Goal: Task Accomplishment & Management: Manage account settings

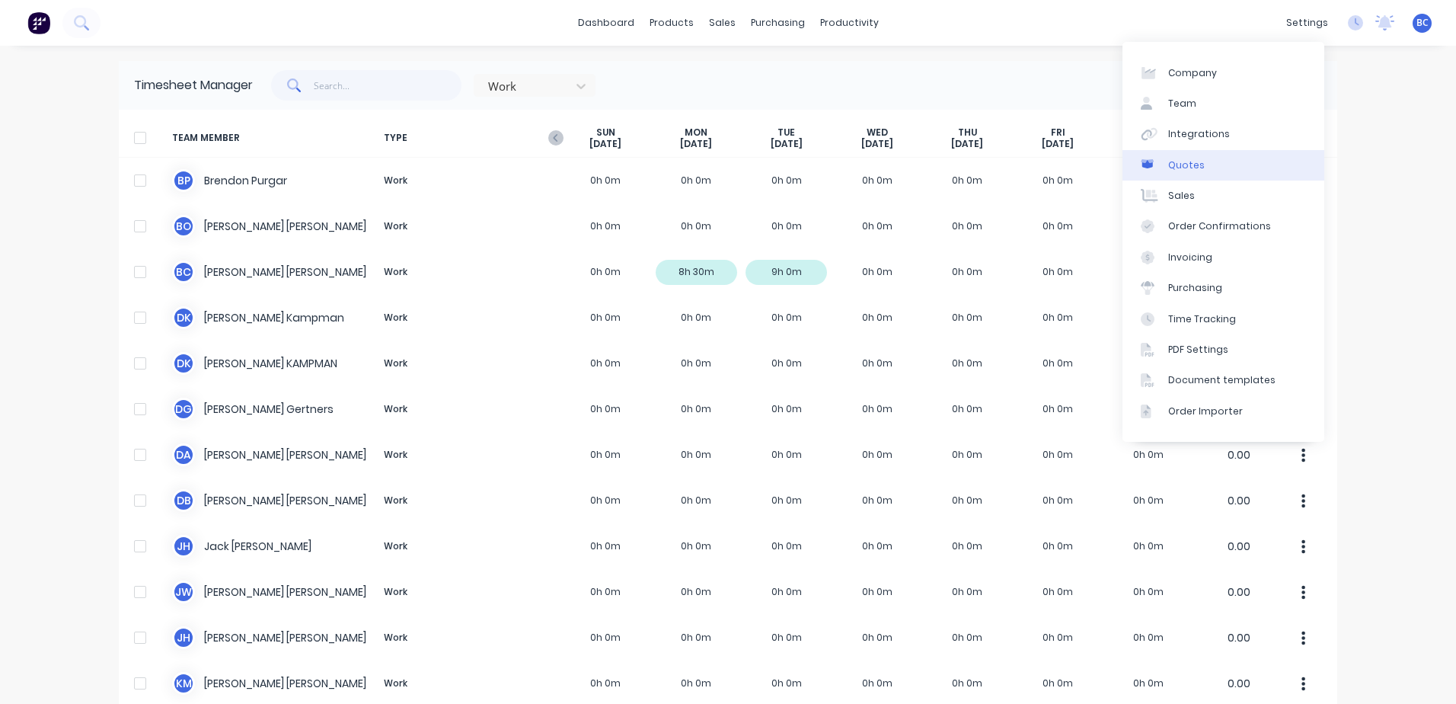
click at [1203, 171] on link "Quotes" at bounding box center [1224, 165] width 202 height 30
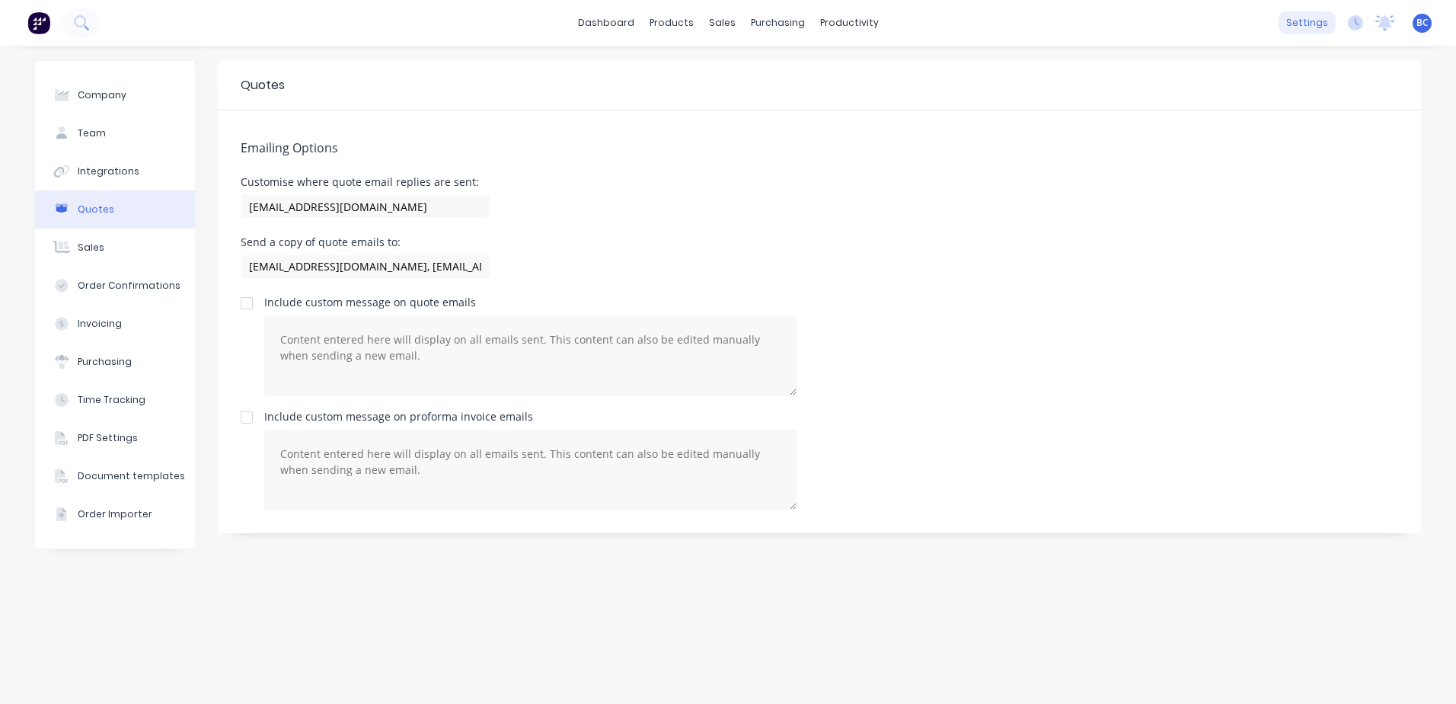
click at [1310, 21] on div "settings" at bounding box center [1307, 22] width 57 height 23
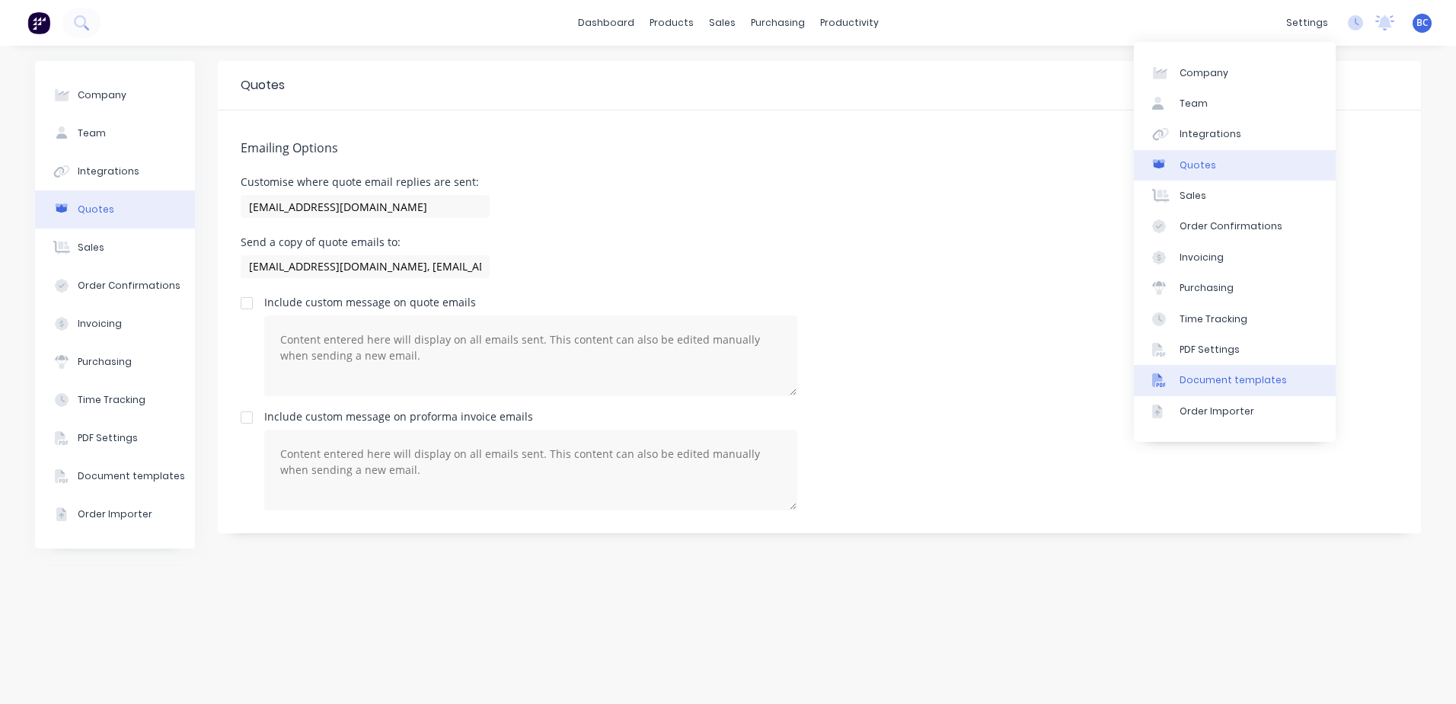
click at [1224, 372] on link "Document templates" at bounding box center [1235, 380] width 202 height 30
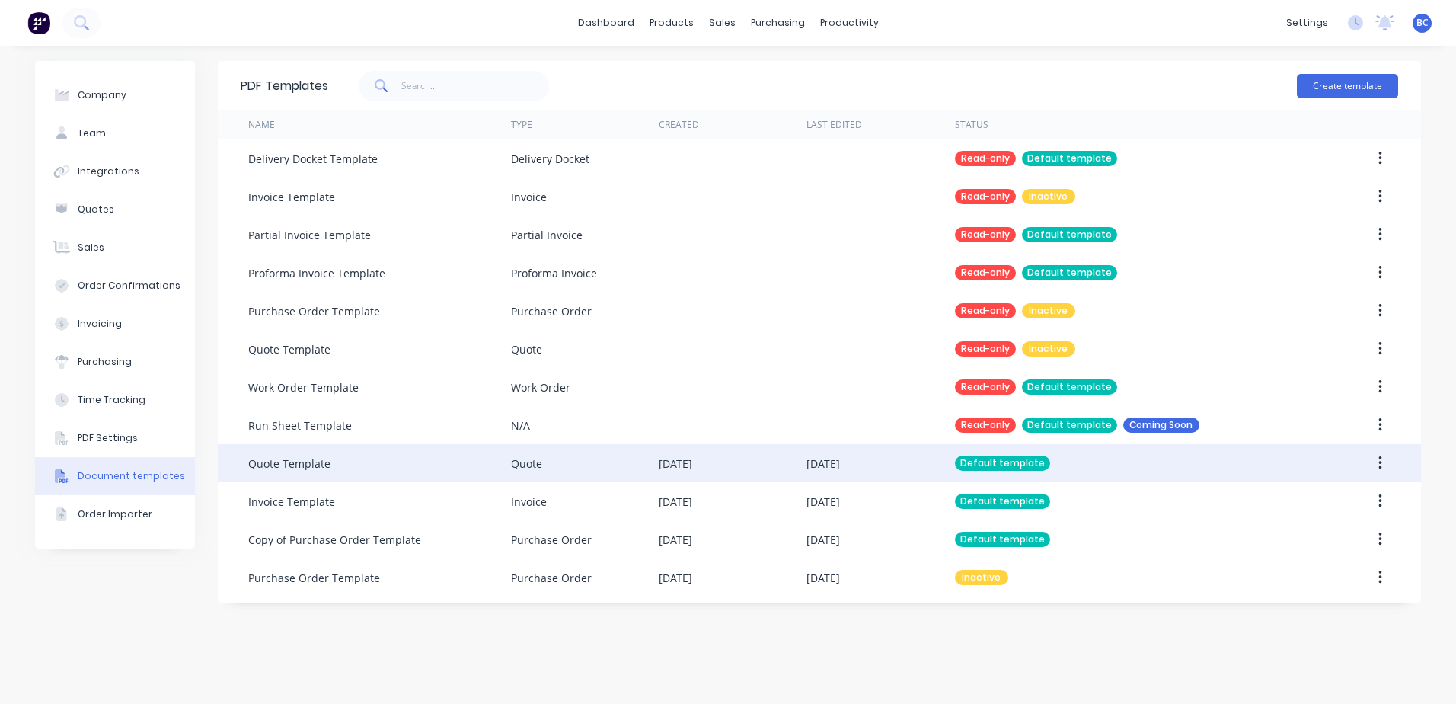
click at [893, 461] on div "[DATE]" at bounding box center [881, 463] width 148 height 38
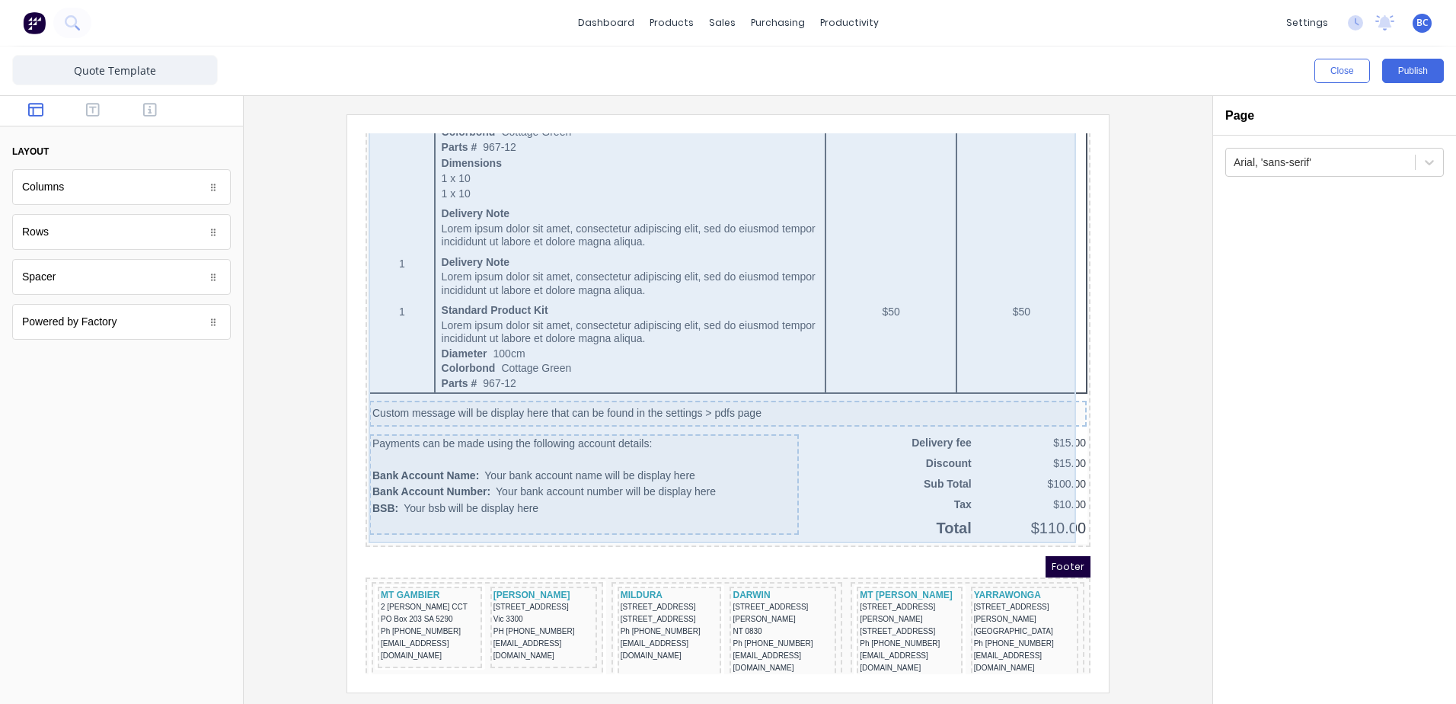
scroll to position [916, 0]
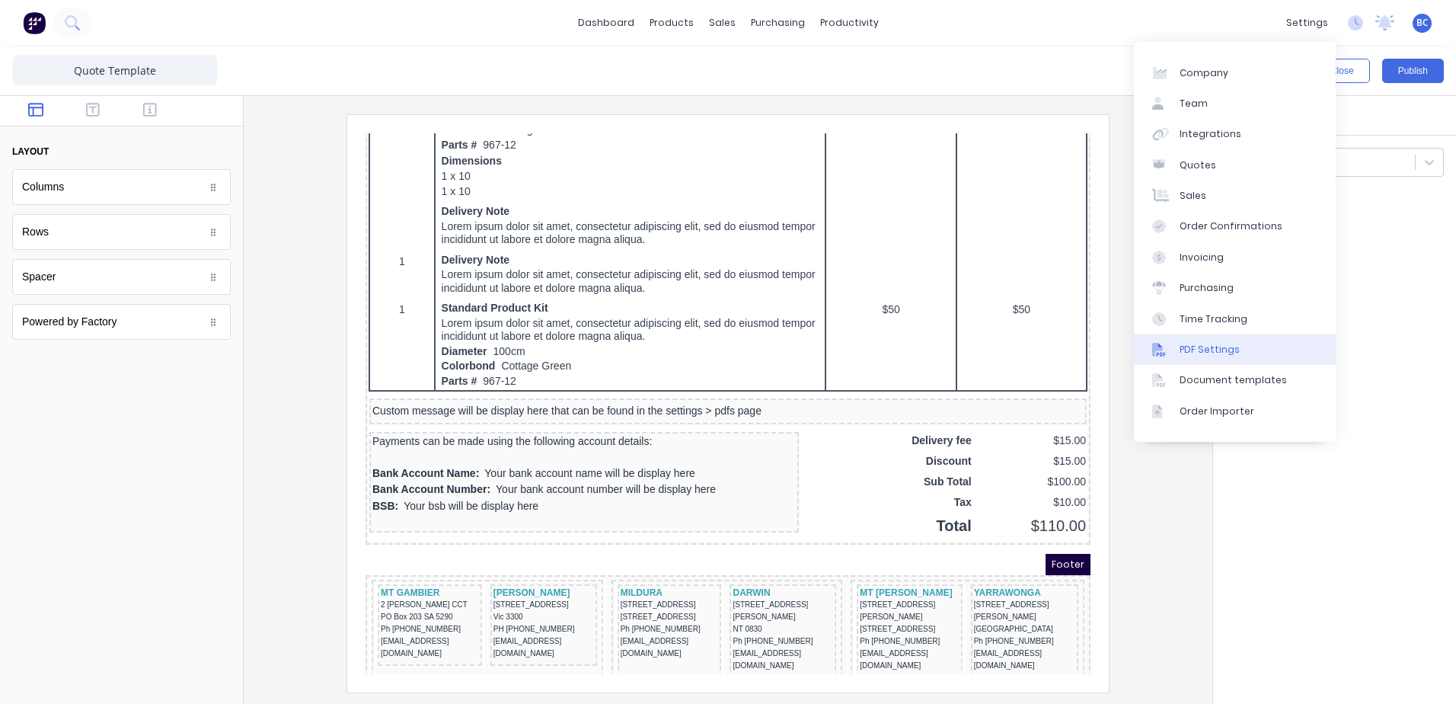
click at [1225, 344] on div "PDF Settings" at bounding box center [1210, 350] width 60 height 14
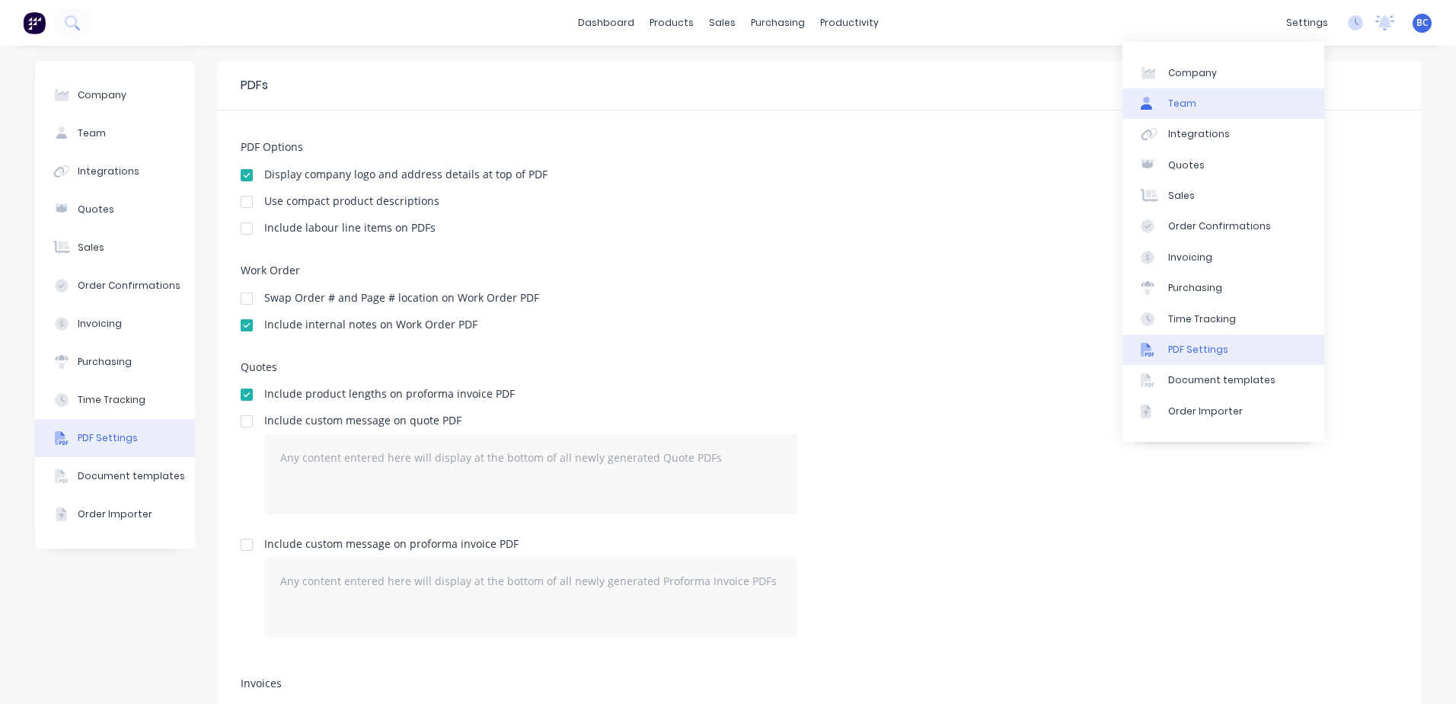
click at [1198, 106] on link "Team" at bounding box center [1224, 103] width 202 height 30
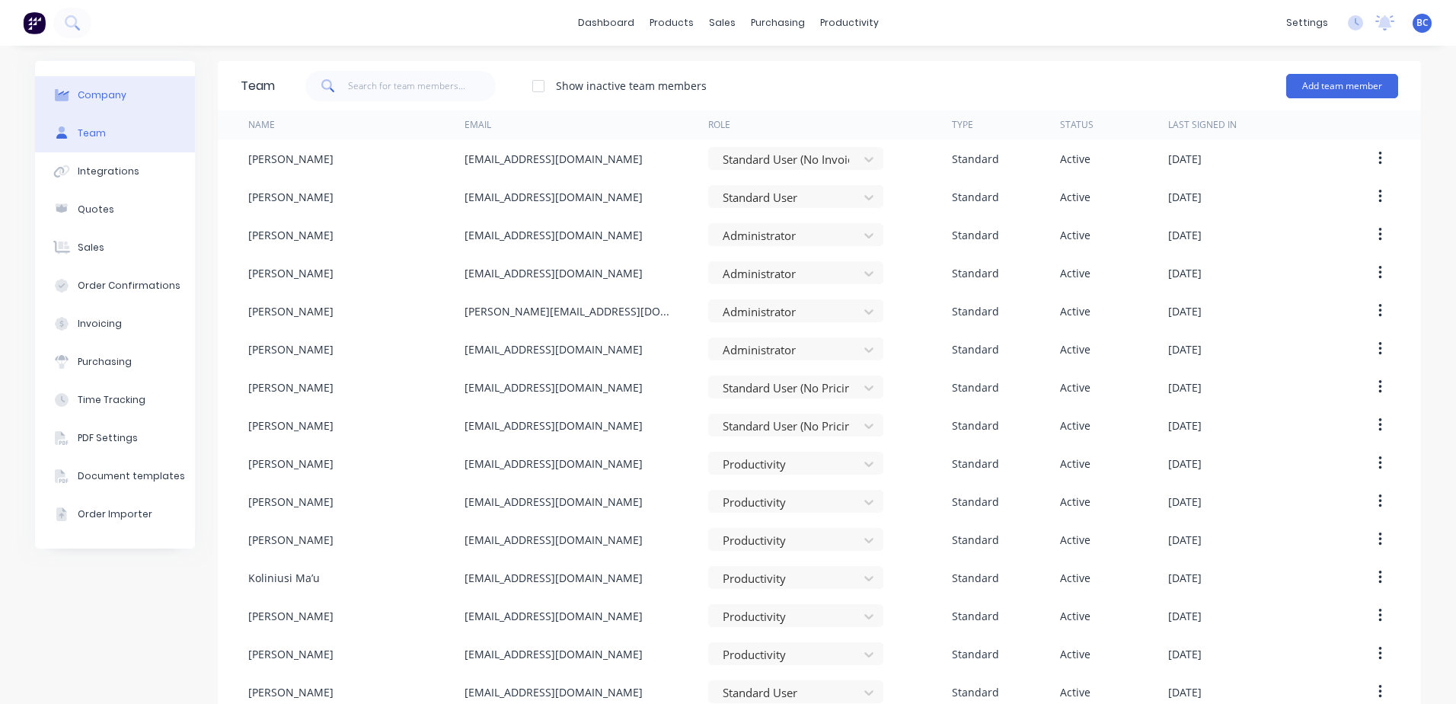
click at [101, 94] on div "Company" at bounding box center [102, 95] width 49 height 14
select select "AU"
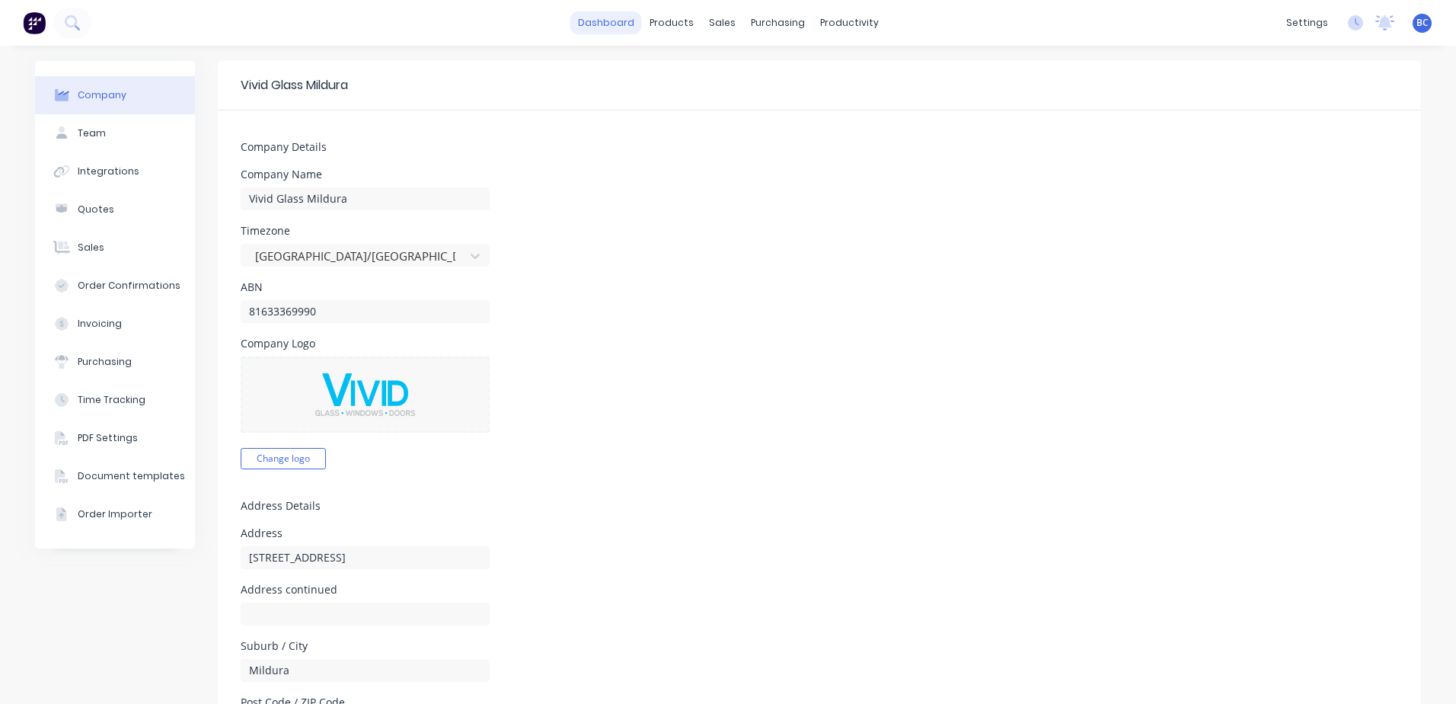
click at [613, 25] on link "dashboard" at bounding box center [606, 22] width 72 height 23
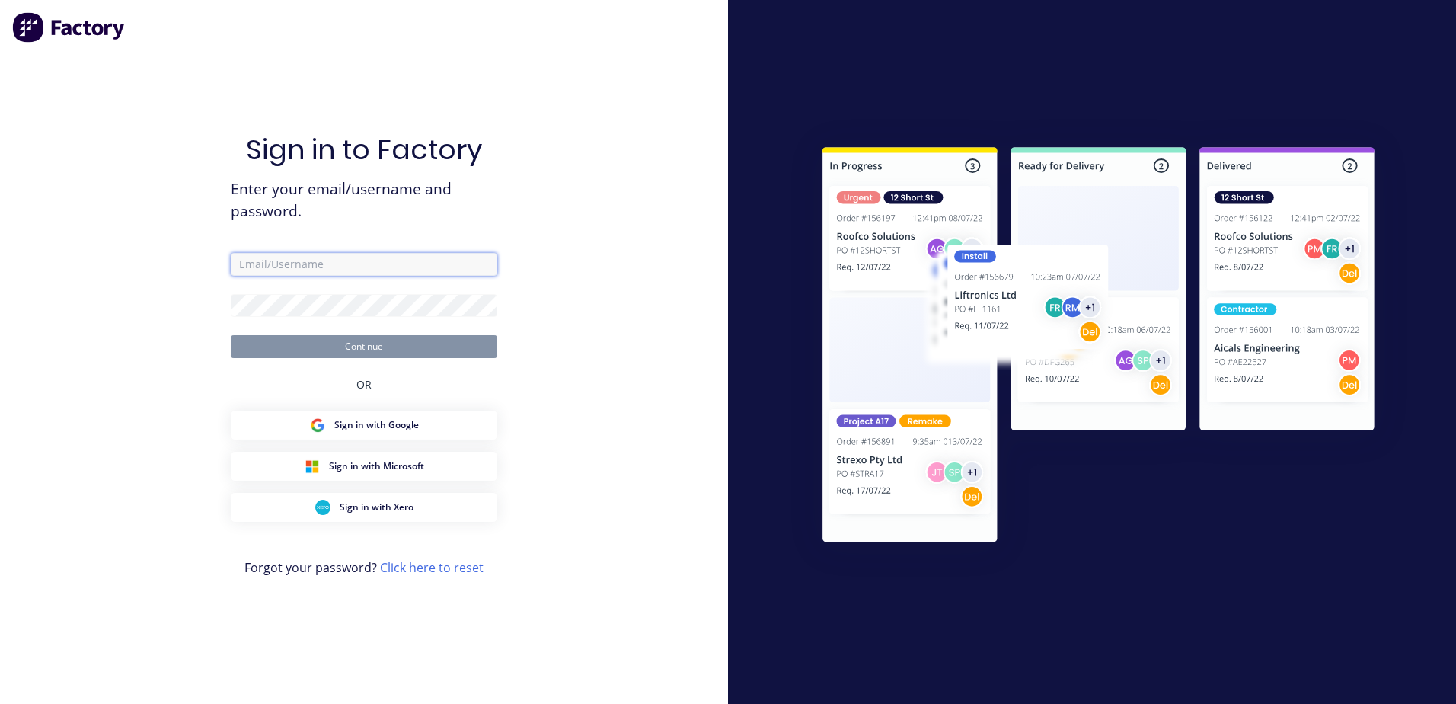
type input "bcassidy@vgwd.com.au"
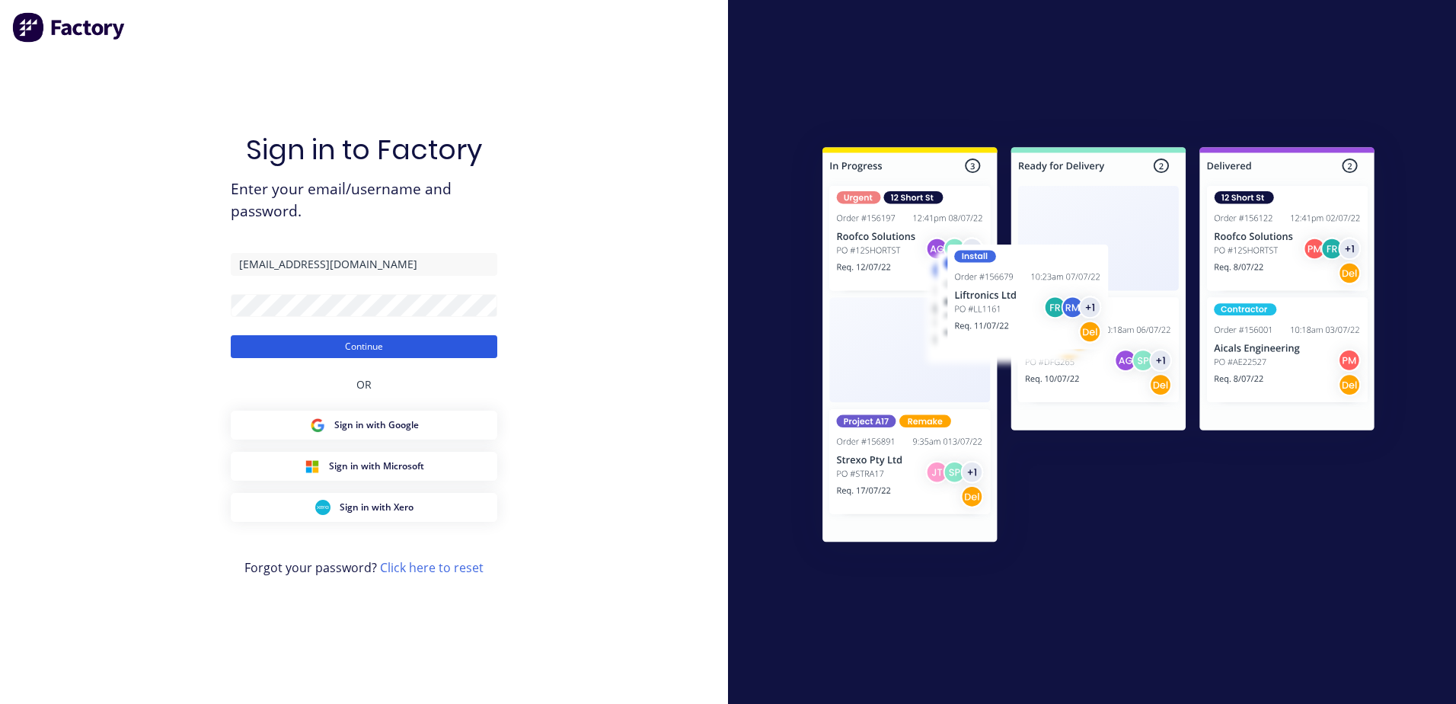
click at [368, 343] on button "Continue" at bounding box center [364, 346] width 267 height 23
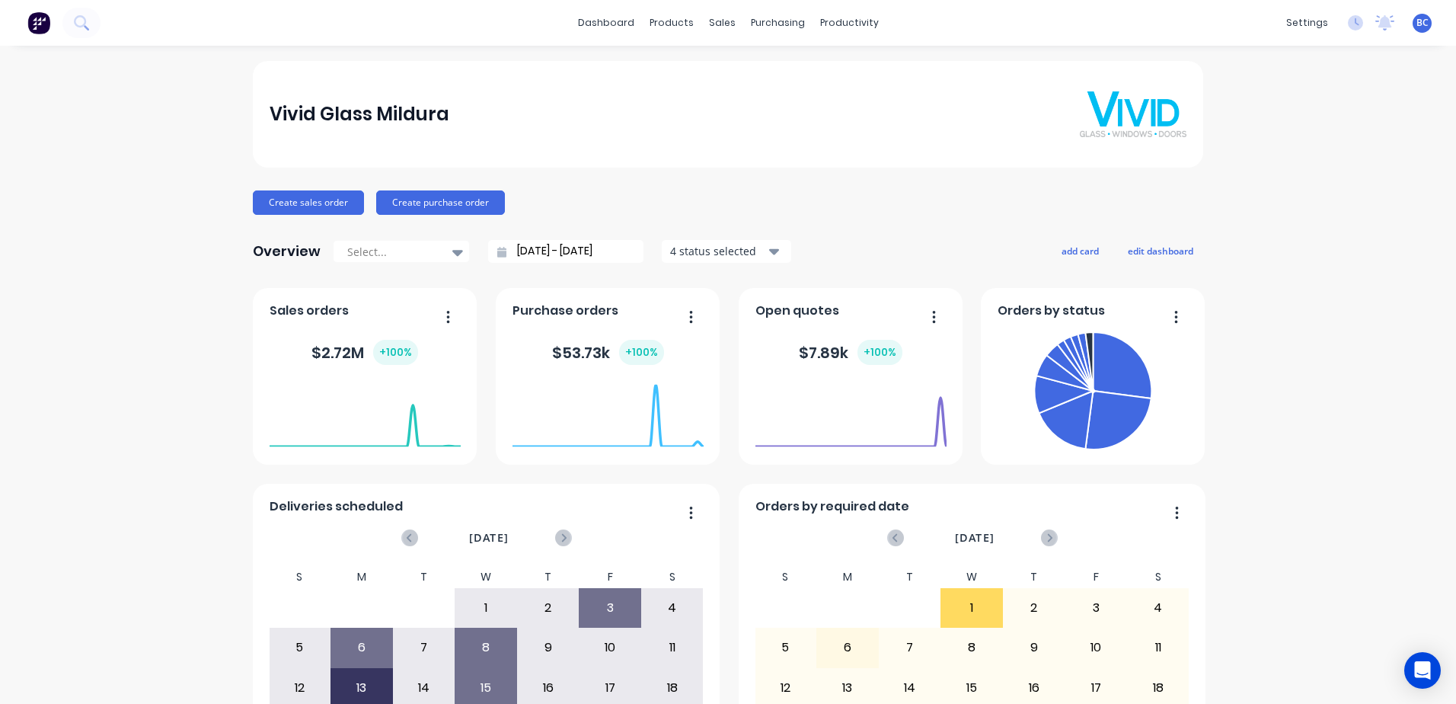
click at [1176, 317] on button "button" at bounding box center [1171, 318] width 32 height 24
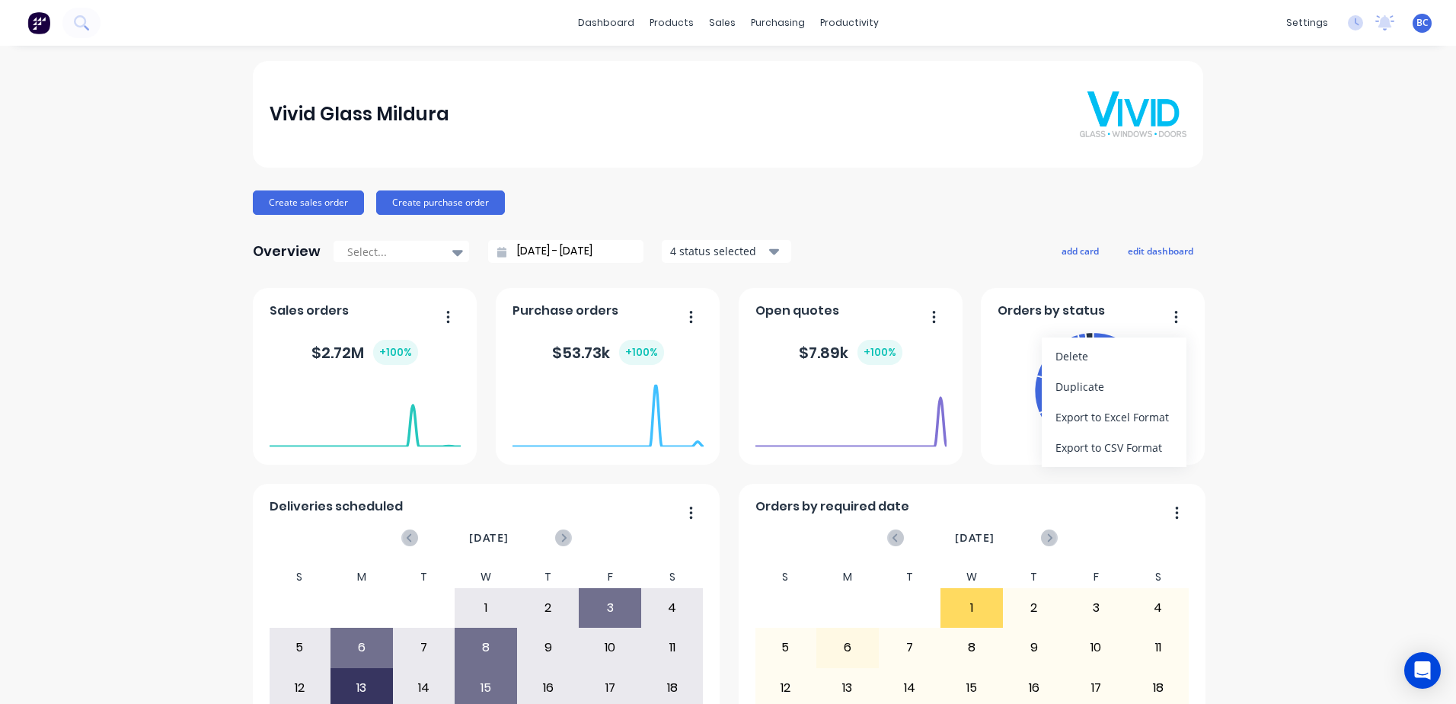
click at [1272, 320] on div "Vivid Glass Mildura Create sales order Create purchase order Overview Select...…" at bounding box center [728, 458] width 1456 height 795
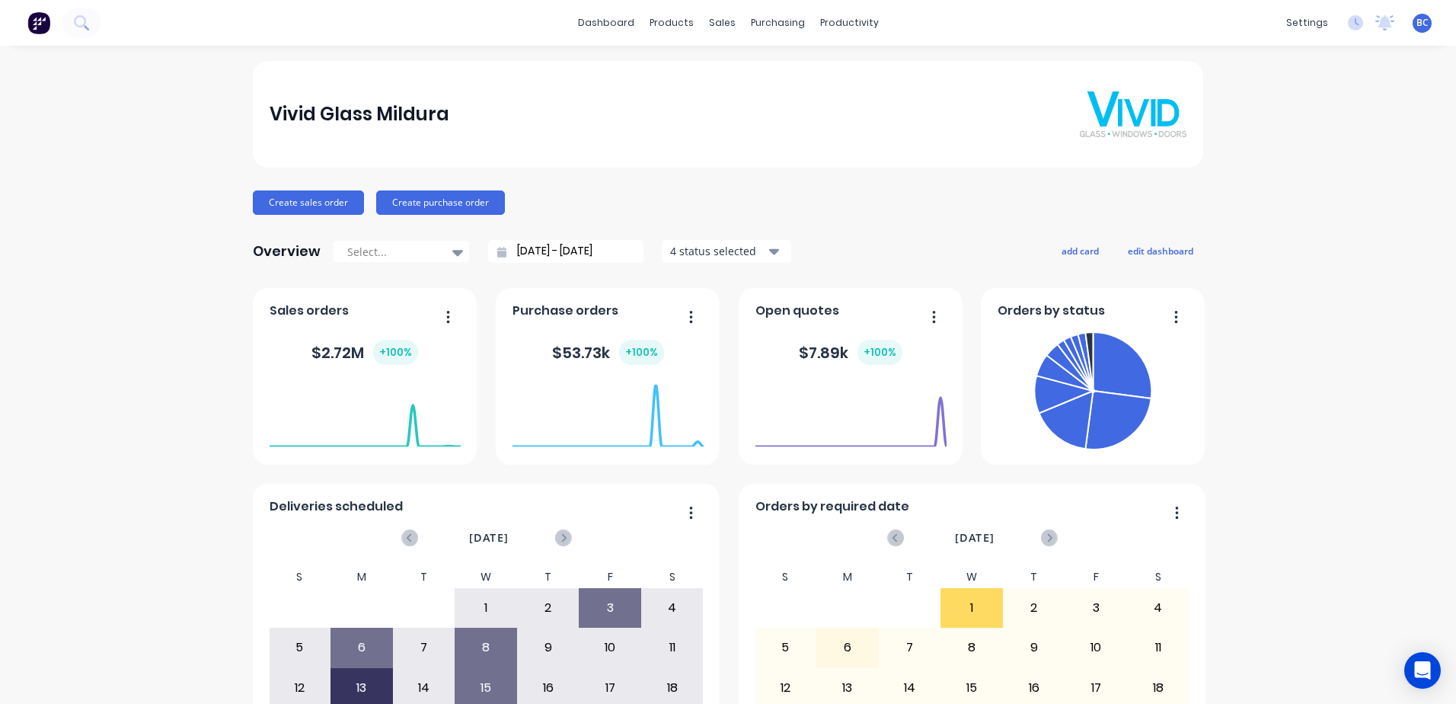
click at [920, 316] on button "button" at bounding box center [928, 318] width 32 height 24
click at [1395, 308] on div "Vivid Glass Mildura Create sales order Create purchase order Overview Select...…" at bounding box center [728, 458] width 1456 height 795
click at [858, 74] on div "Workflow" at bounding box center [871, 73] width 46 height 14
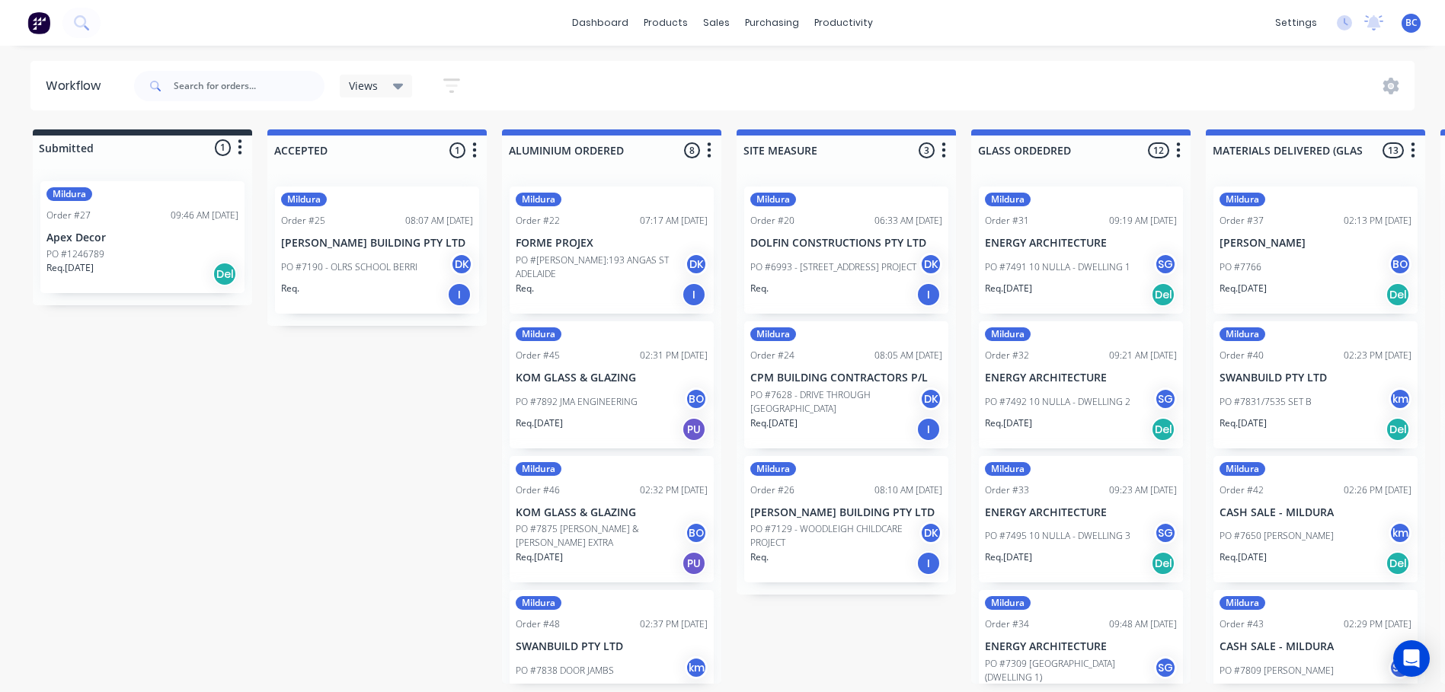
click at [472, 155] on icon "button" at bounding box center [474, 150] width 5 height 19
click at [473, 155] on icon "button" at bounding box center [474, 150] width 5 height 19
click at [379, 187] on span "Status colour" at bounding box center [380, 183] width 67 height 16
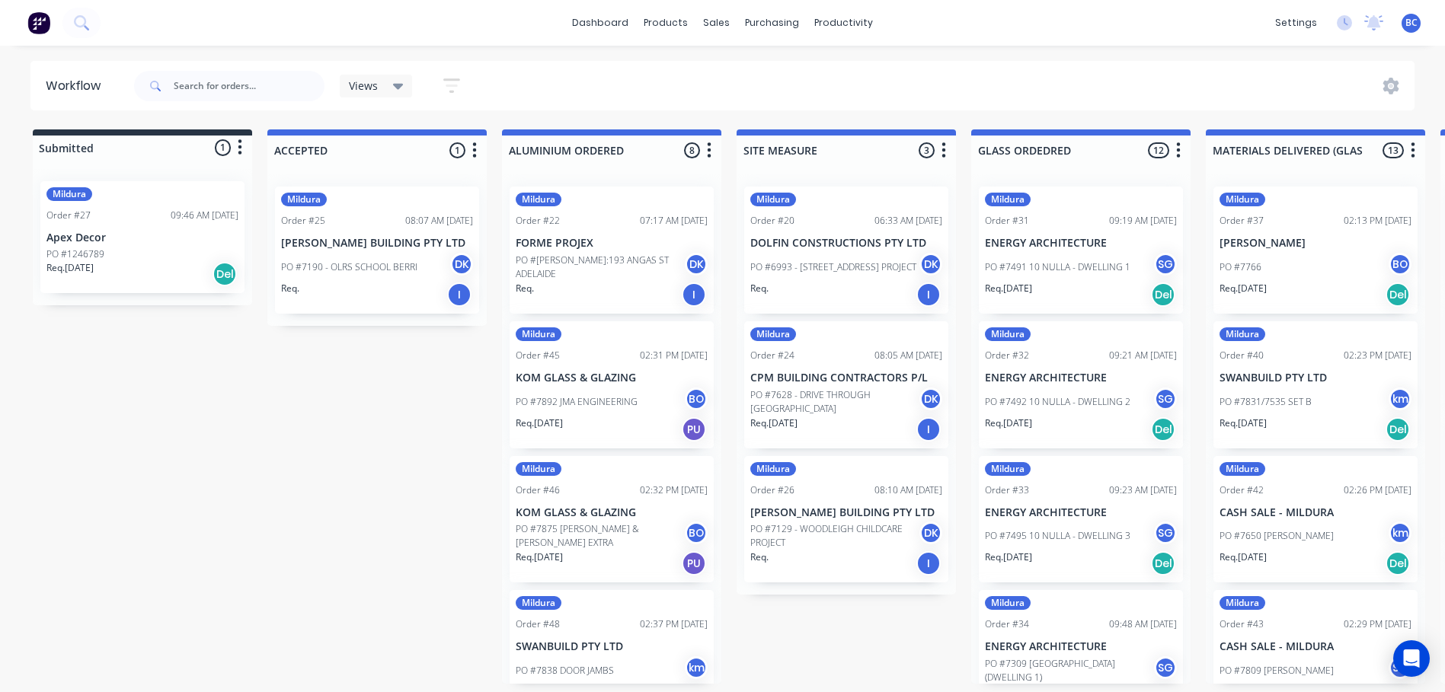
click at [479, 158] on button "button" at bounding box center [474, 151] width 18 height 18
click at [392, 190] on span "Status colour" at bounding box center [380, 183] width 67 height 16
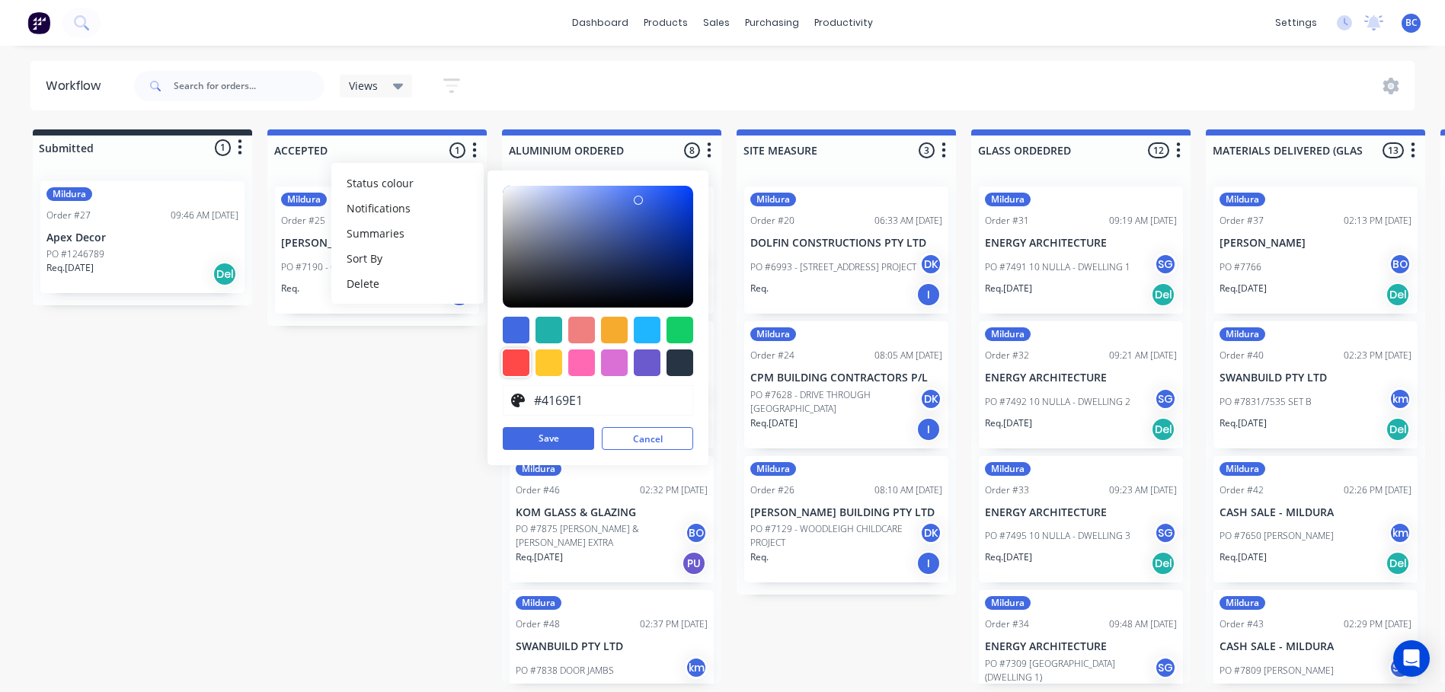
click at [516, 364] on div at bounding box center [516, 363] width 27 height 27
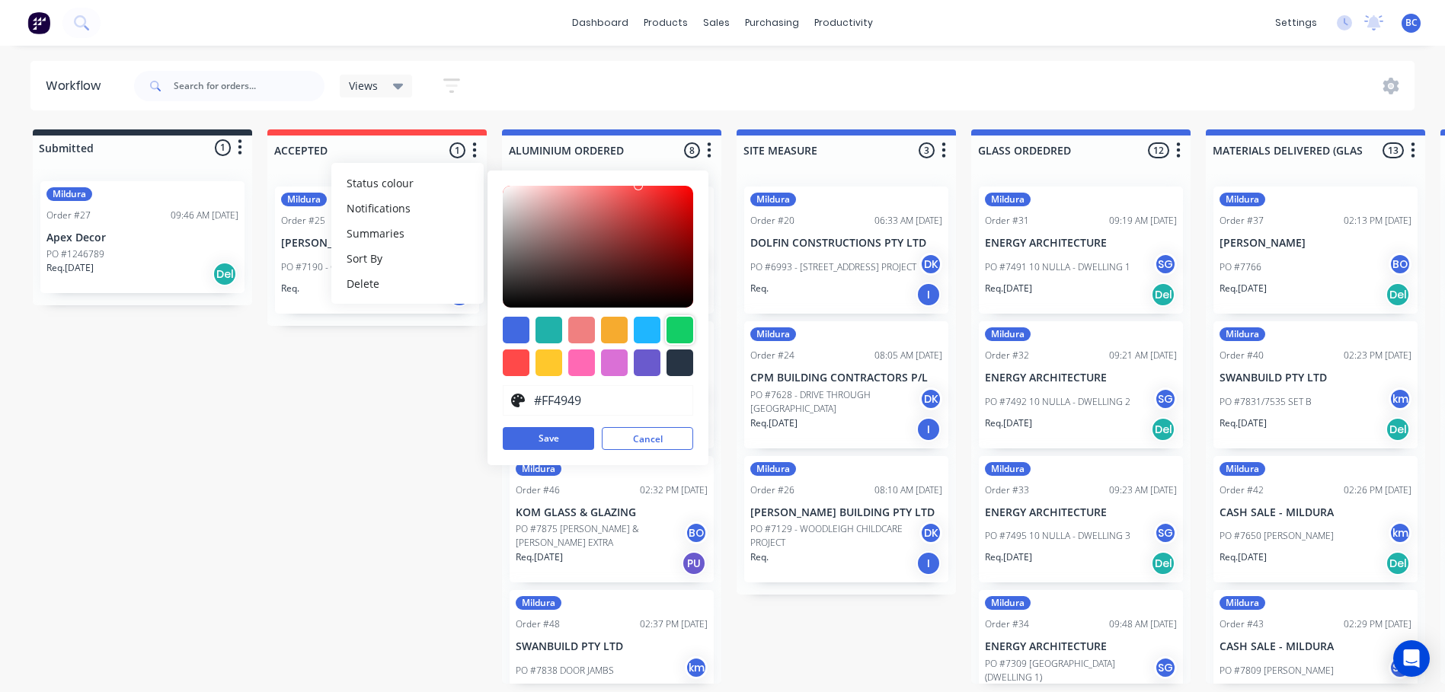
click at [683, 331] on div at bounding box center [679, 330] width 27 height 27
type input "#13CE66"
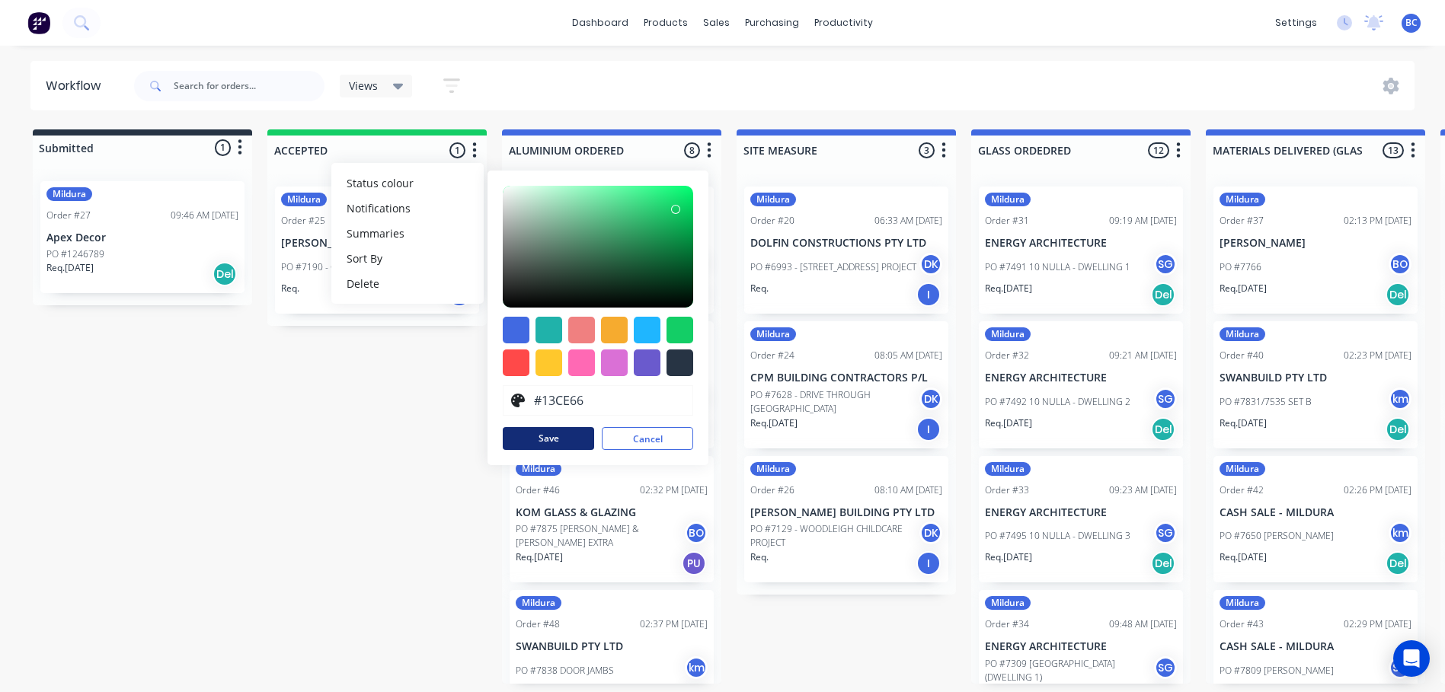
click at [536, 441] on button "Save" at bounding box center [548, 438] width 91 height 23
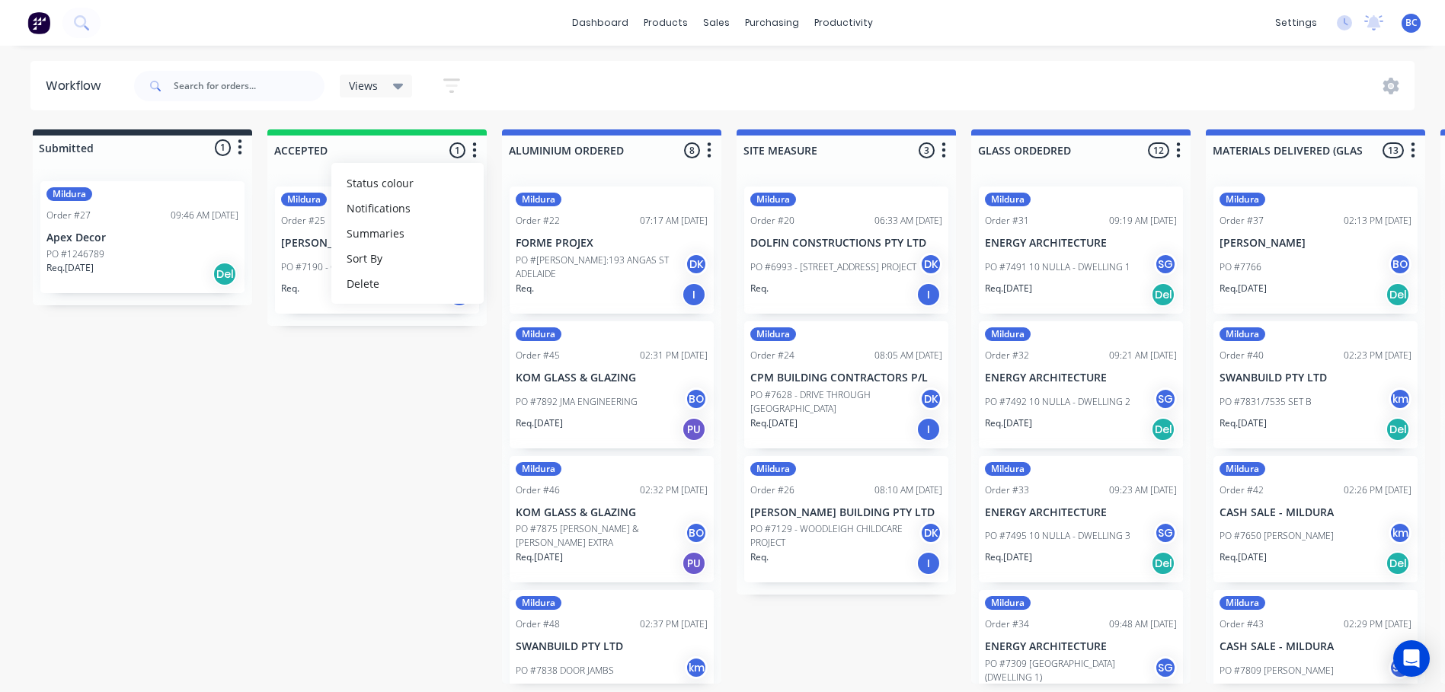
click at [708, 143] on icon "button" at bounding box center [710, 149] width 4 height 15
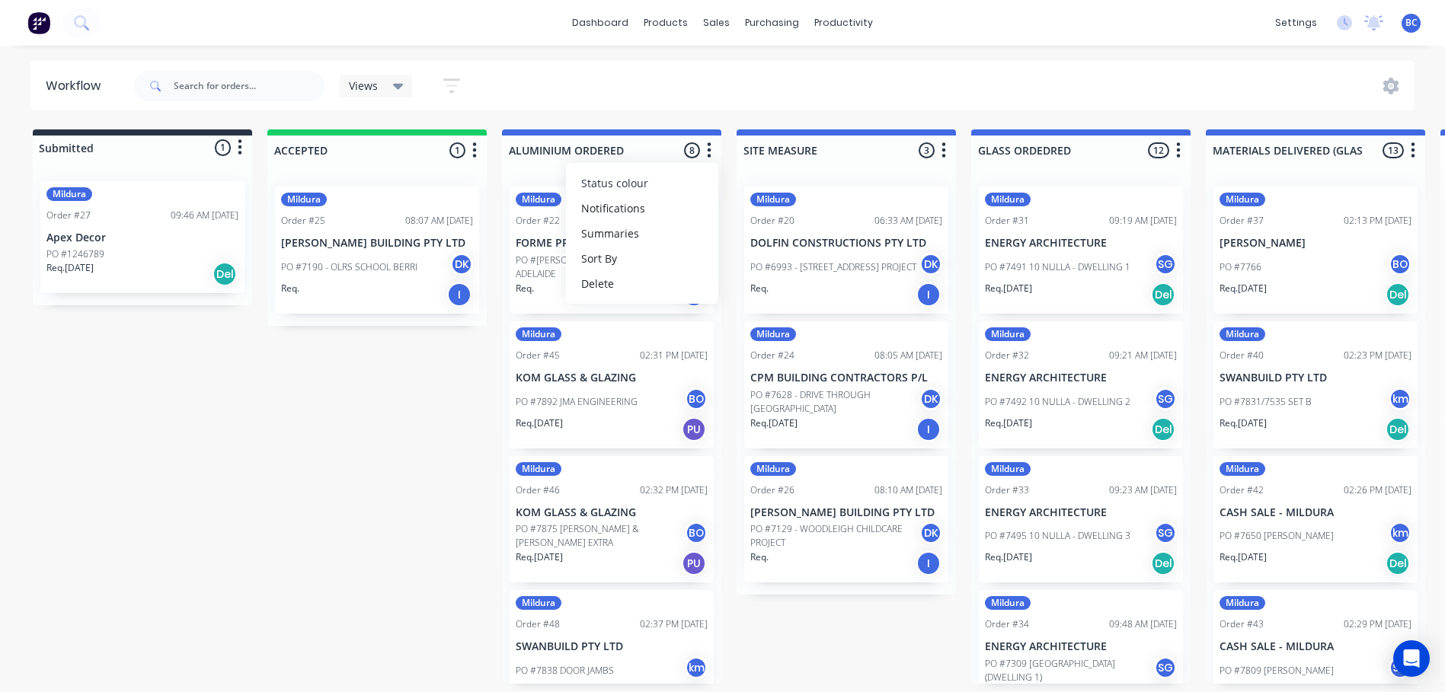
click at [658, 182] on button "Status colour" at bounding box center [642, 183] width 152 height 25
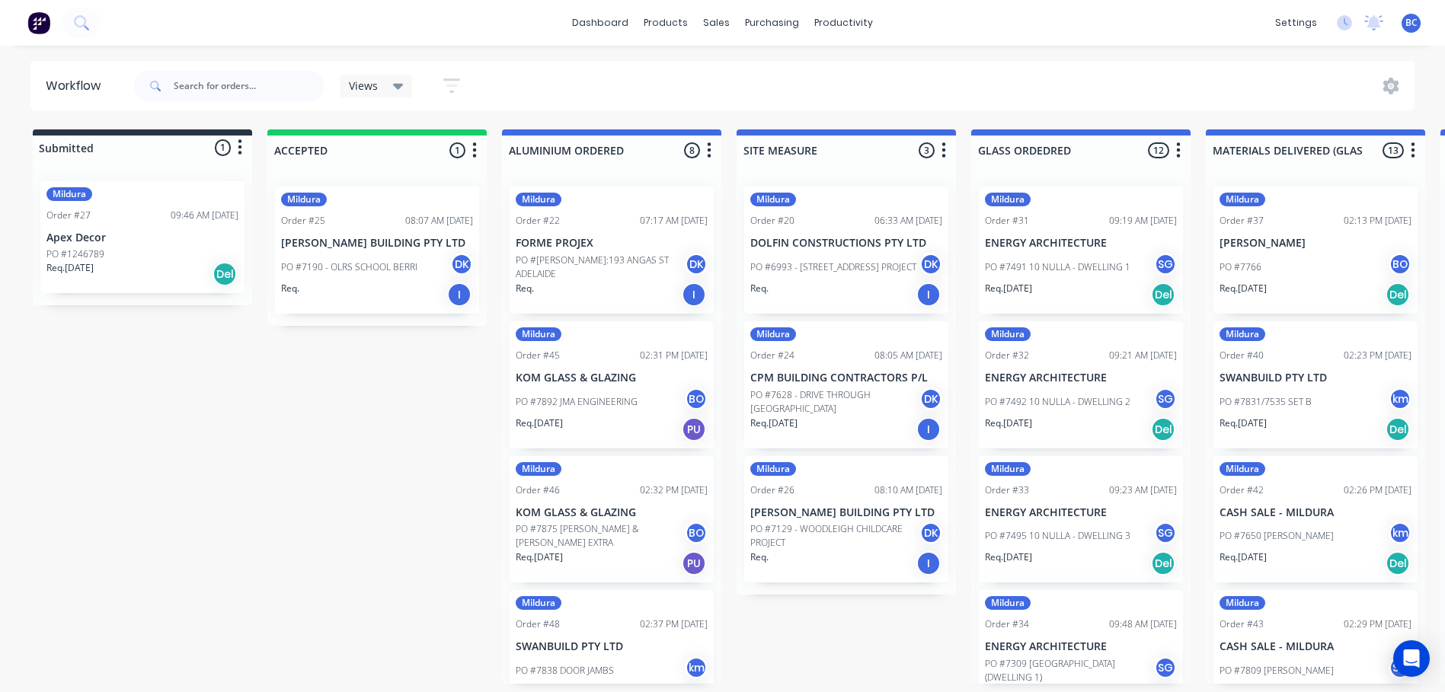
click at [942, 150] on icon "button" at bounding box center [944, 149] width 4 height 15
click at [868, 183] on span "Status colour" at bounding box center [849, 183] width 67 height 16
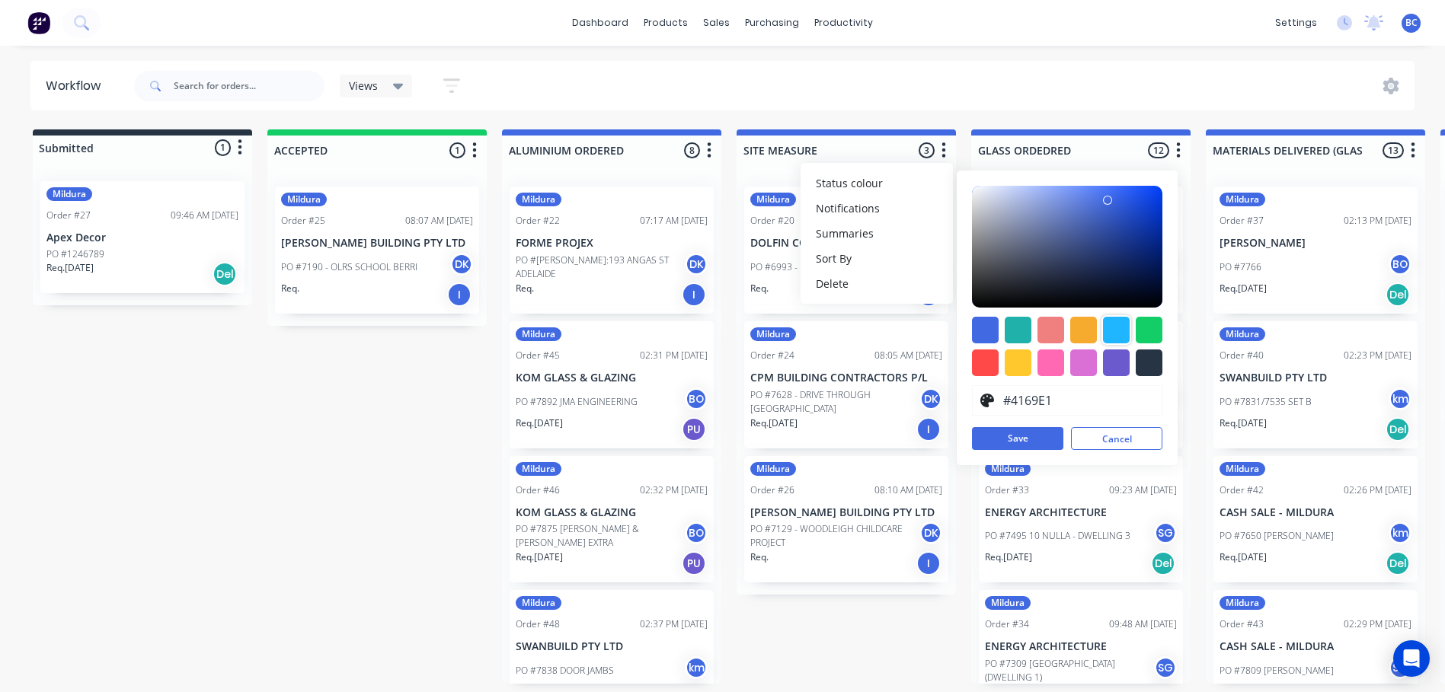
click at [1113, 328] on div at bounding box center [1116, 330] width 27 height 27
type input "#1FB6FF"
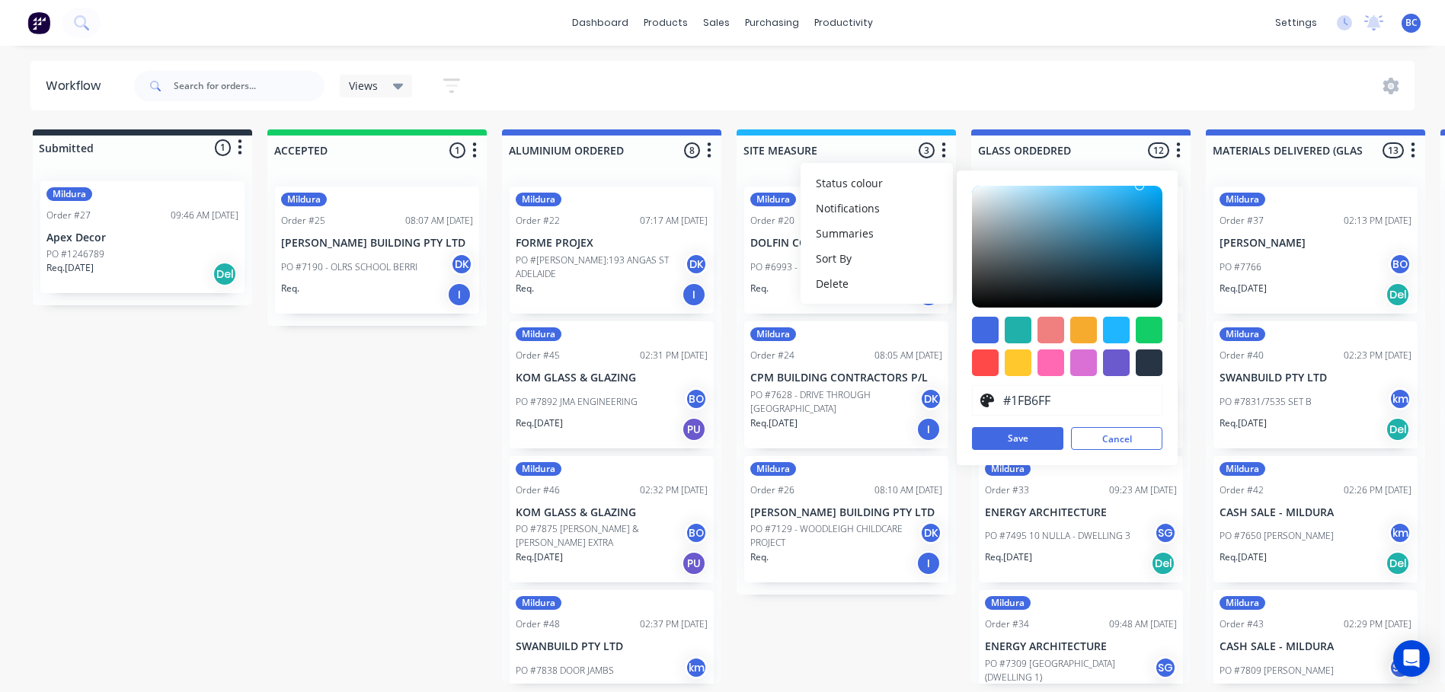
click at [1174, 149] on button "button" at bounding box center [1178, 151] width 18 height 18
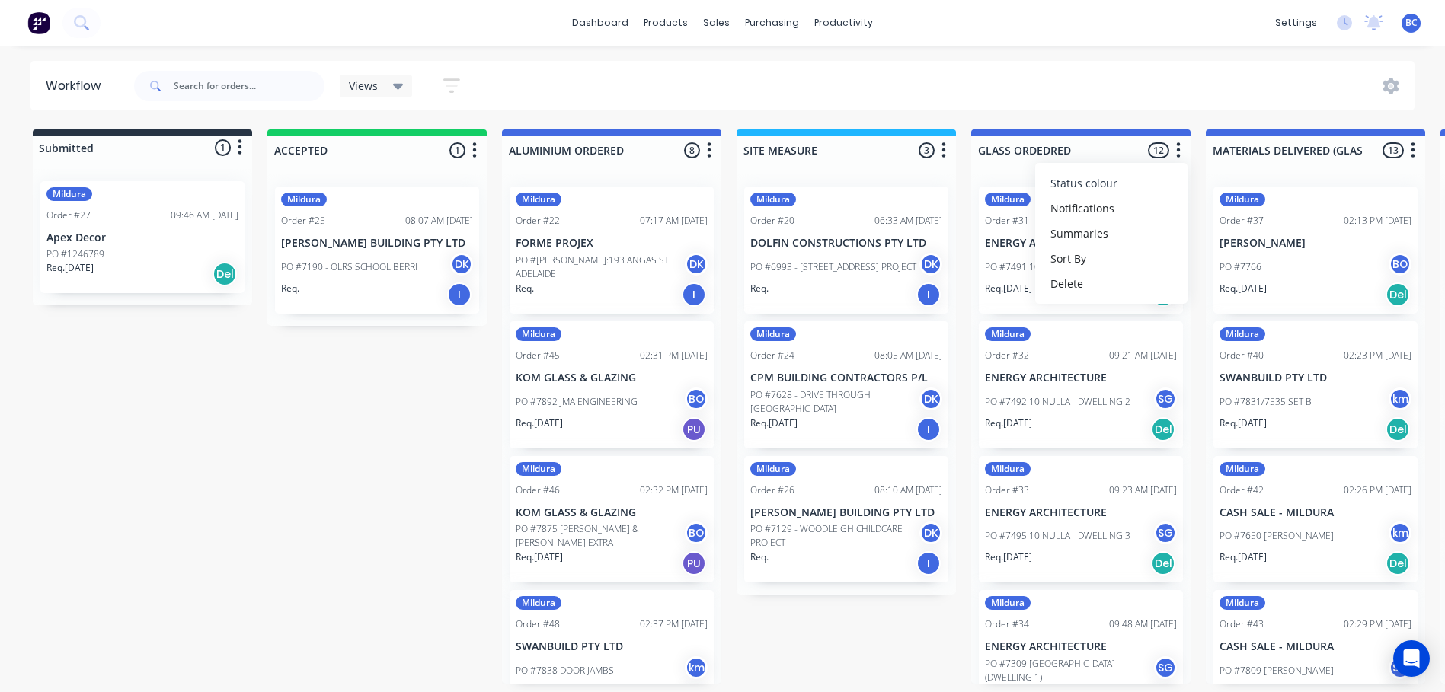
click at [1113, 184] on span "Status colour" at bounding box center [1083, 183] width 67 height 16
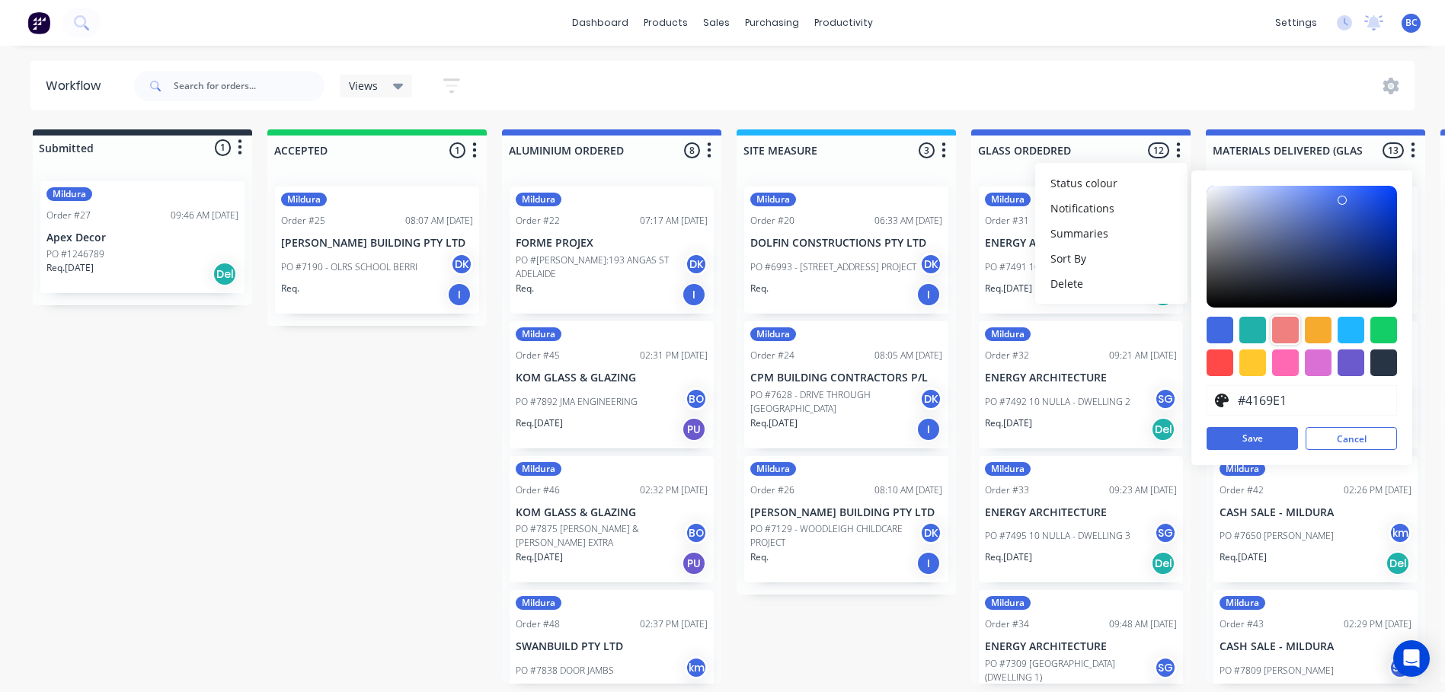
click at [1286, 323] on div at bounding box center [1285, 330] width 27 height 27
type input "#F08080"
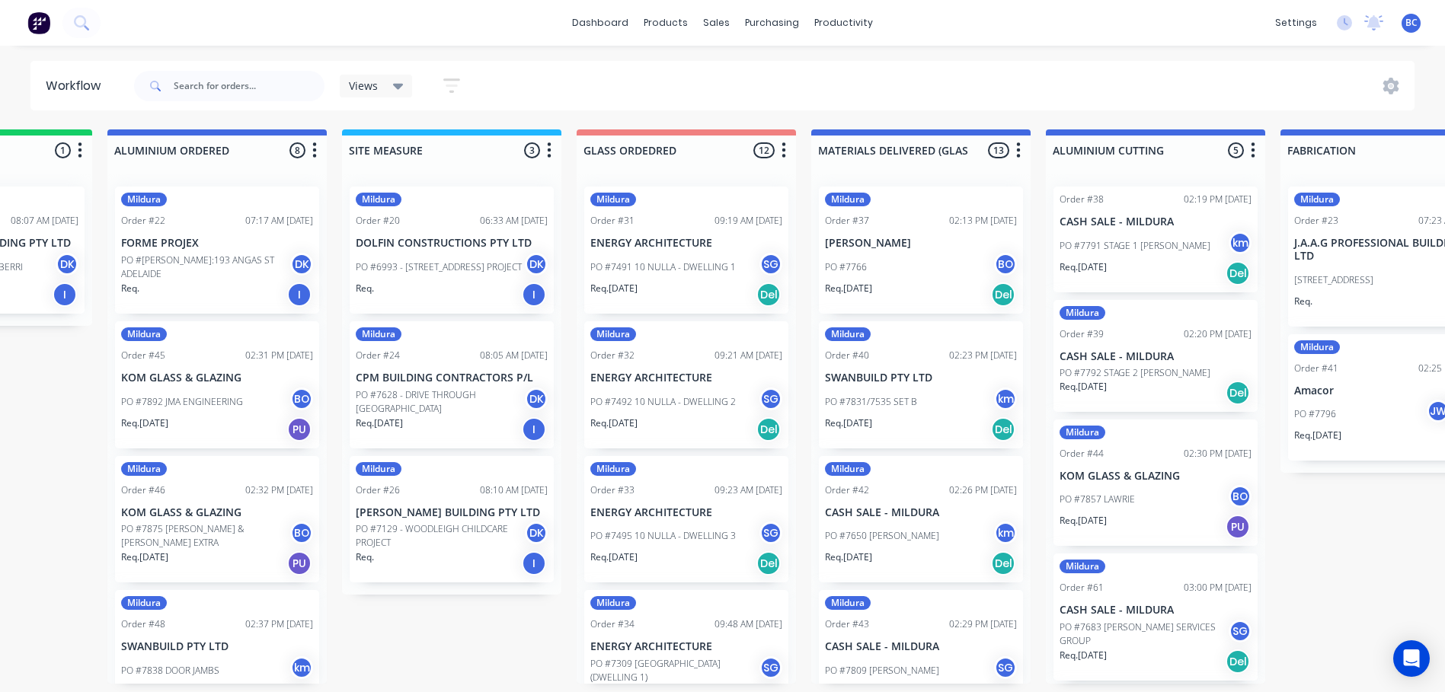
scroll to position [0, 351]
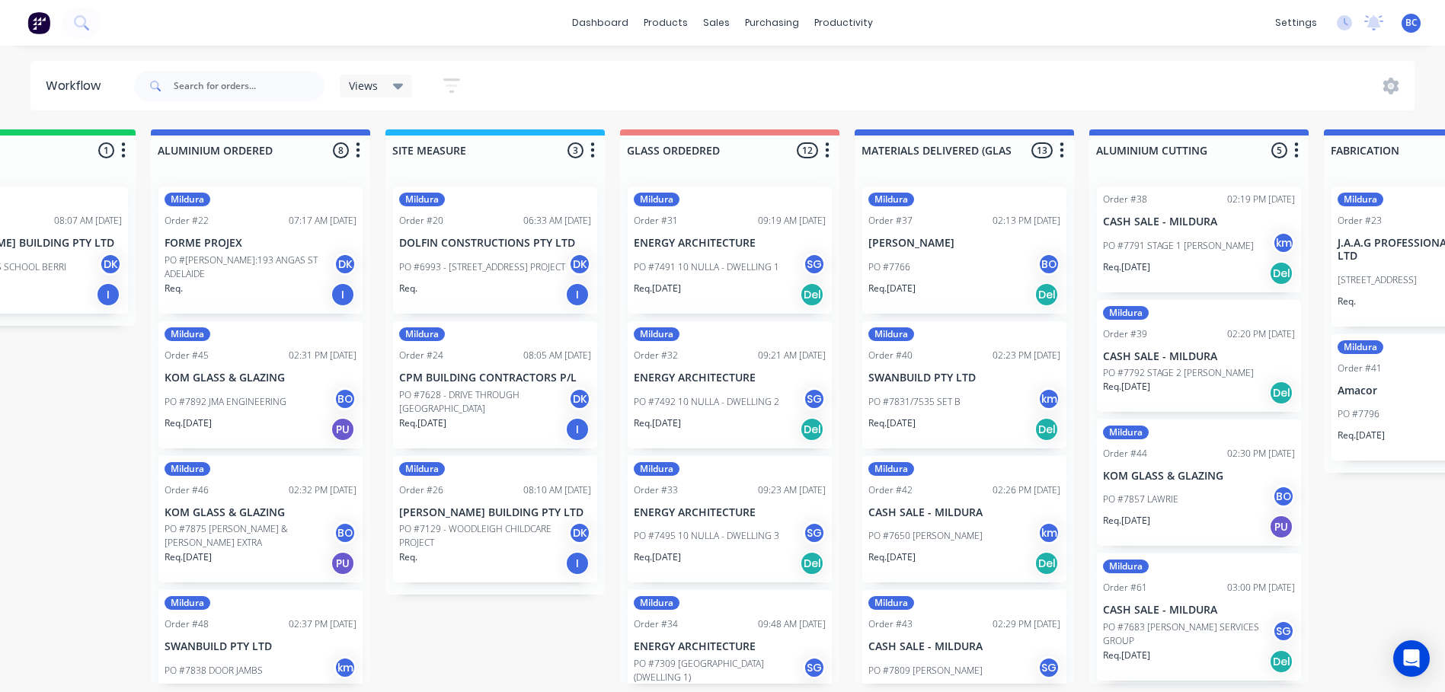
click at [832, 152] on button "button" at bounding box center [827, 151] width 18 height 18
click at [781, 179] on button "Status colour" at bounding box center [760, 183] width 152 height 25
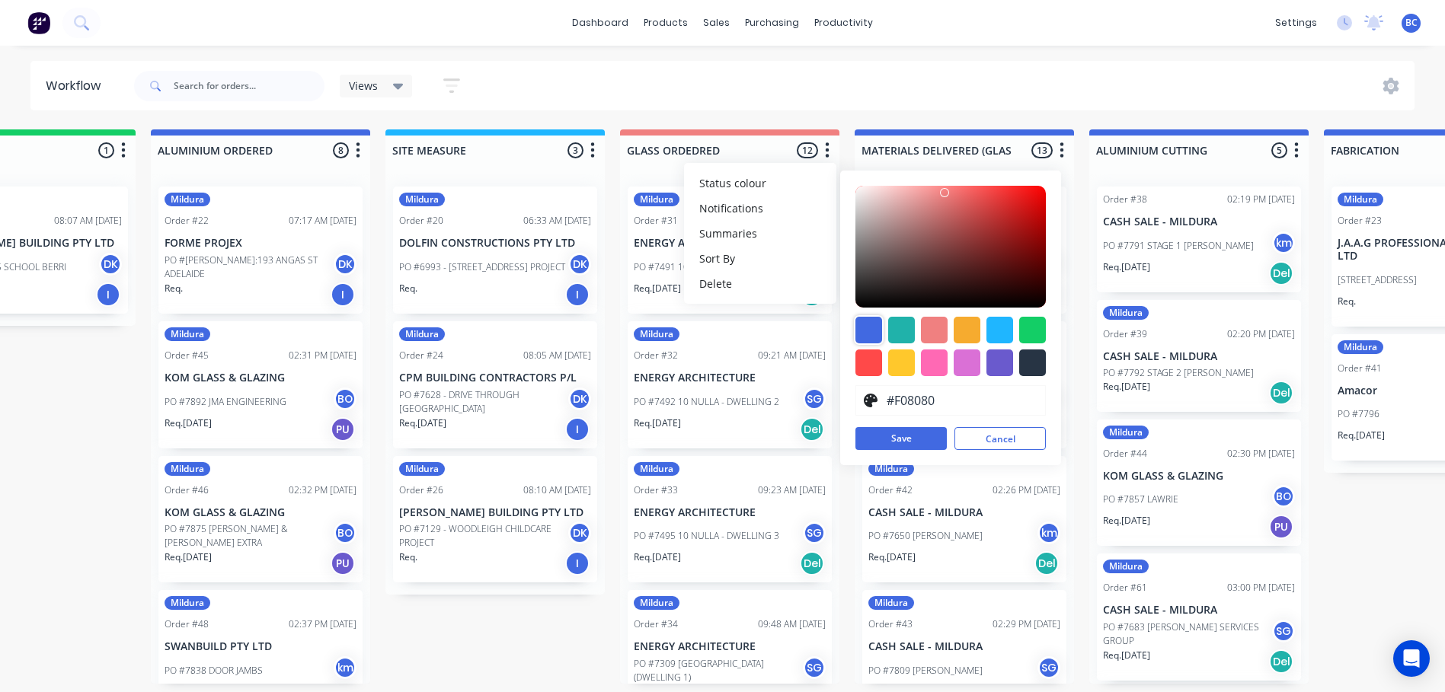
click at [860, 331] on div at bounding box center [868, 330] width 27 height 27
type input "#4169E1"
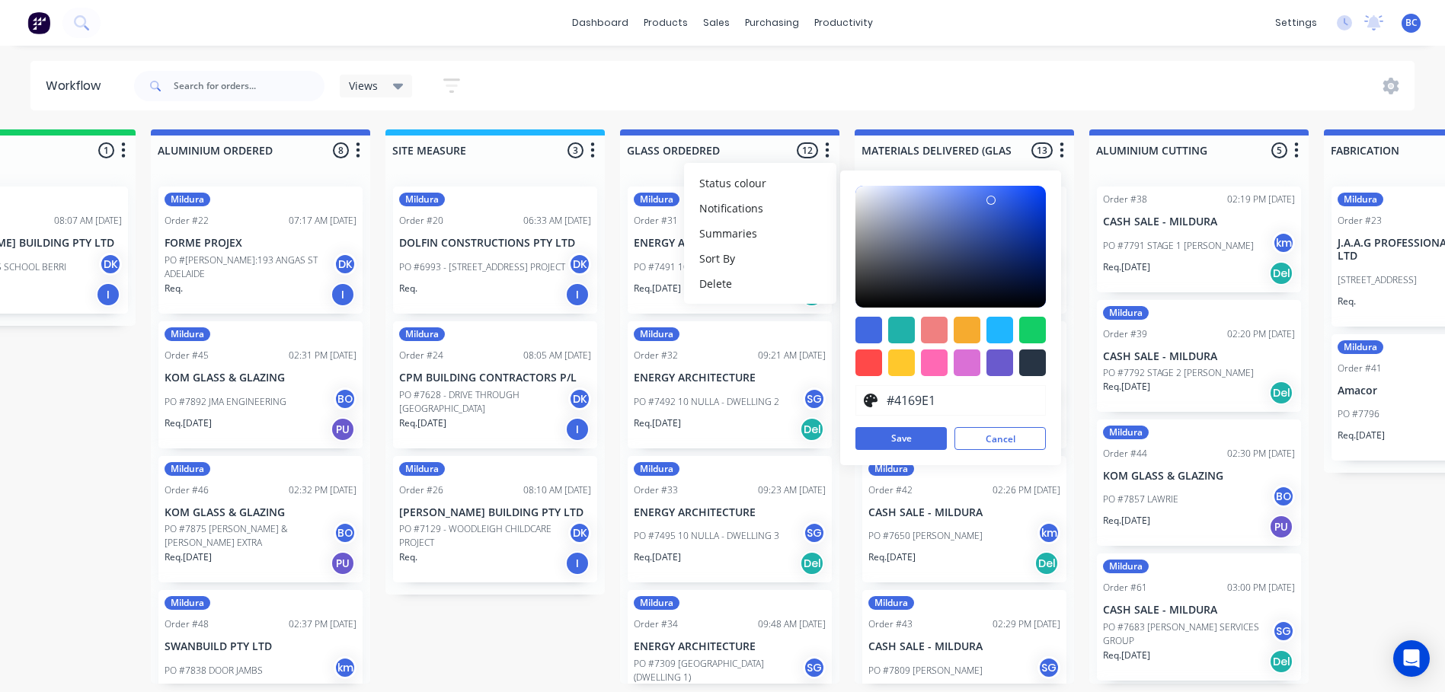
click at [359, 151] on icon "button" at bounding box center [358, 149] width 4 height 15
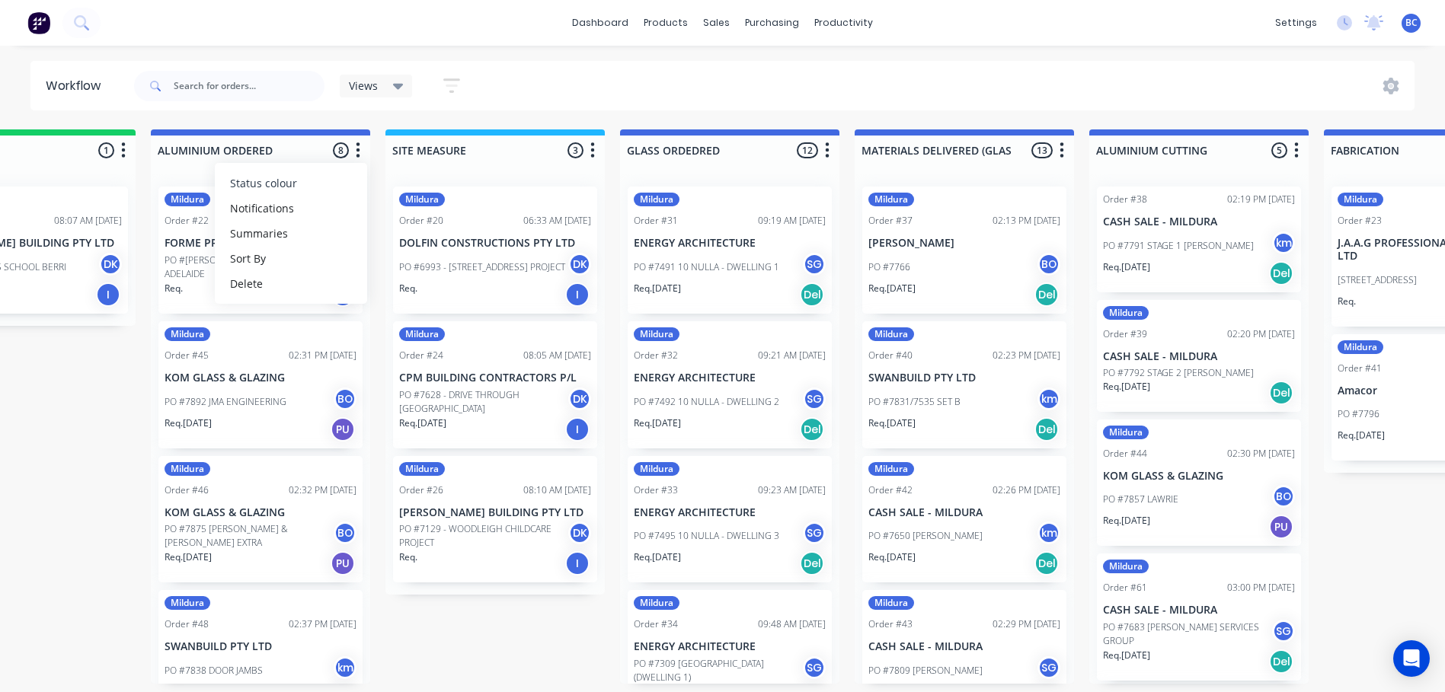
click at [289, 188] on span "Status colour" at bounding box center [263, 183] width 67 height 16
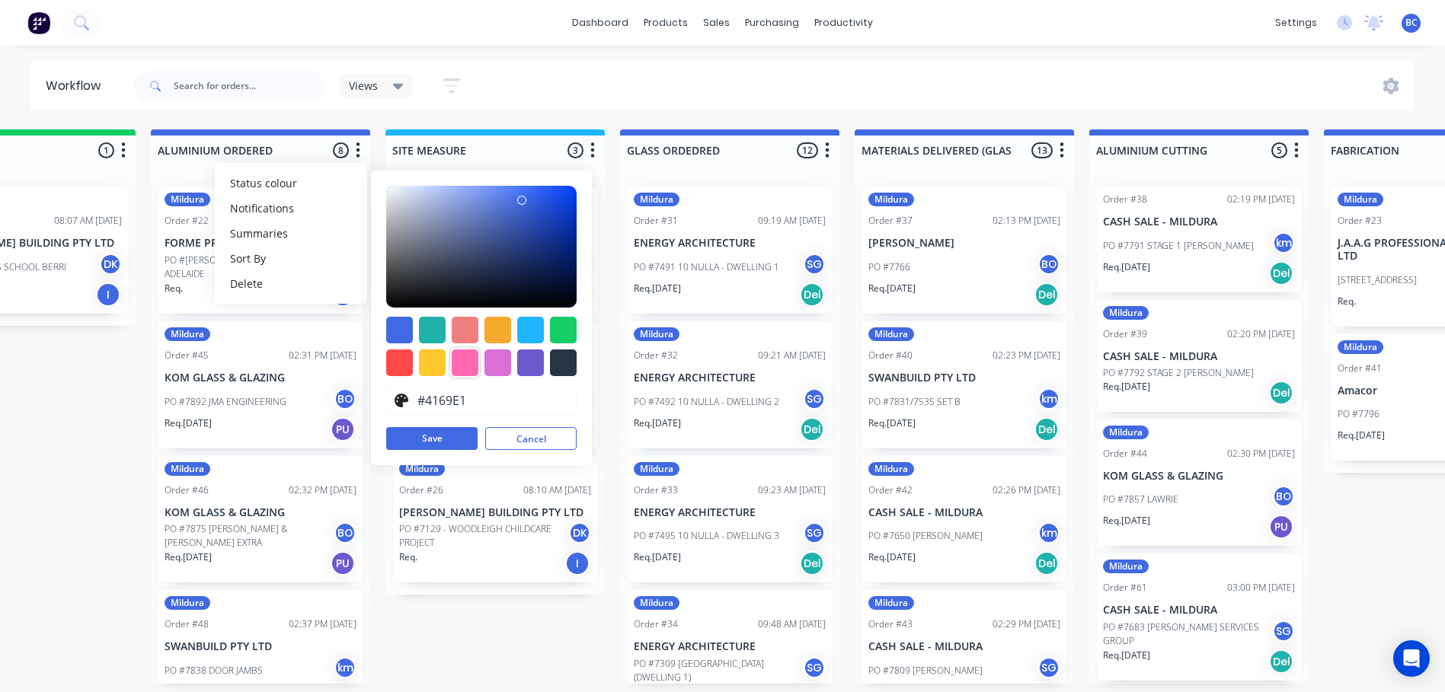
click at [472, 367] on div at bounding box center [465, 363] width 27 height 27
type input "#FF69B4"
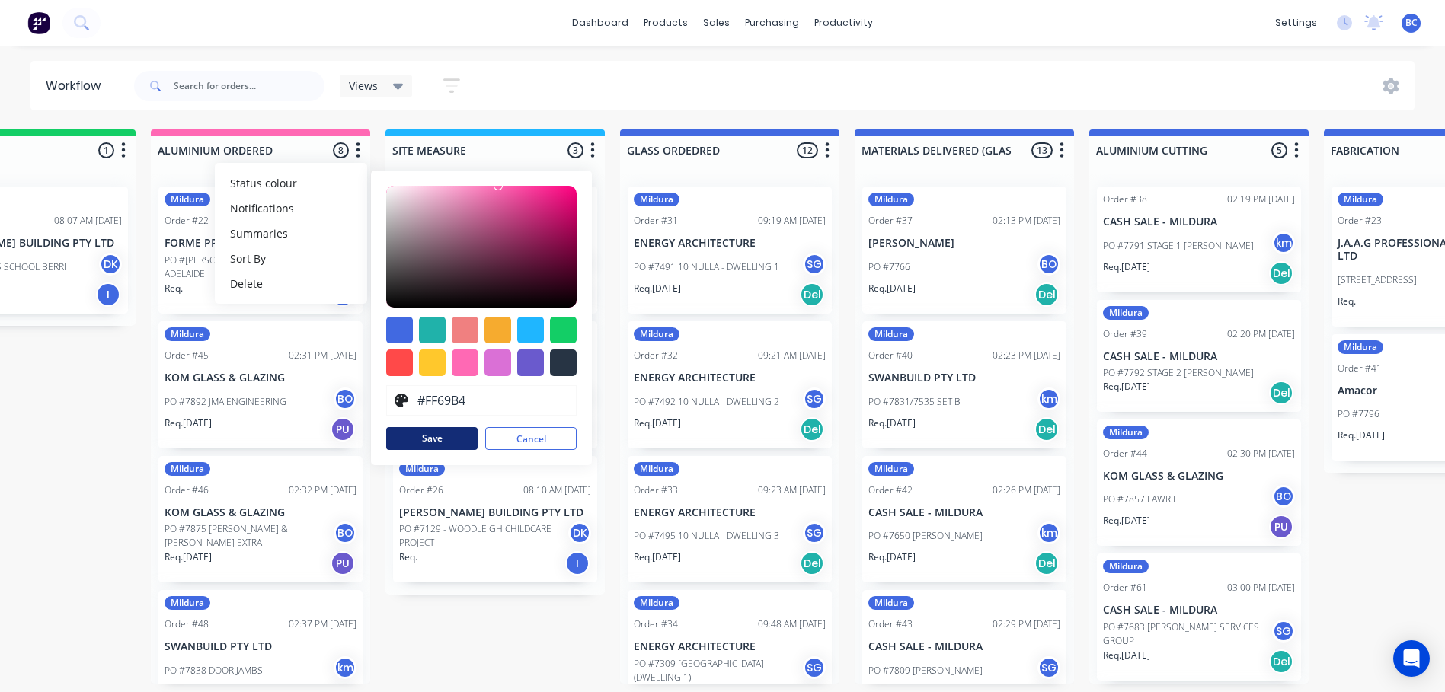
click at [423, 443] on button "Save" at bounding box center [431, 438] width 91 height 23
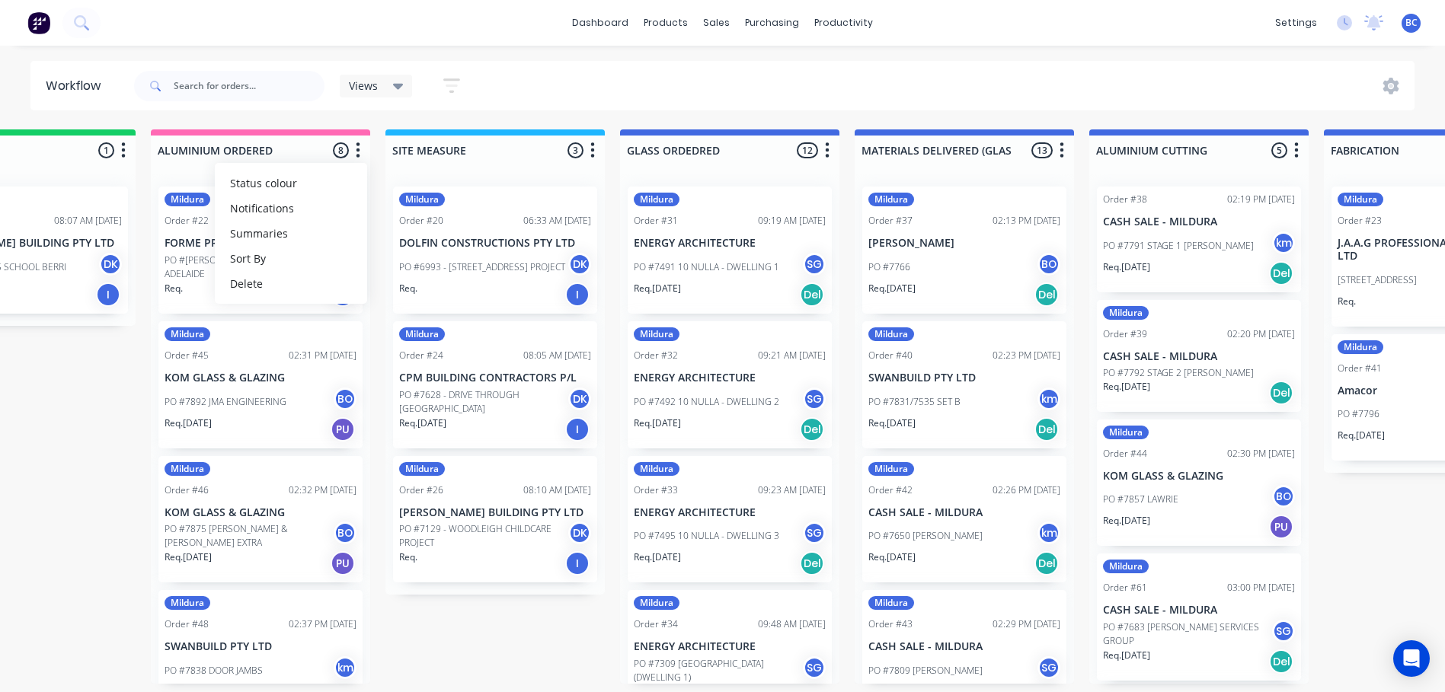
click at [1063, 149] on icon "button" at bounding box center [1062, 149] width 4 height 15
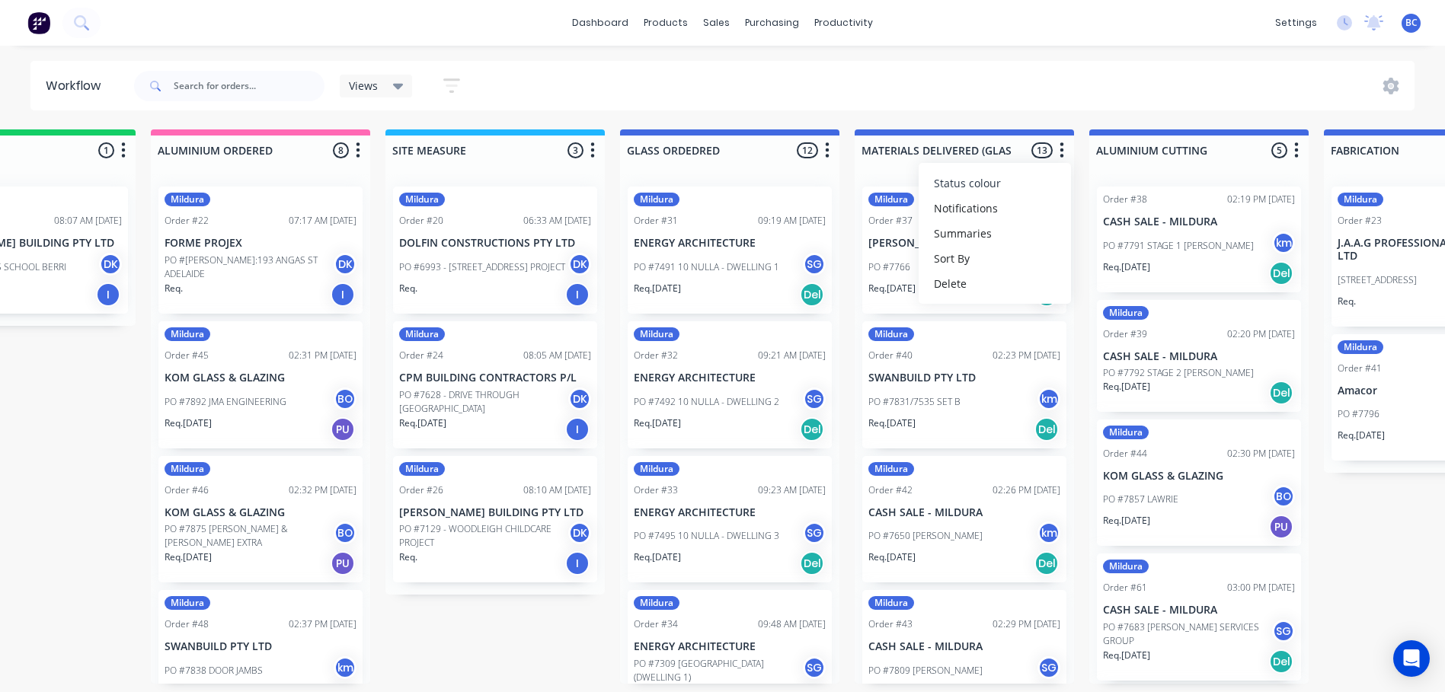
click at [998, 177] on span "Status colour" at bounding box center [967, 183] width 67 height 16
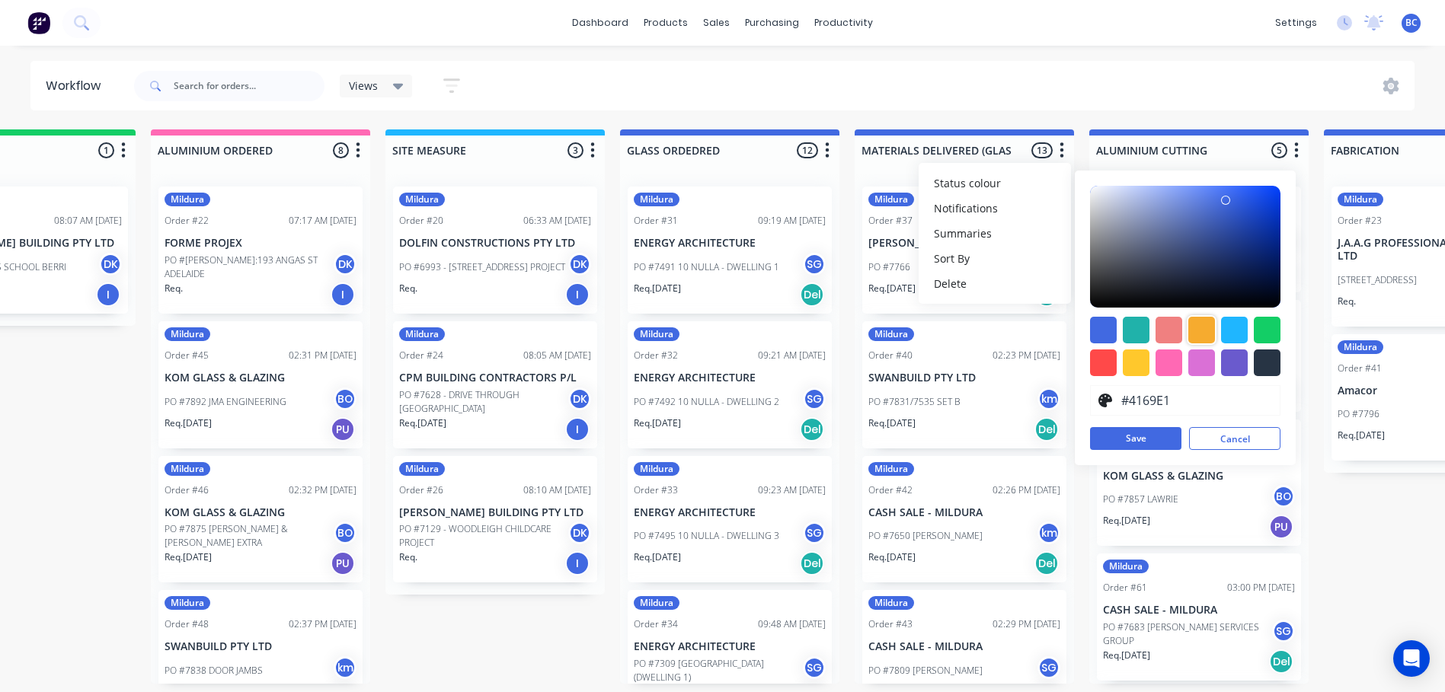
click at [1200, 330] on div at bounding box center [1201, 330] width 27 height 27
type input "#F6AB2F"
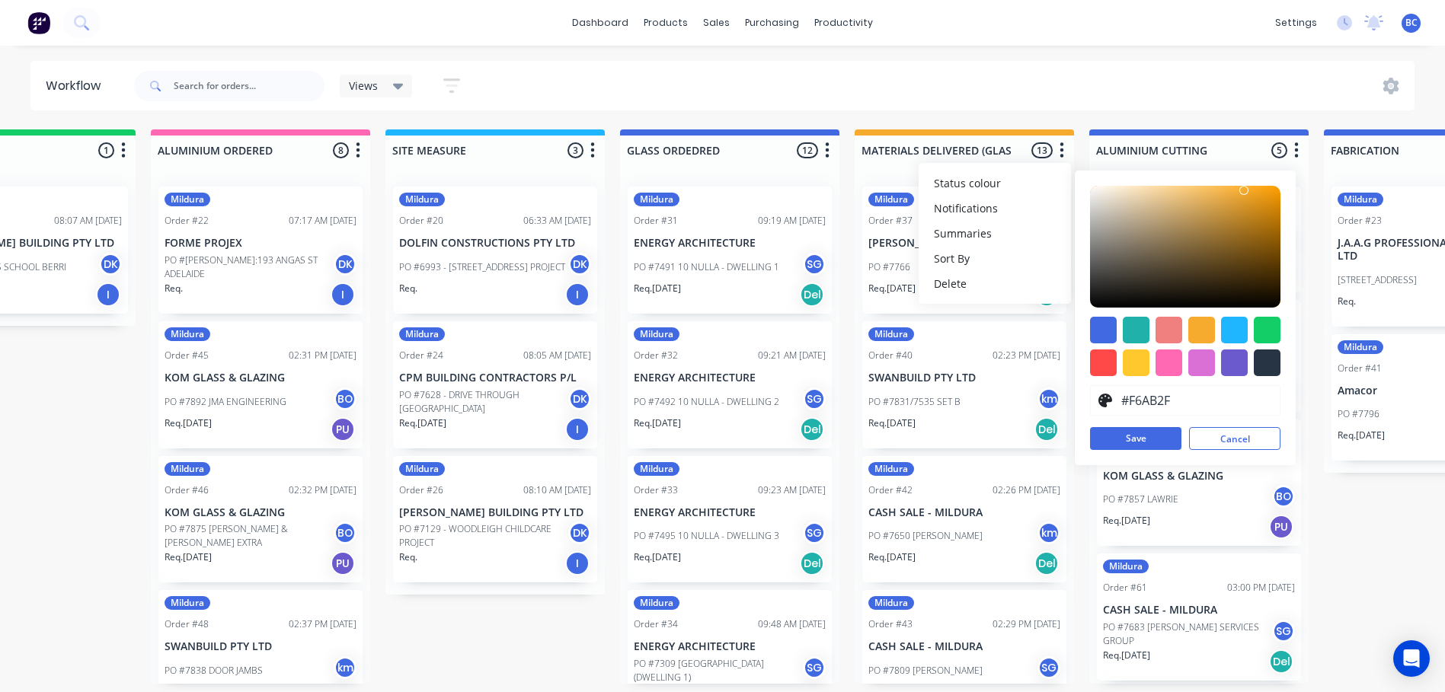
click at [529, 625] on div "Submitted 1 Status colour #273444 hex #273444 Save Cancel Summaries Total order…" at bounding box center [1238, 406] width 3203 height 554
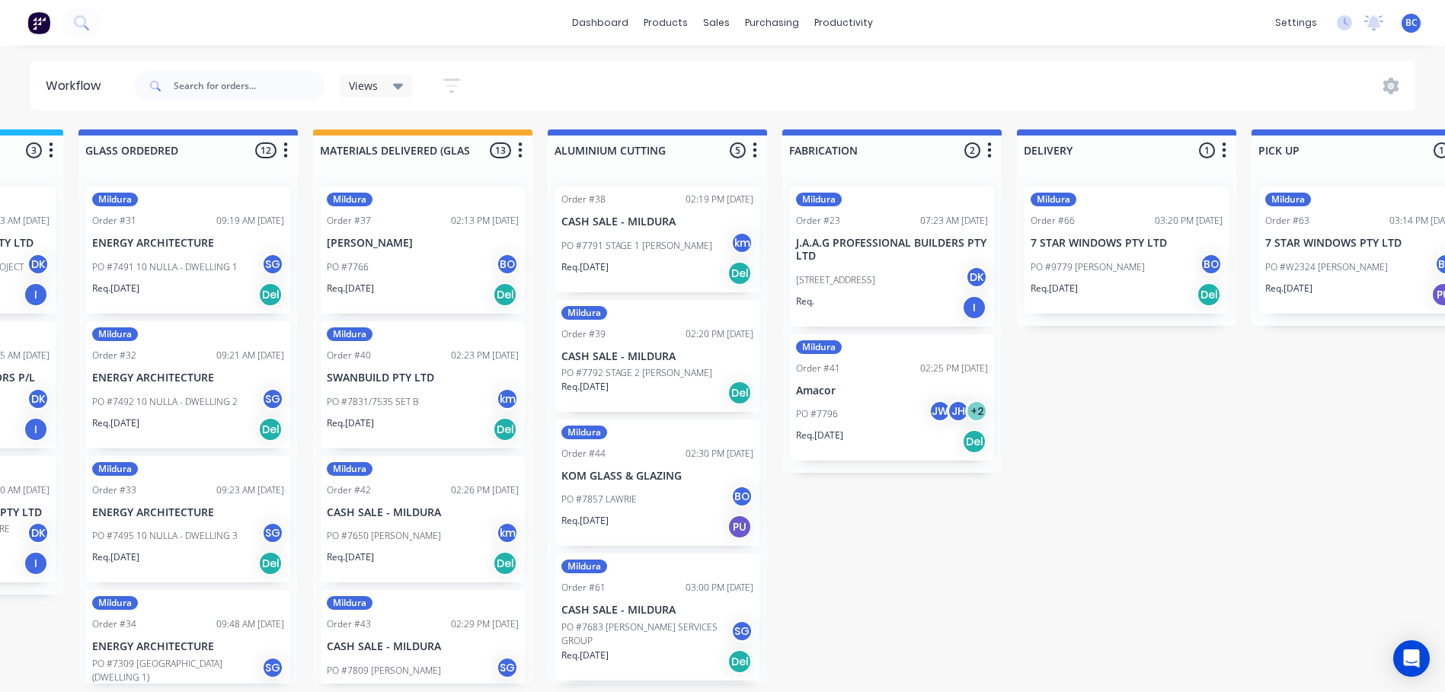
scroll to position [0, 958]
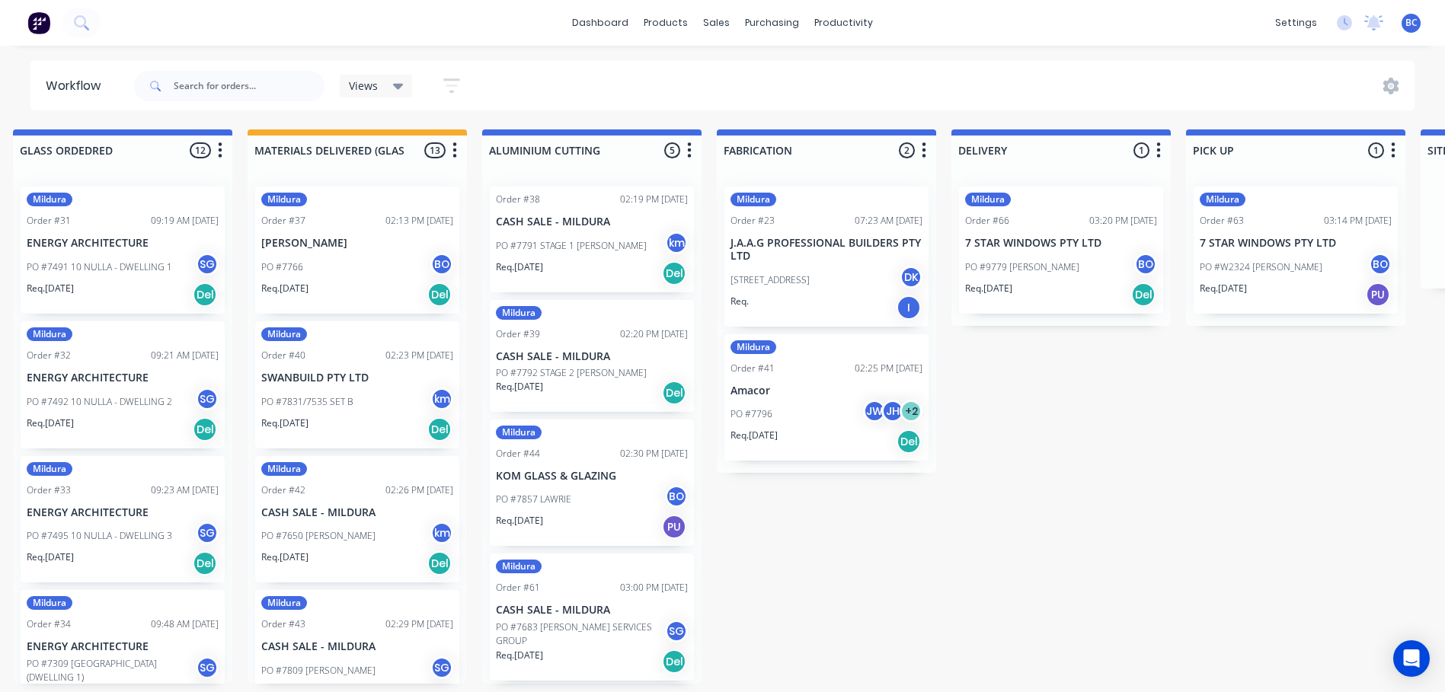
click at [693, 150] on button "button" at bounding box center [689, 151] width 18 height 18
click at [642, 193] on button "Status colour" at bounding box center [622, 183] width 152 height 25
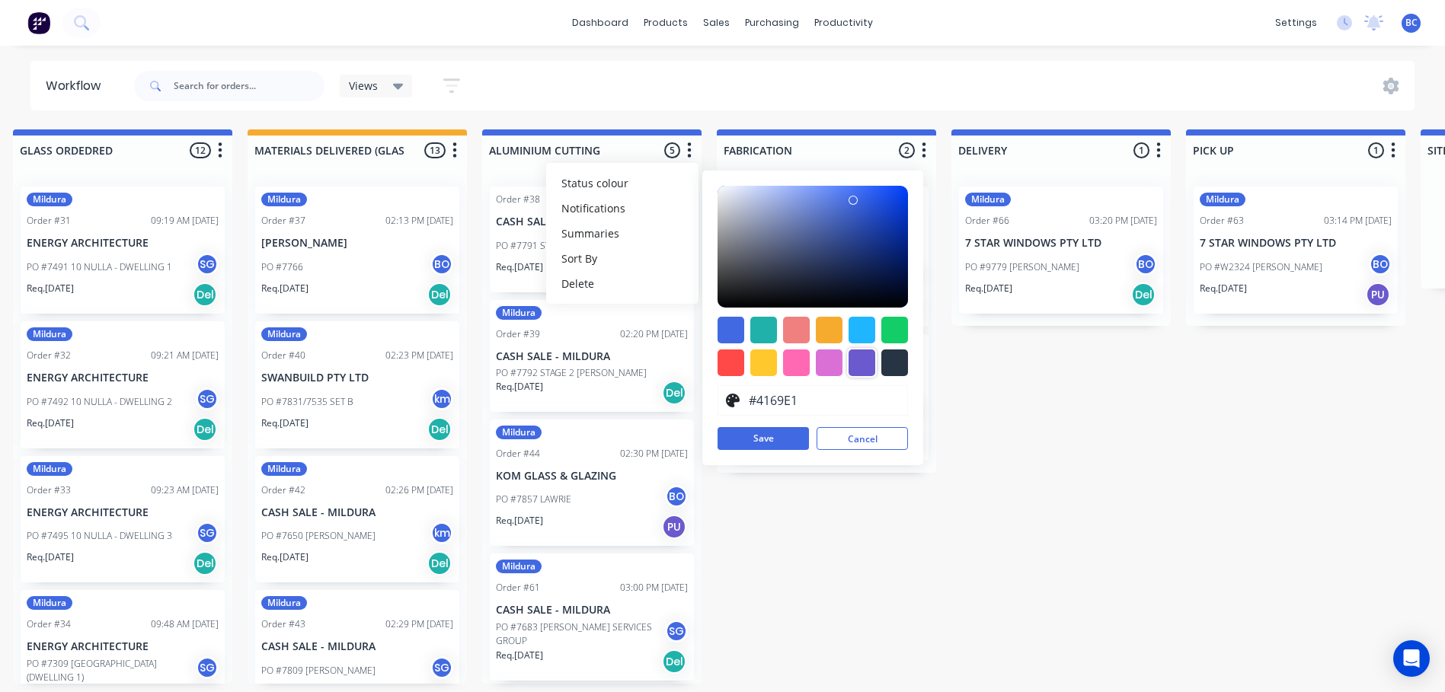
click at [867, 365] on div at bounding box center [861, 363] width 27 height 27
type input "#6A5ACD"
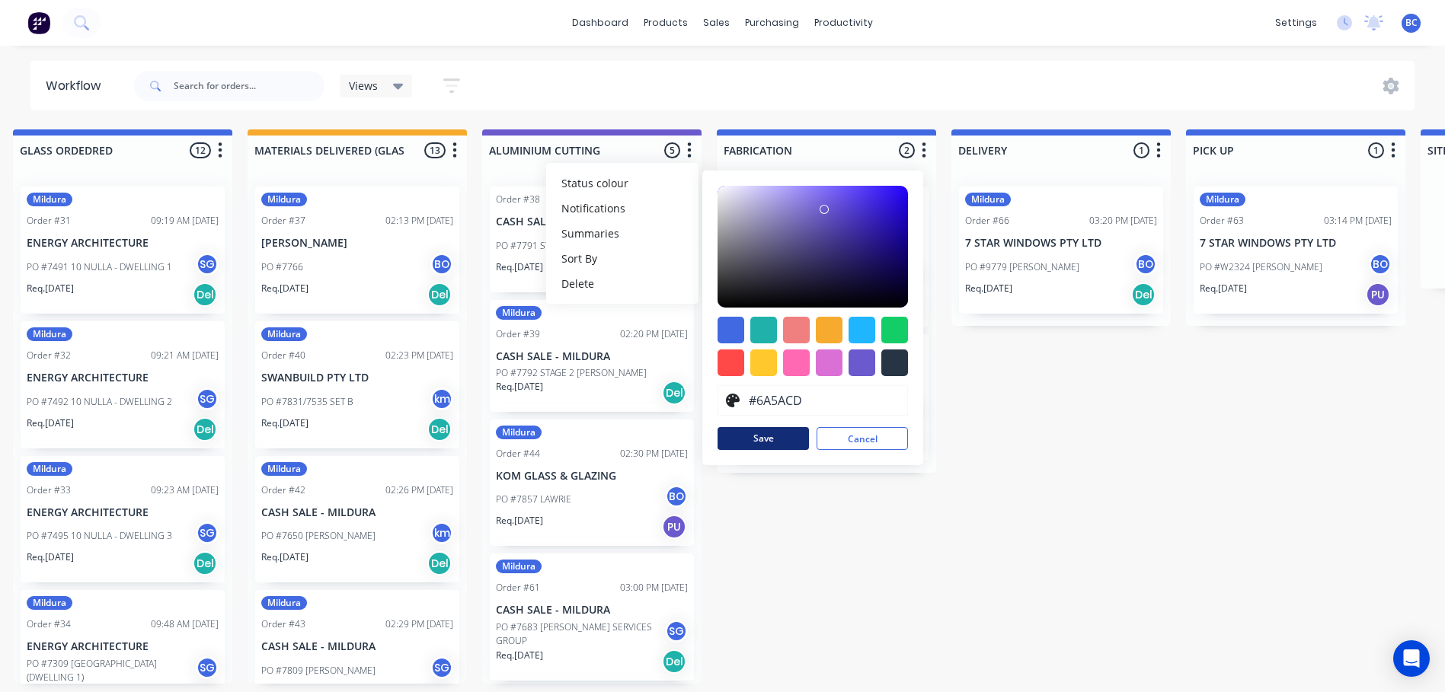
click at [767, 443] on button "Save" at bounding box center [762, 438] width 91 height 23
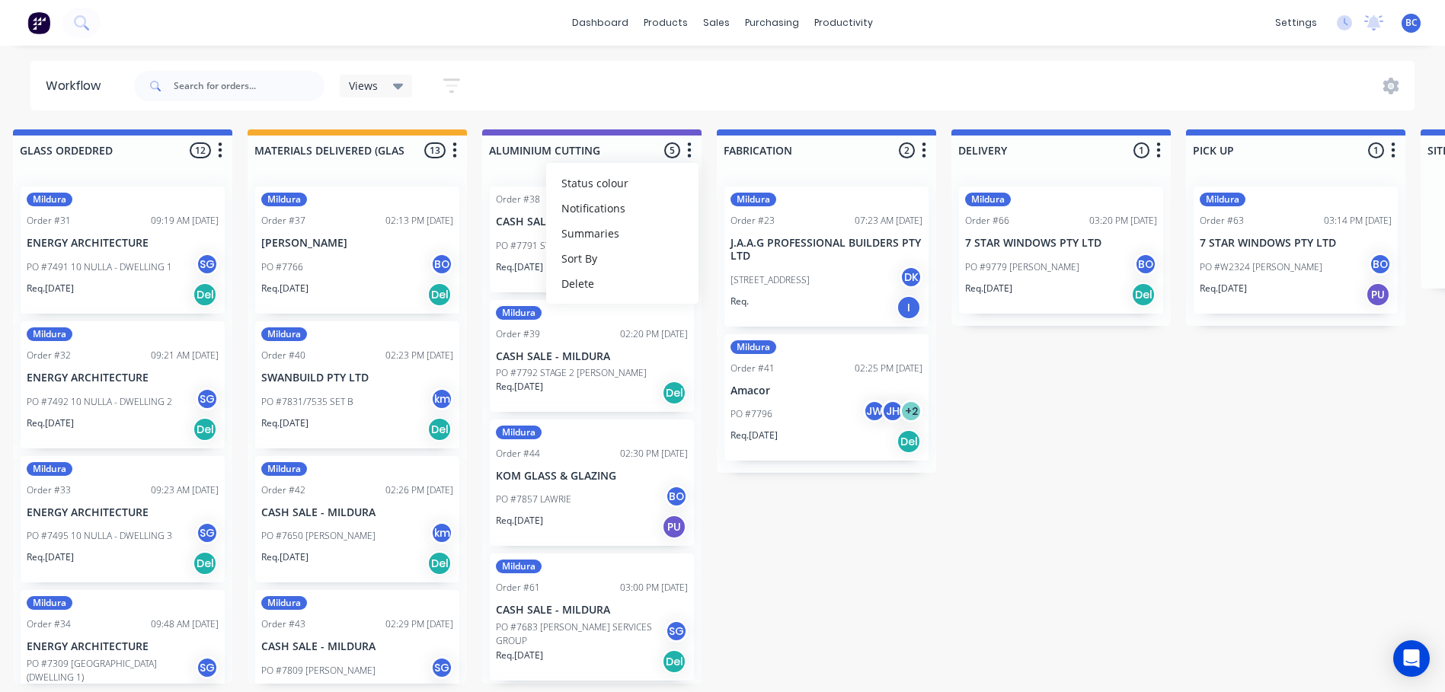
click at [927, 148] on button "button" at bounding box center [924, 151] width 18 height 18
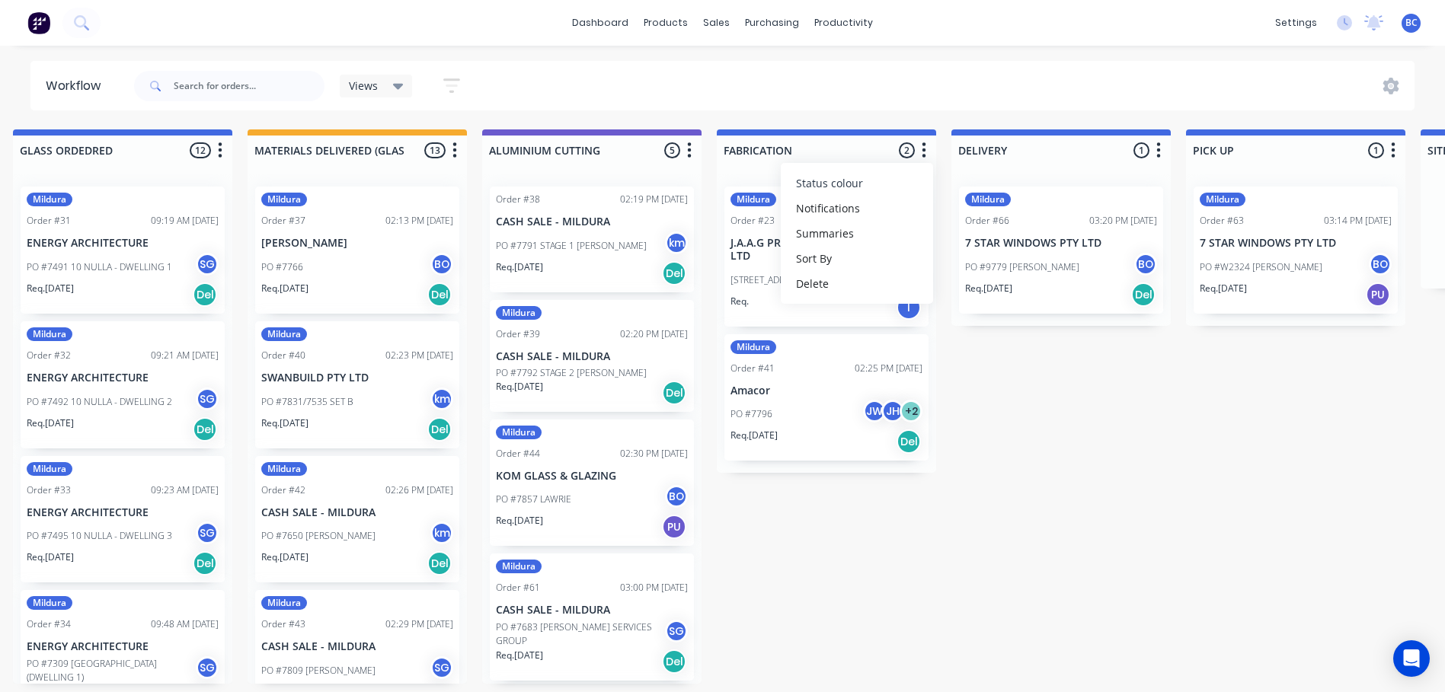
click at [834, 187] on span "Status colour" at bounding box center [829, 183] width 67 height 16
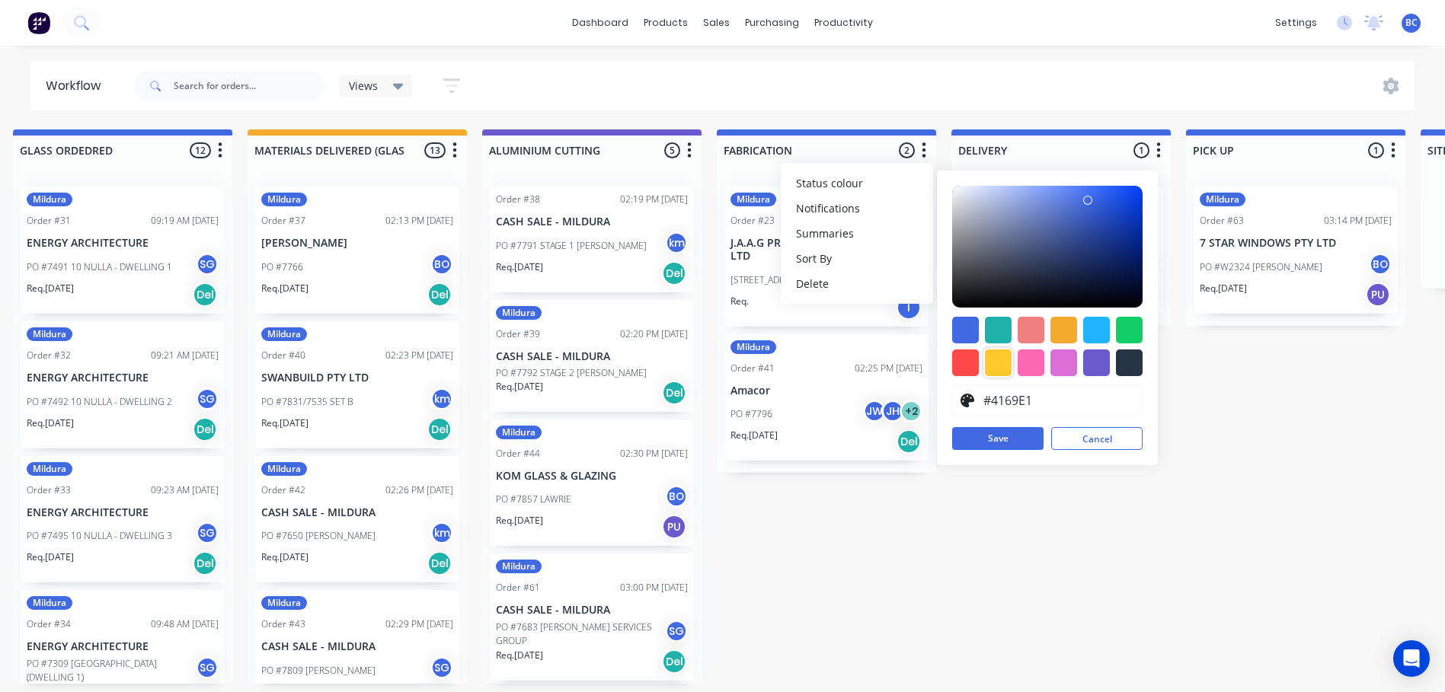
click at [996, 363] on div at bounding box center [998, 363] width 27 height 27
type input "#FFC82C"
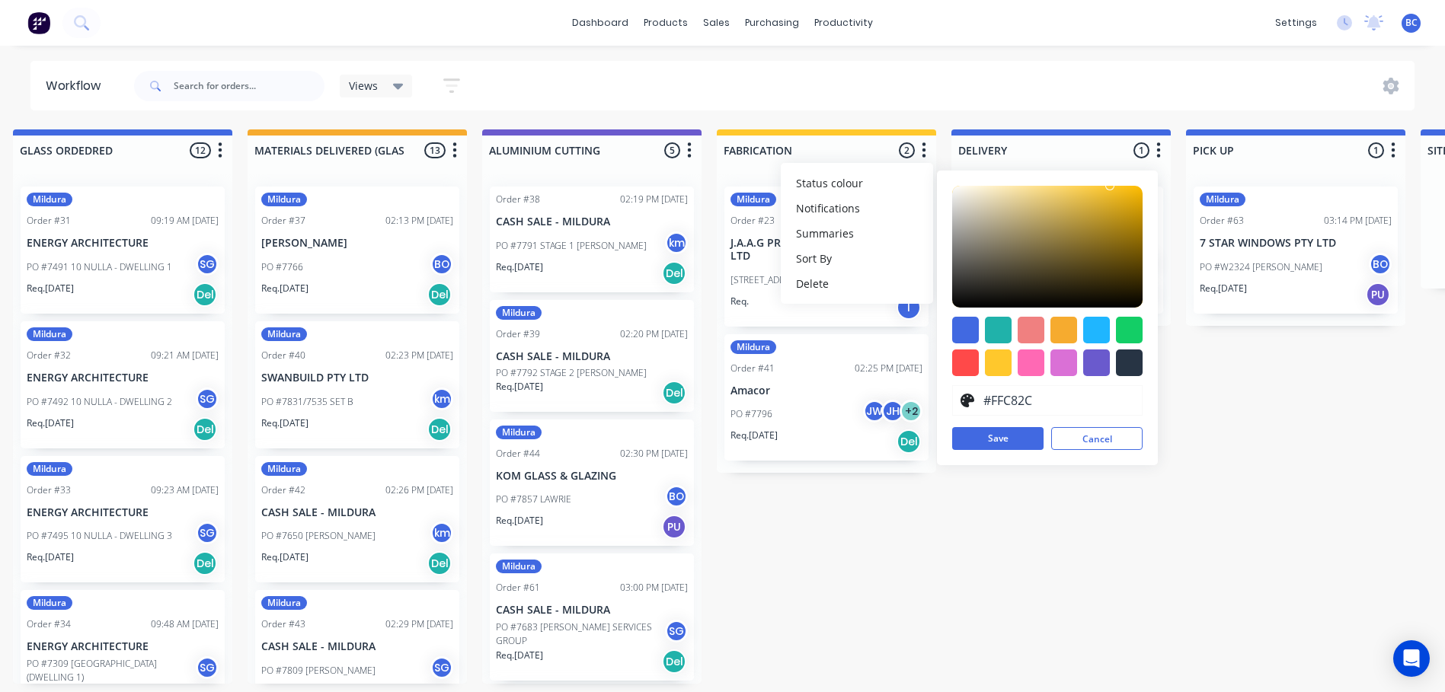
click at [923, 545] on div "Submitted 1 Status colour #273444 hex #273444 Save Cancel Summaries Total order…" at bounding box center [631, 406] width 3203 height 554
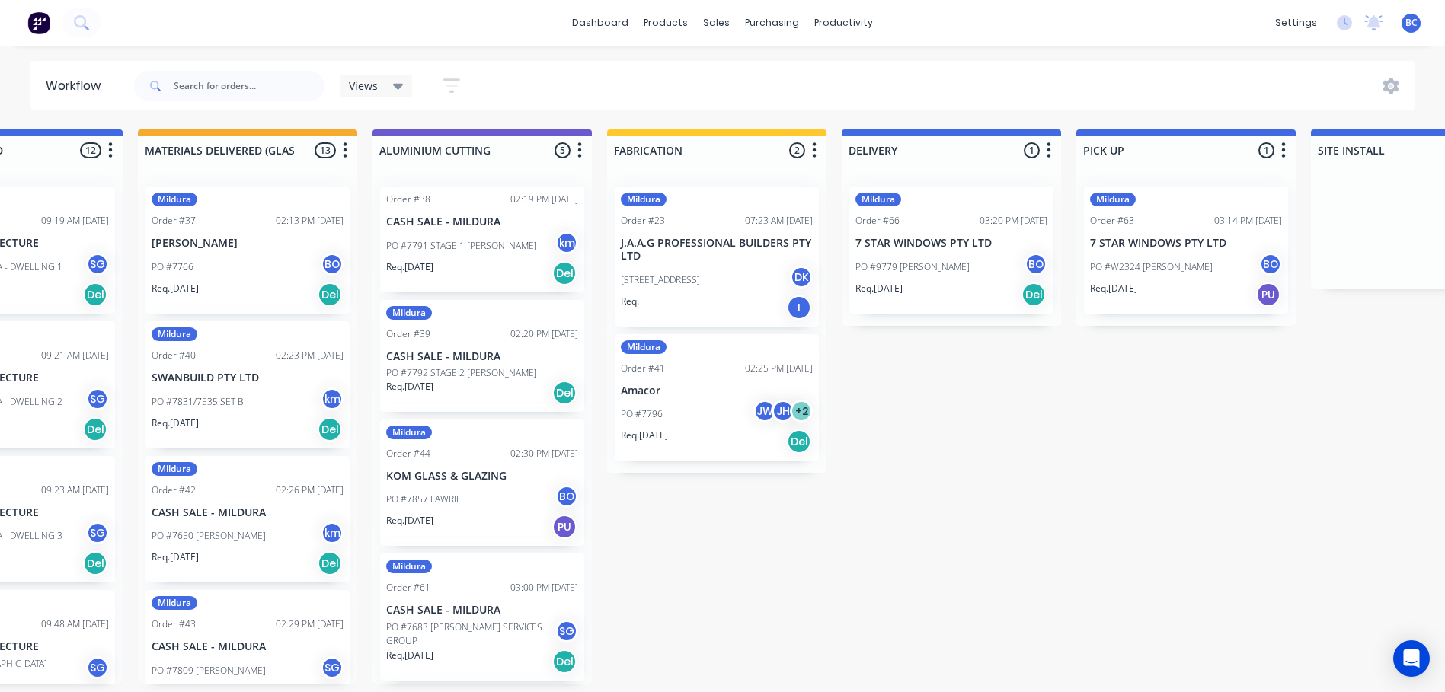
scroll to position [0, 1758]
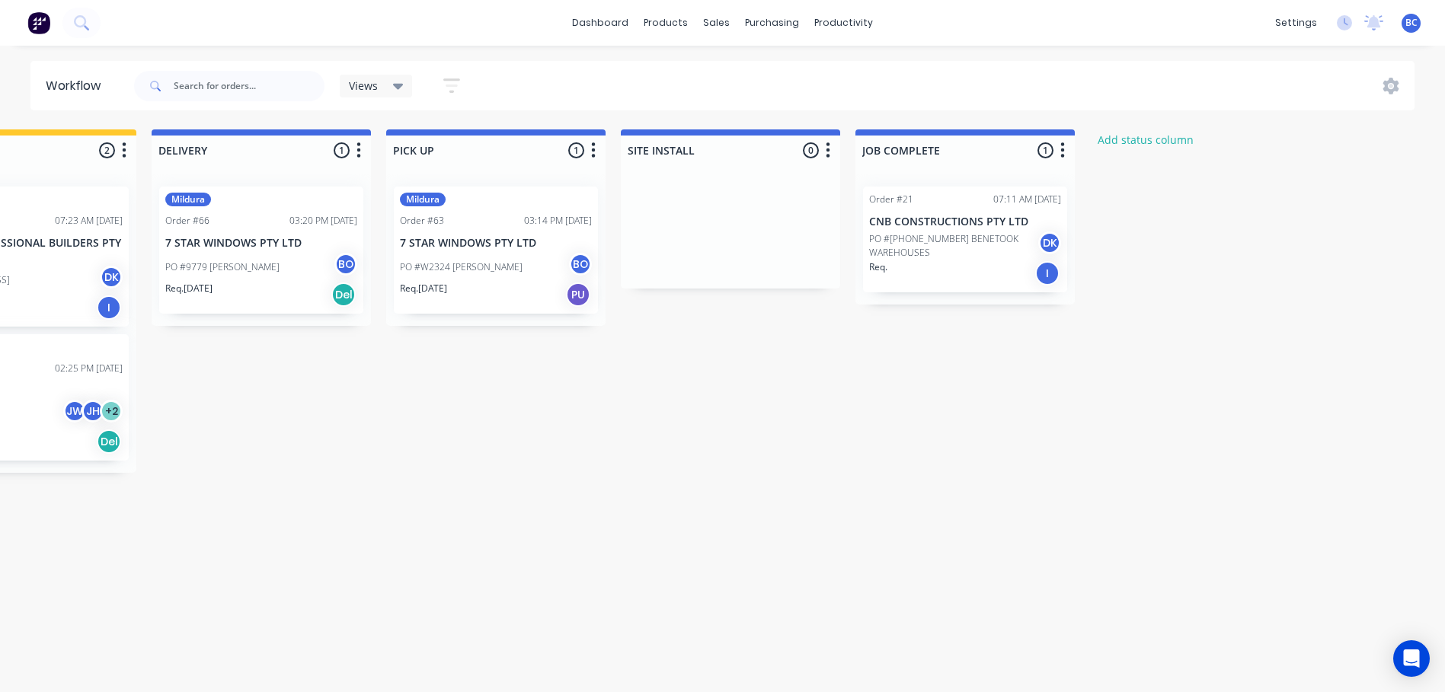
click at [1065, 145] on icon "button" at bounding box center [1062, 150] width 5 height 19
click at [1013, 176] on button "Status colour" at bounding box center [995, 183] width 152 height 25
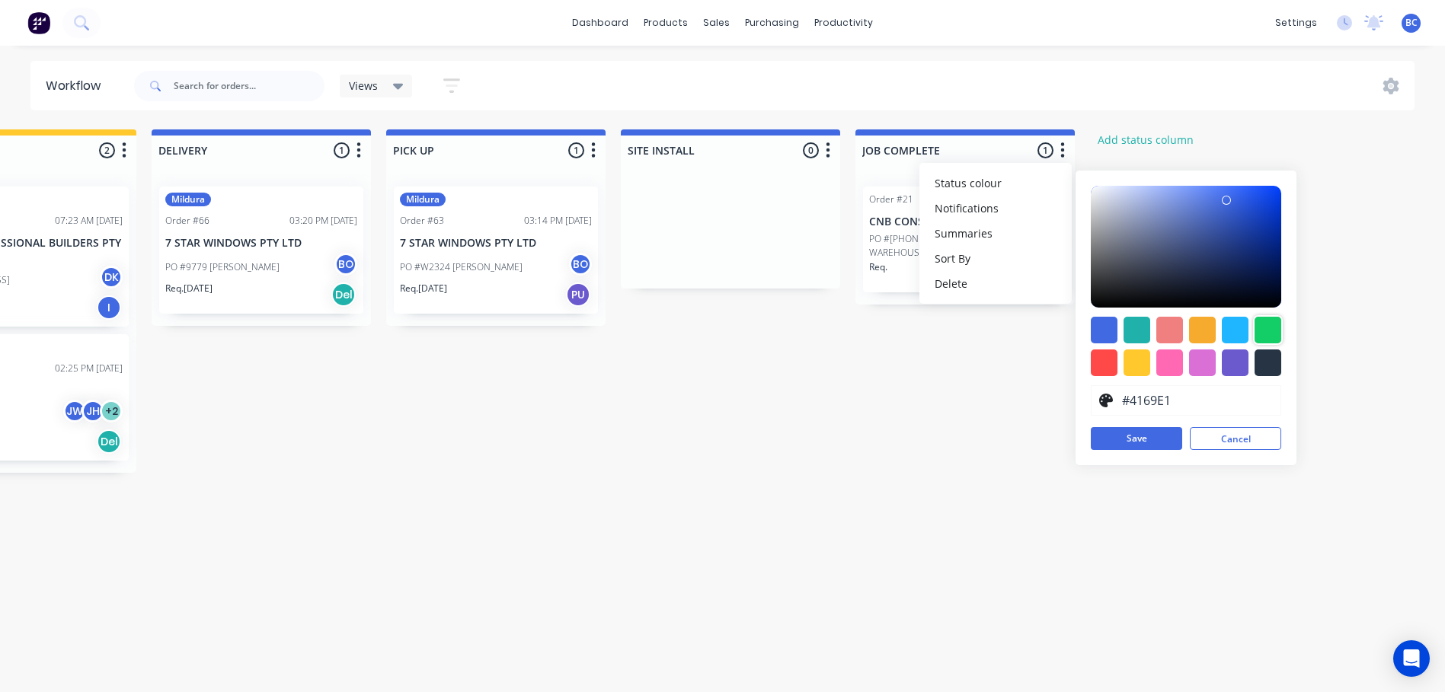
click at [1272, 323] on div at bounding box center [1267, 330] width 27 height 27
type input "#13CE66"
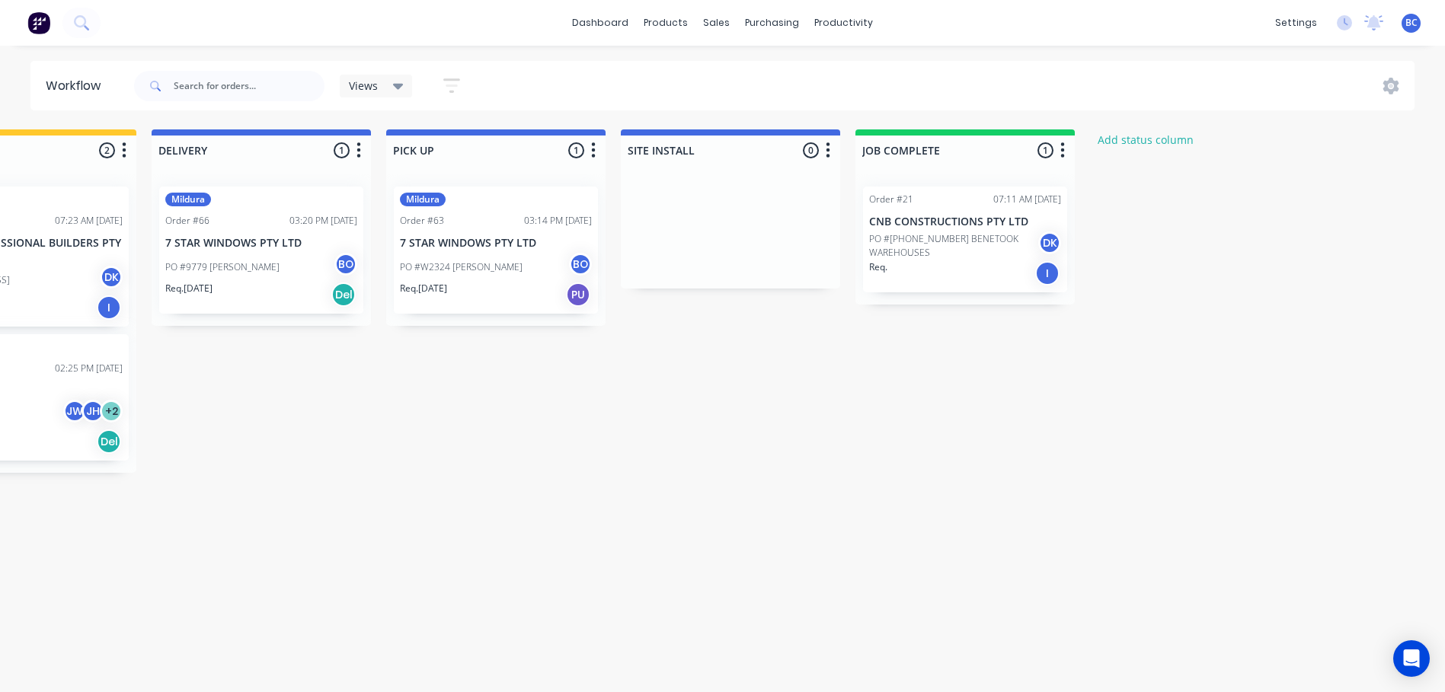
click at [829, 157] on icon "button" at bounding box center [828, 149] width 4 height 15
click at [797, 179] on button "Status colour" at bounding box center [761, 183] width 152 height 25
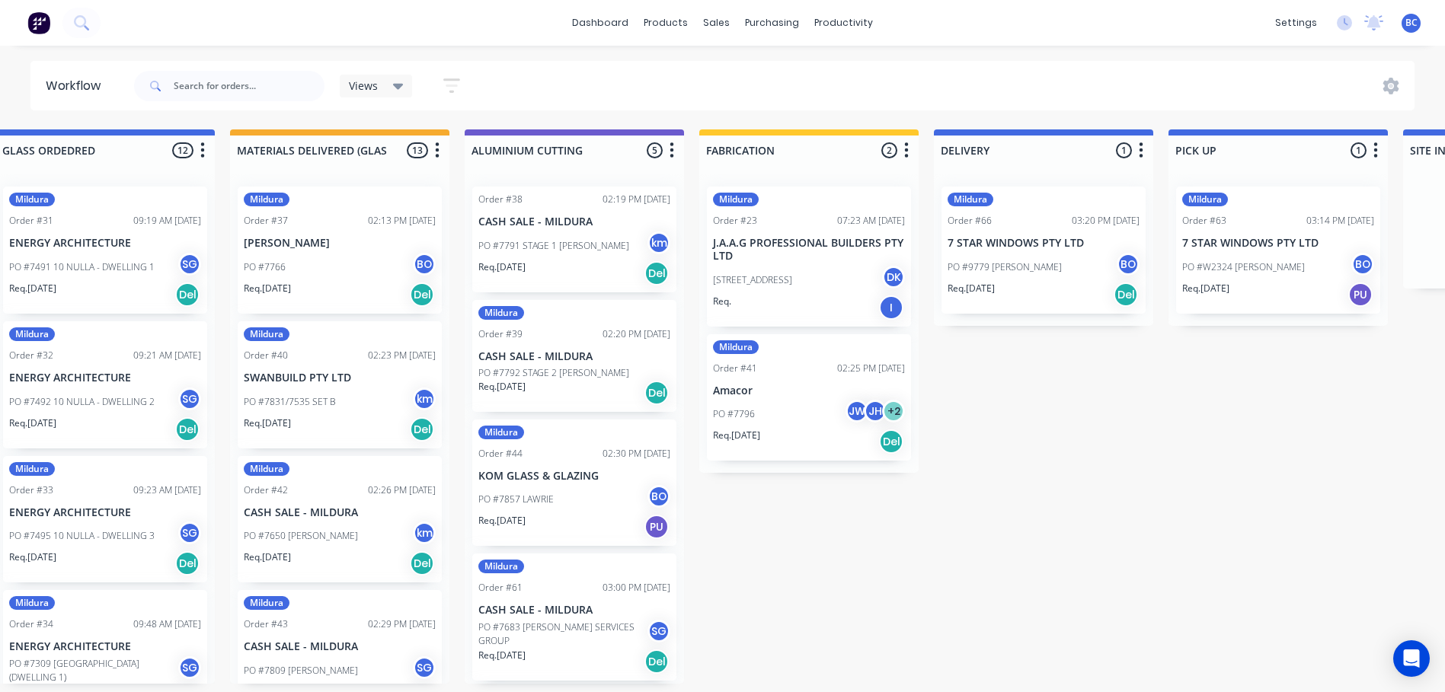
scroll to position [0, 944]
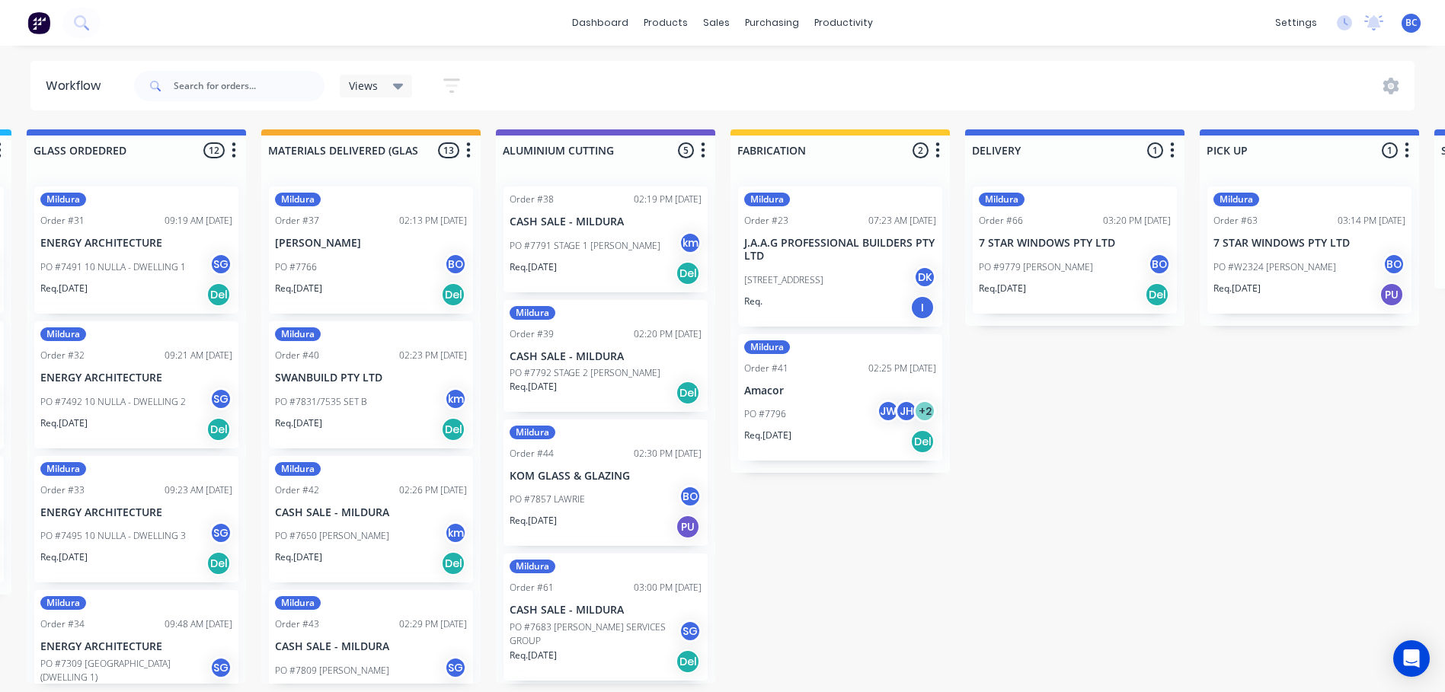
click at [466, 149] on icon "button" at bounding box center [468, 150] width 5 height 19
click at [371, 190] on span "Status colour" at bounding box center [373, 183] width 67 height 16
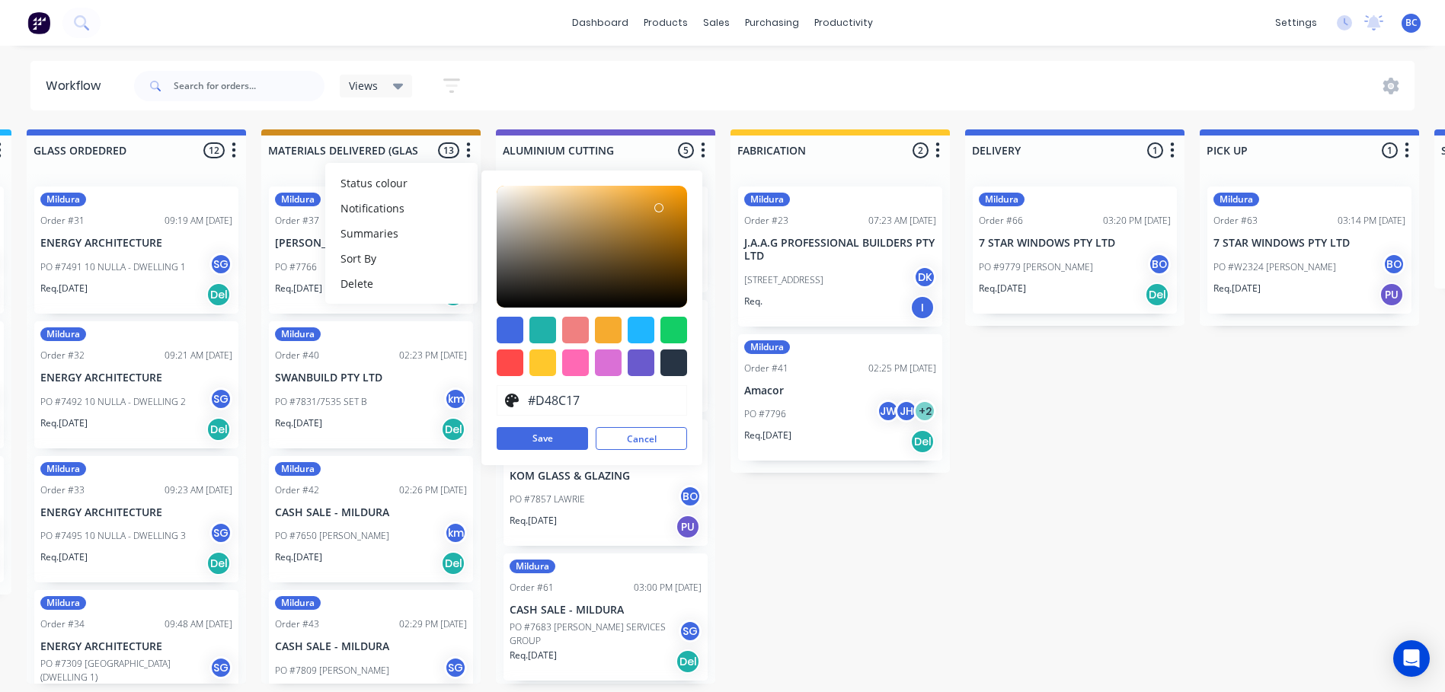
type input "#D48C16"
drag, startPoint x: 650, startPoint y: 191, endPoint x: 667, endPoint y: 206, distance: 23.2
click at [667, 206] on div at bounding box center [667, 206] width 9 height 9
click at [545, 433] on button "Save" at bounding box center [542, 438] width 91 height 23
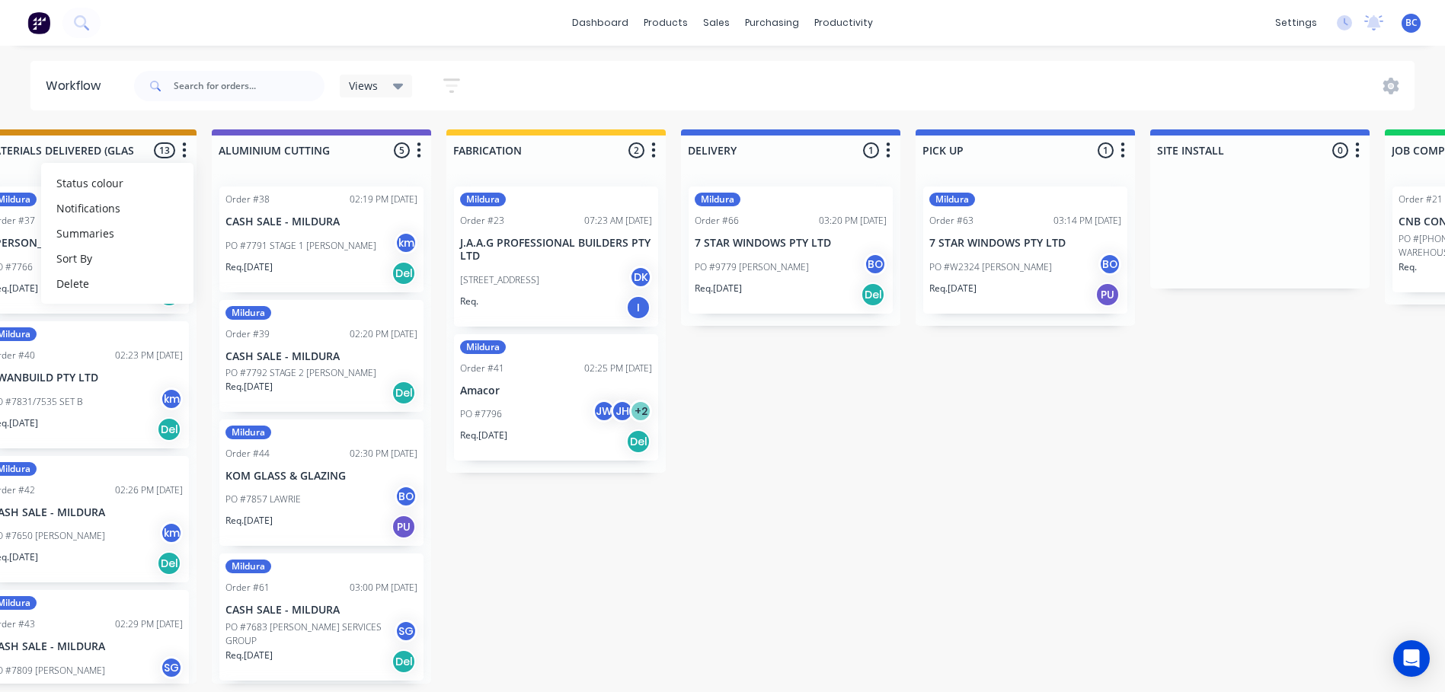
scroll to position [0, 1254]
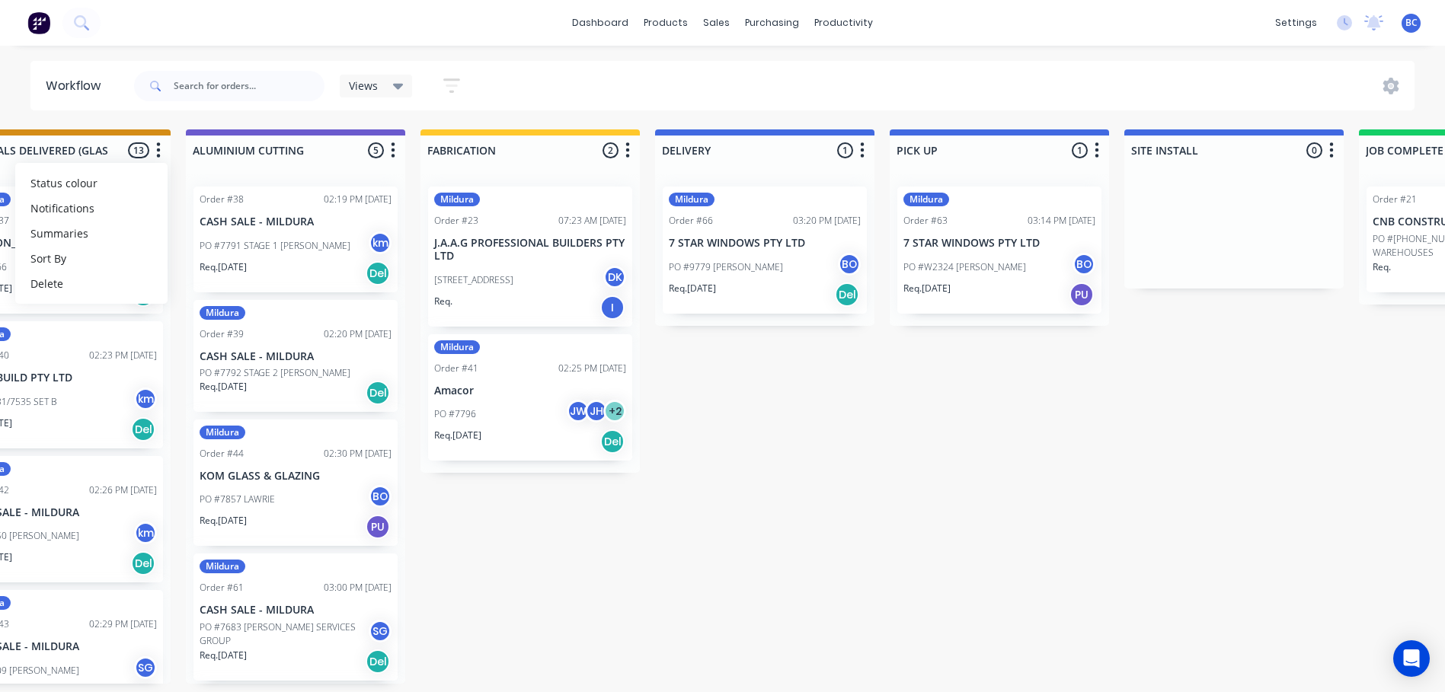
click at [861, 146] on icon "button" at bounding box center [862, 150] width 5 height 19
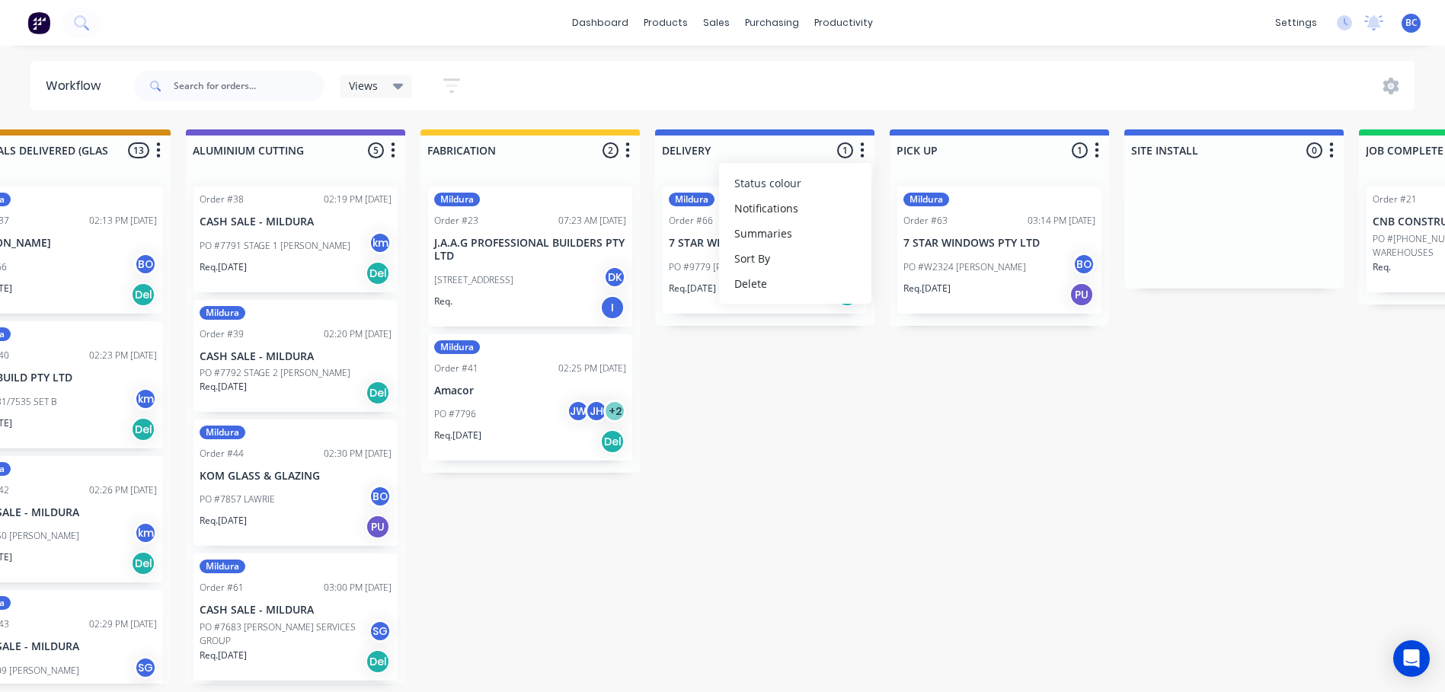
click at [812, 184] on button "Status colour" at bounding box center [795, 183] width 152 height 25
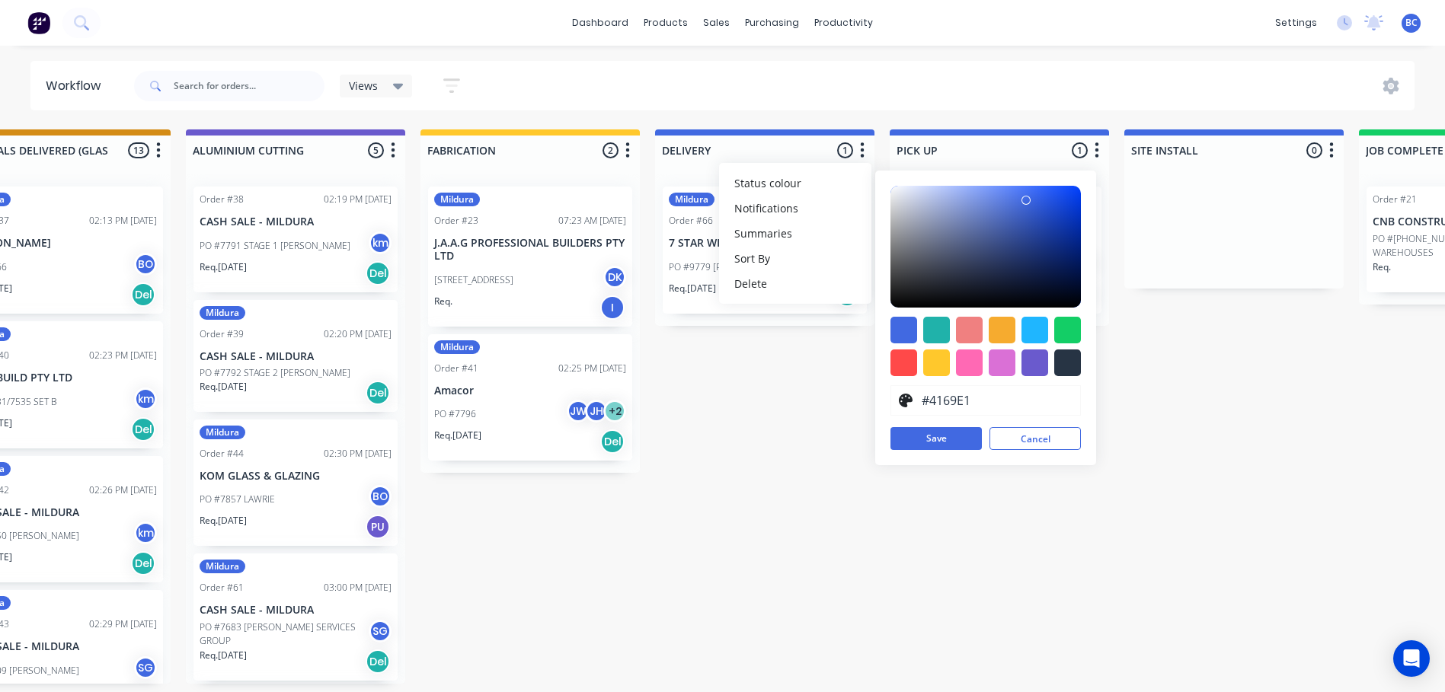
click at [817, 445] on div "Submitted 1 Status colour #273444 hex #273444 Save Cancel Summaries Total order…" at bounding box center [335, 406] width 3203 height 554
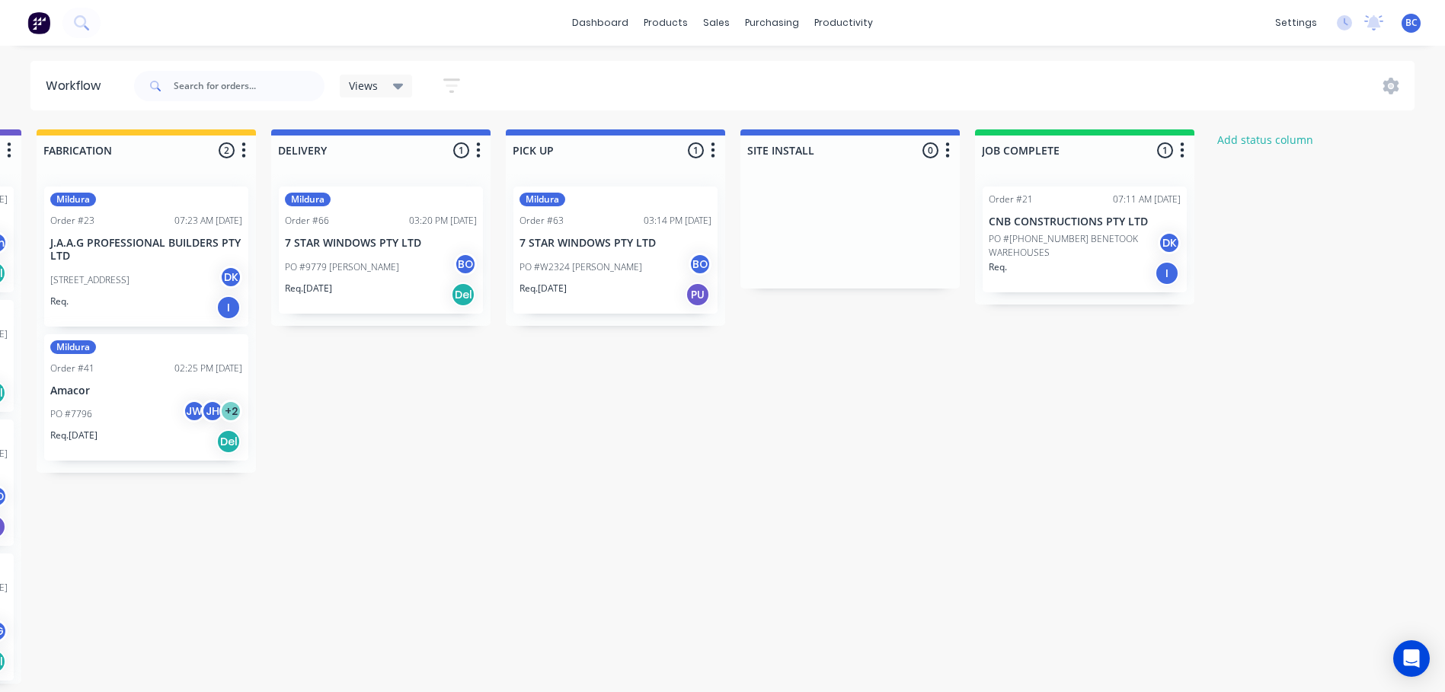
scroll to position [0, 1654]
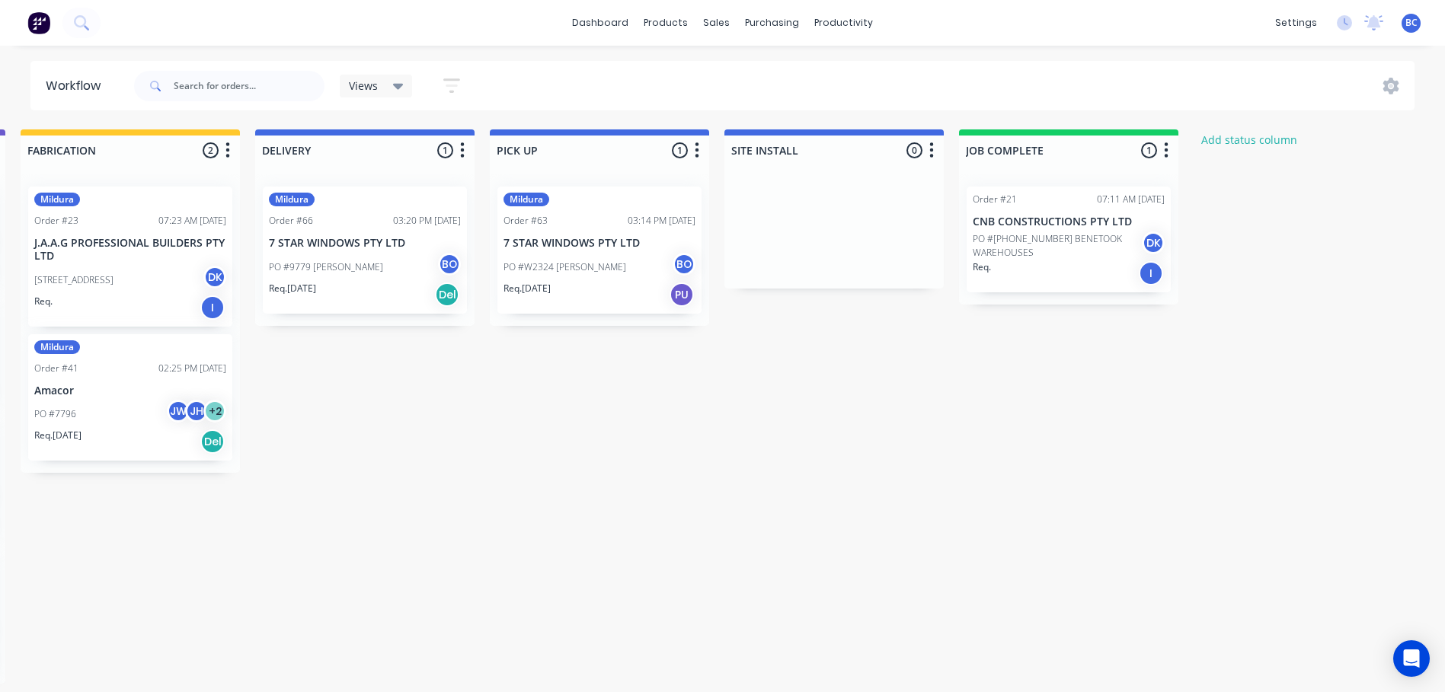
click at [465, 149] on button "button" at bounding box center [462, 151] width 18 height 18
click at [375, 183] on span "Status colour" at bounding box center [367, 183] width 67 height 16
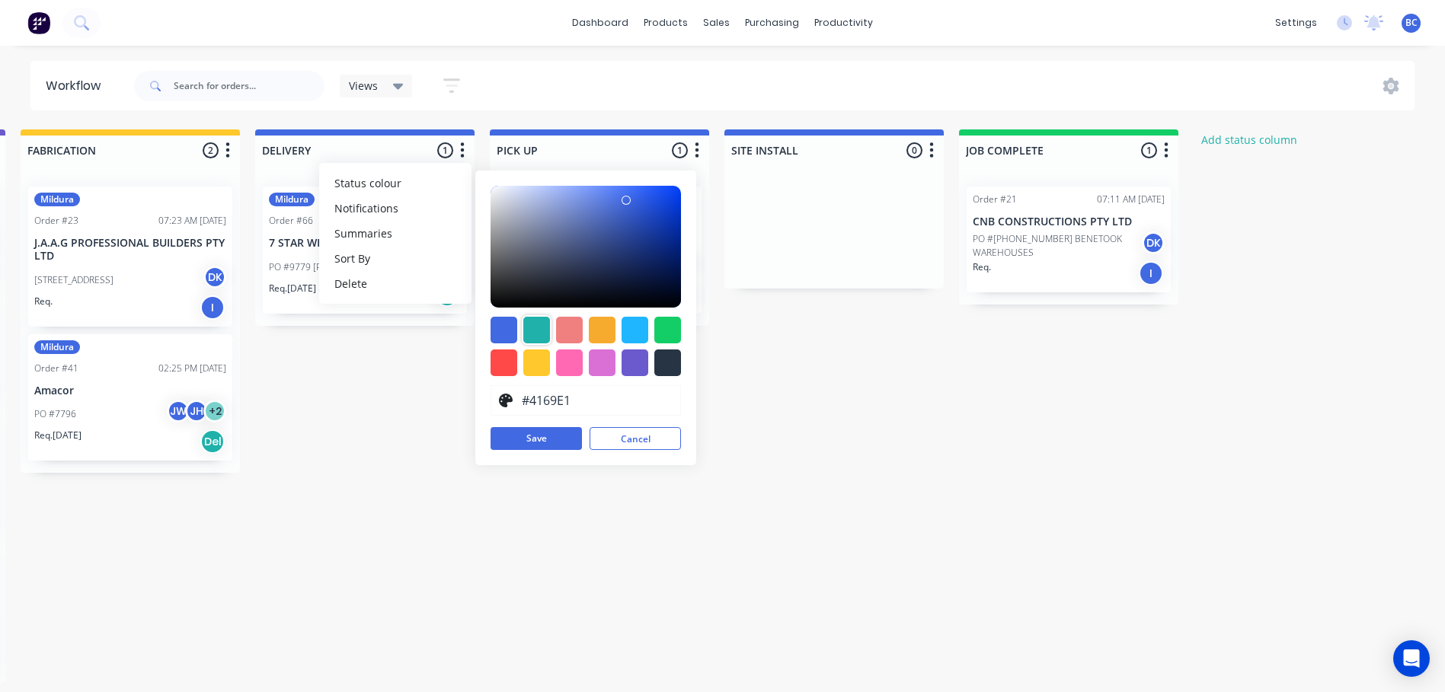
click at [538, 327] on div at bounding box center [536, 330] width 27 height 27
type input "#20B2AA"
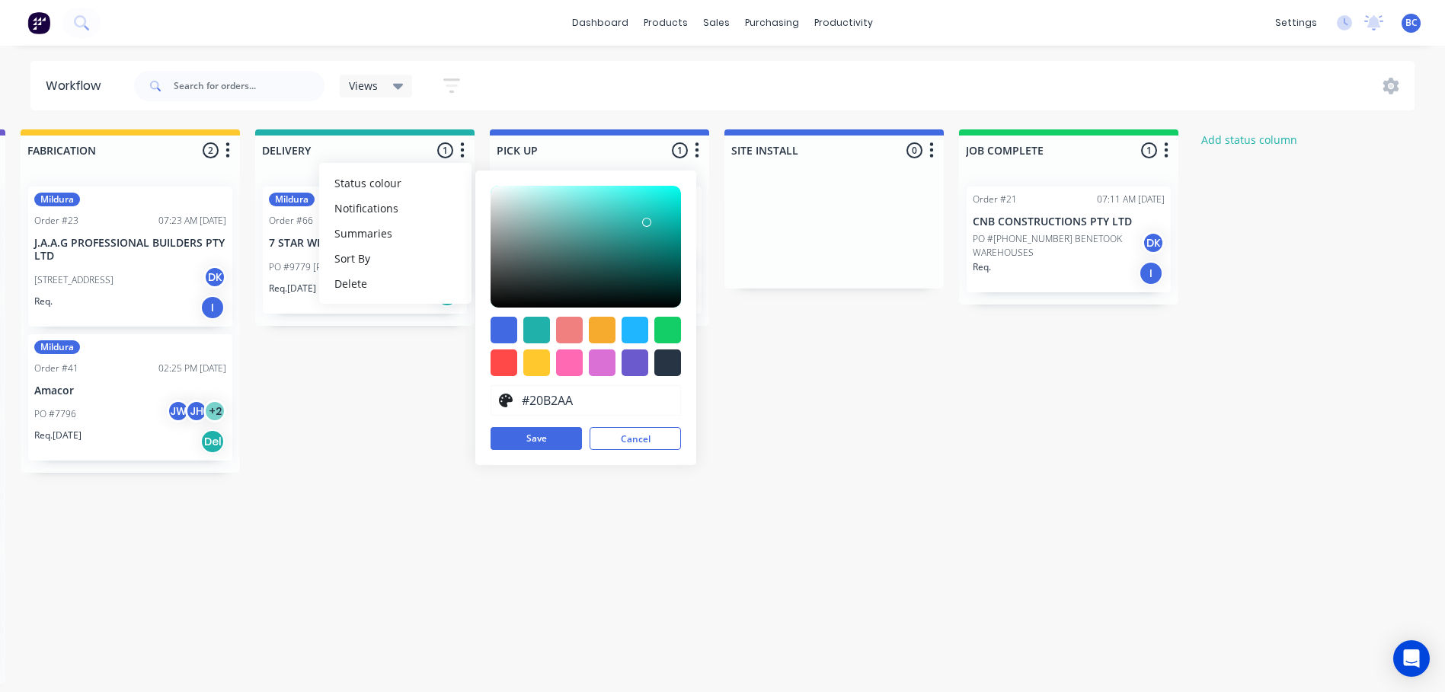
click at [701, 155] on button "button" at bounding box center [697, 151] width 18 height 18
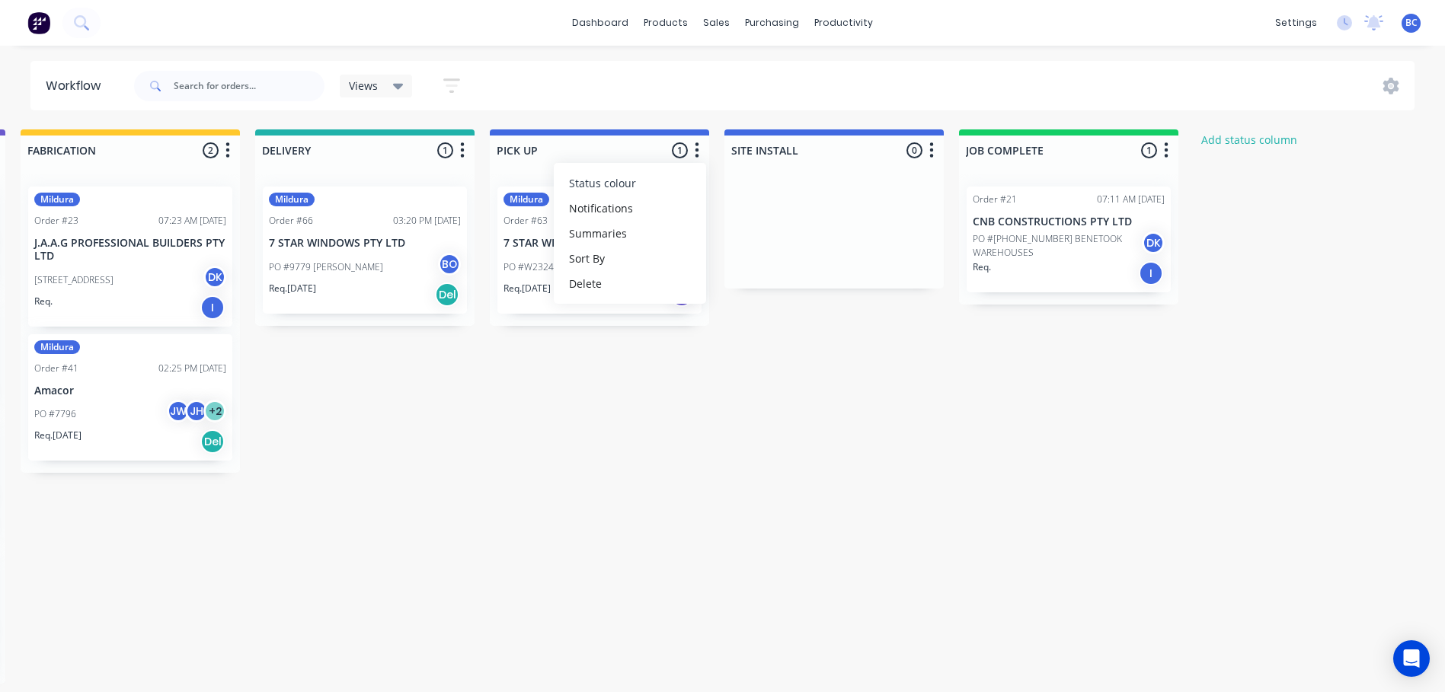
click at [628, 177] on span "Status colour" at bounding box center [602, 183] width 67 height 16
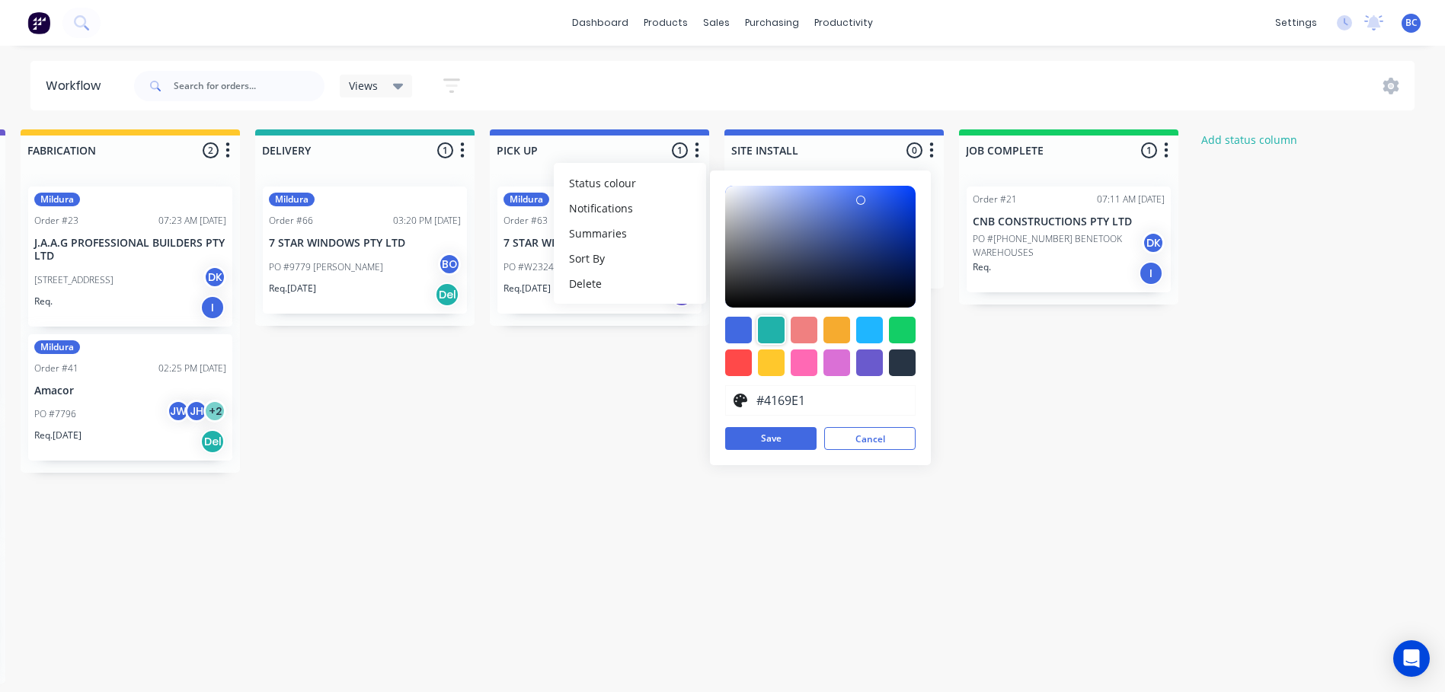
click at [774, 335] on div at bounding box center [771, 330] width 27 height 27
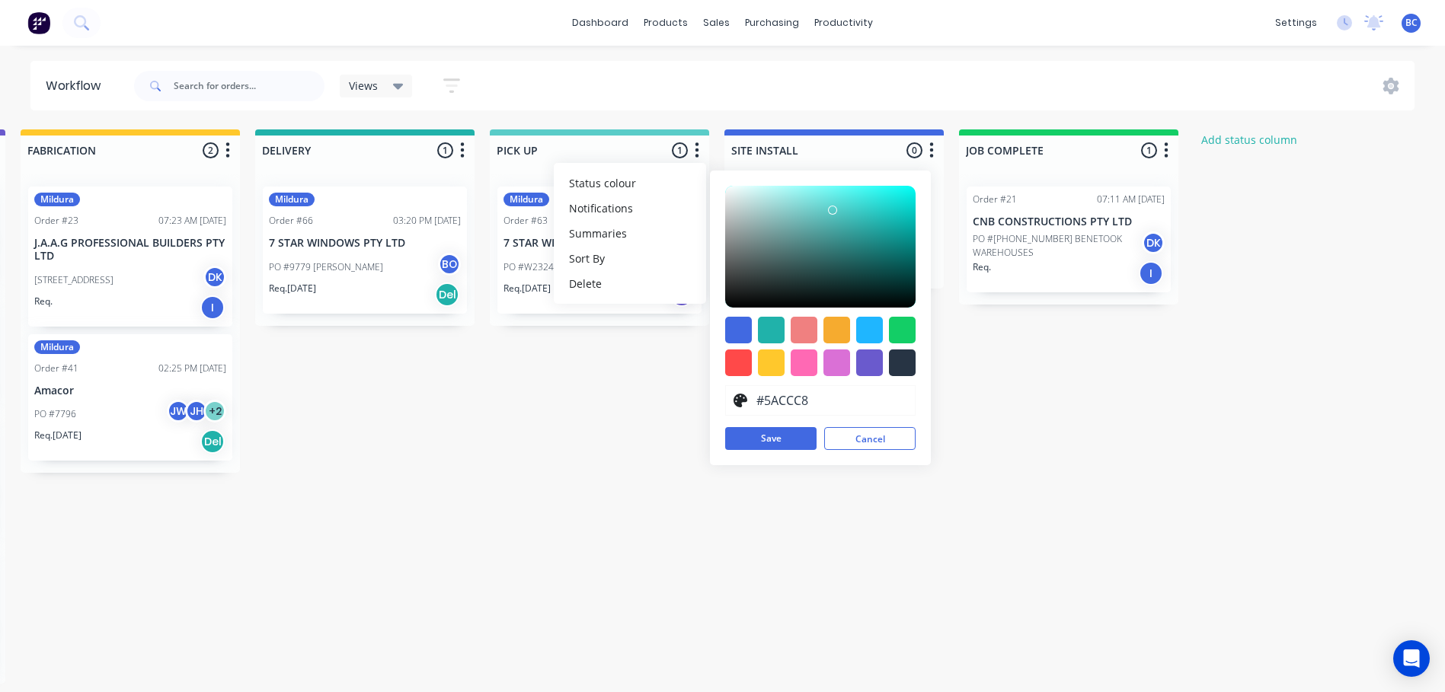
type input "#5BCCC8"
drag, startPoint x: 878, startPoint y: 219, endPoint x: 830, endPoint y: 210, distance: 48.7
click at [830, 210] on div at bounding box center [830, 210] width 9 height 9
click at [769, 434] on button "Save" at bounding box center [770, 438] width 91 height 23
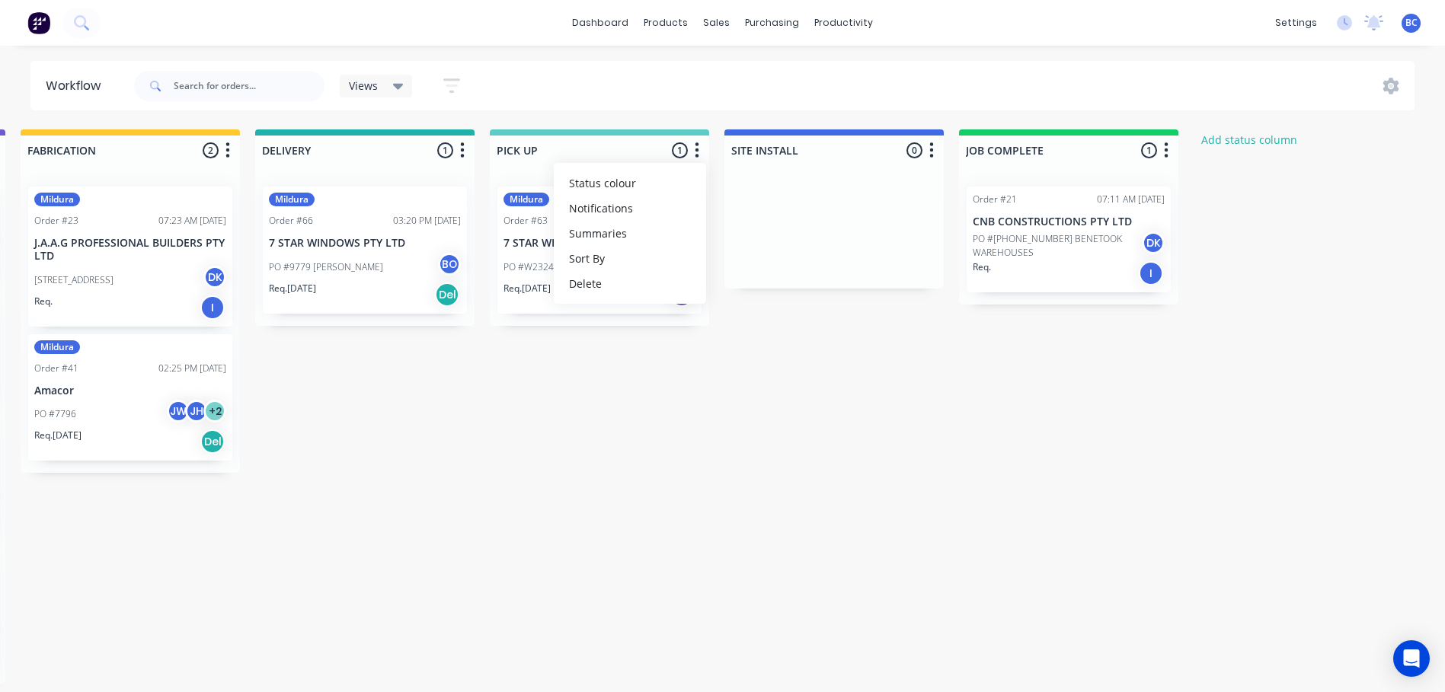
click at [929, 150] on icon "button" at bounding box center [931, 150] width 5 height 19
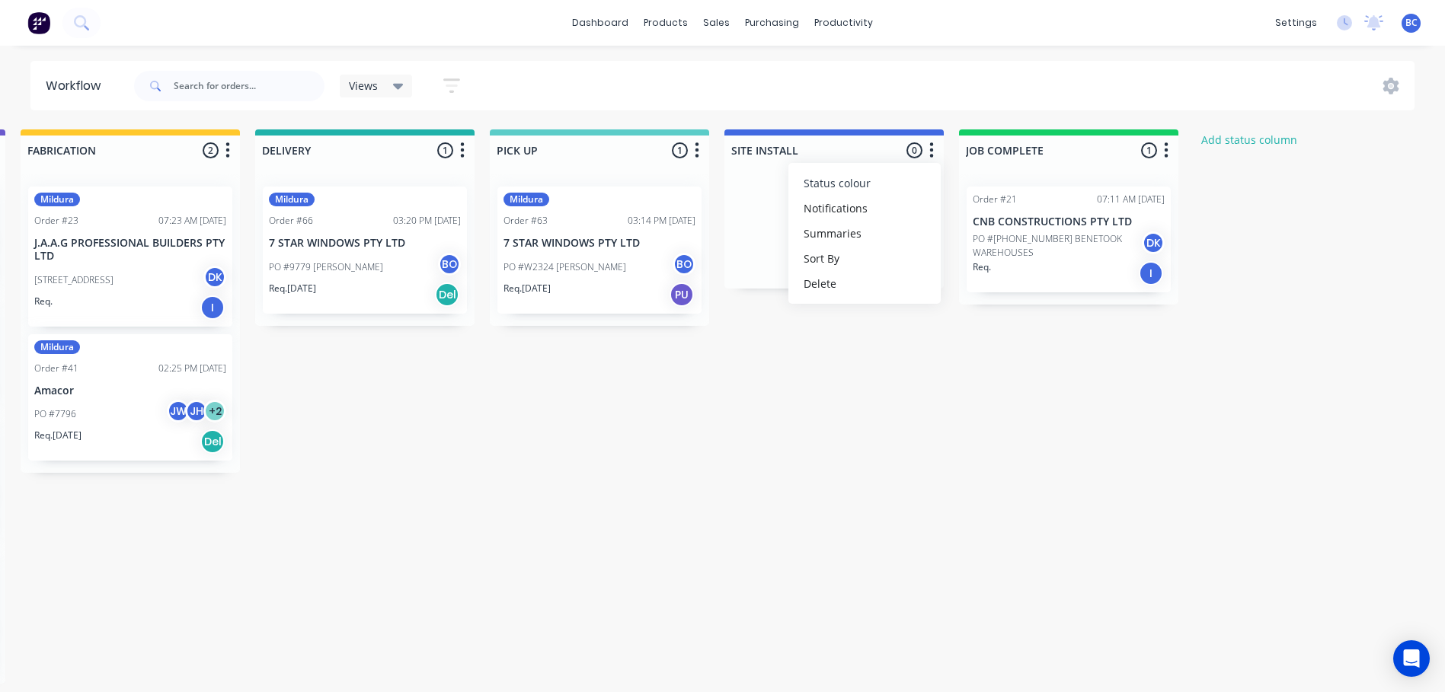
click at [858, 184] on span "Status colour" at bounding box center [837, 183] width 67 height 16
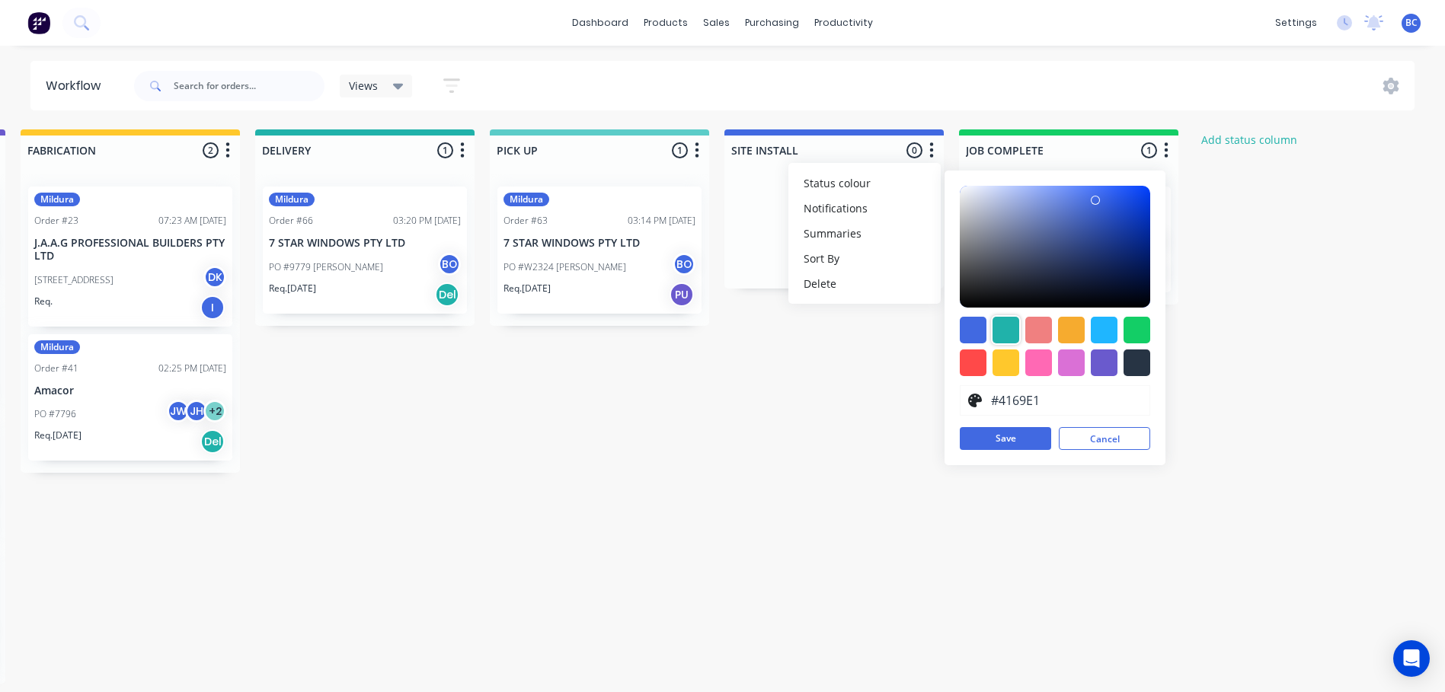
click at [1003, 336] on div at bounding box center [1005, 330] width 27 height 27
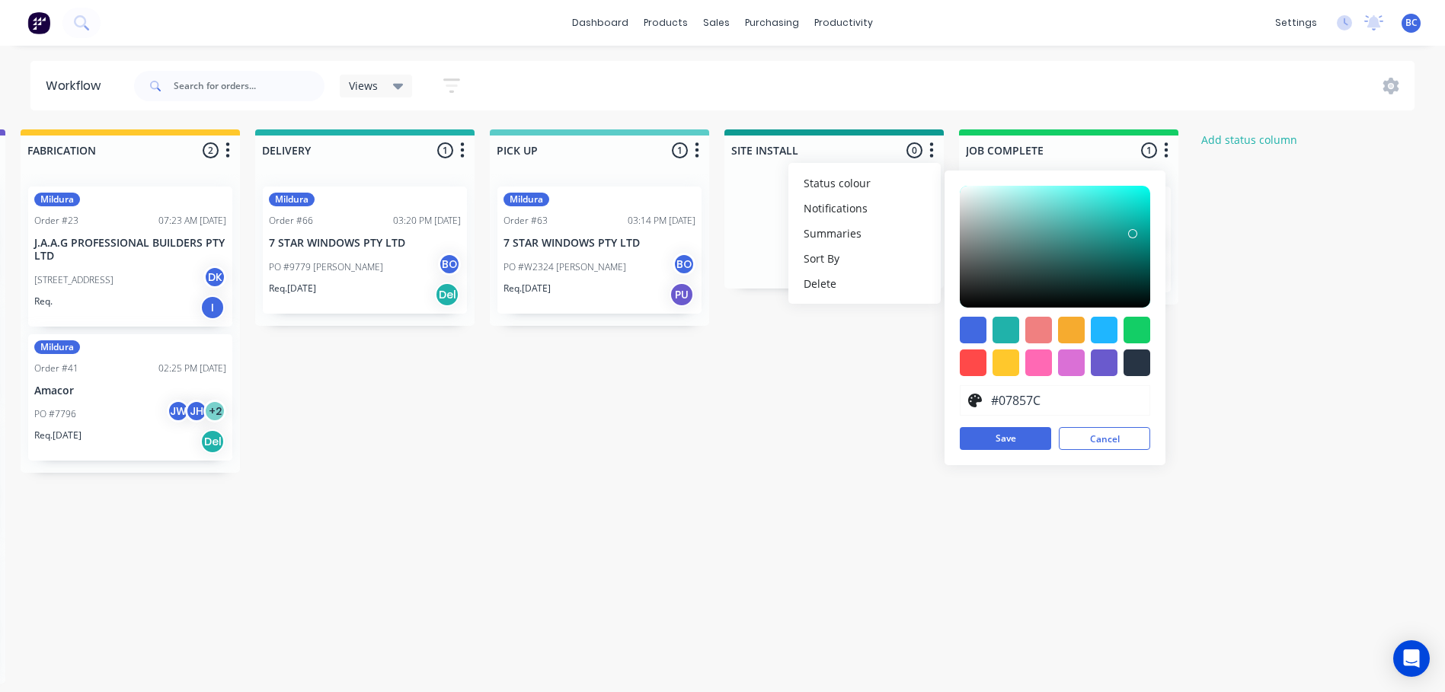
type input "#067E76"
drag, startPoint x: 1114, startPoint y: 222, endPoint x: 1141, endPoint y: 248, distance: 37.2
click at [1141, 248] on div at bounding box center [1140, 247] width 9 height 9
click at [1000, 443] on button "Save" at bounding box center [1005, 438] width 91 height 23
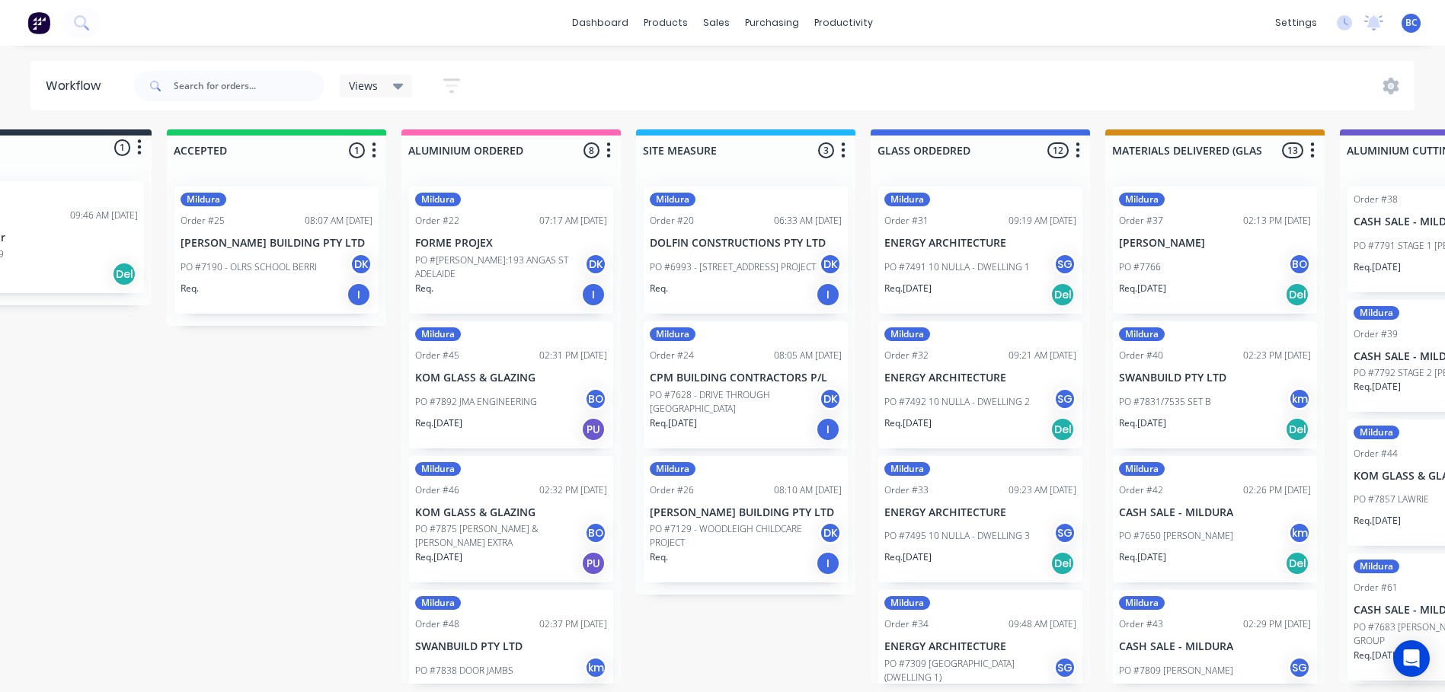
scroll to position [0, 14]
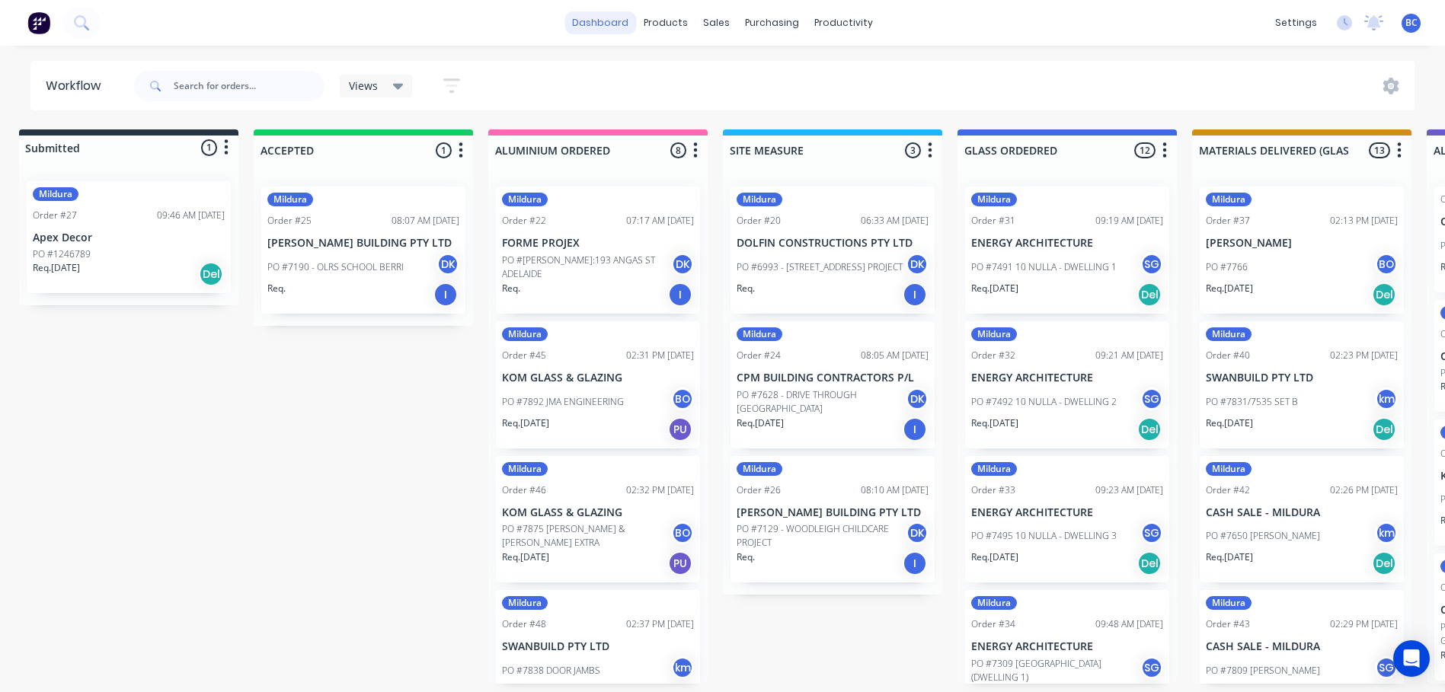
click at [604, 26] on link "dashboard" at bounding box center [600, 22] width 72 height 23
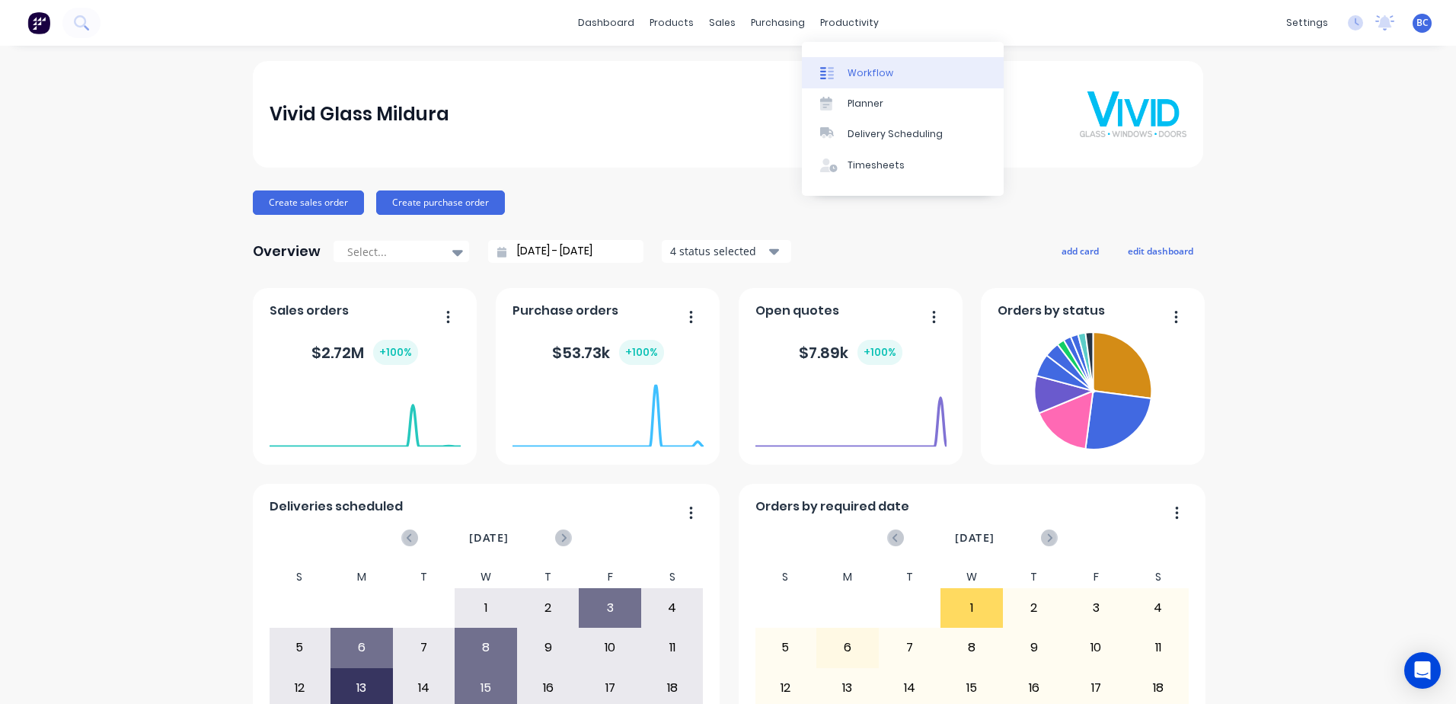
click at [842, 74] on div at bounding box center [831, 73] width 23 height 14
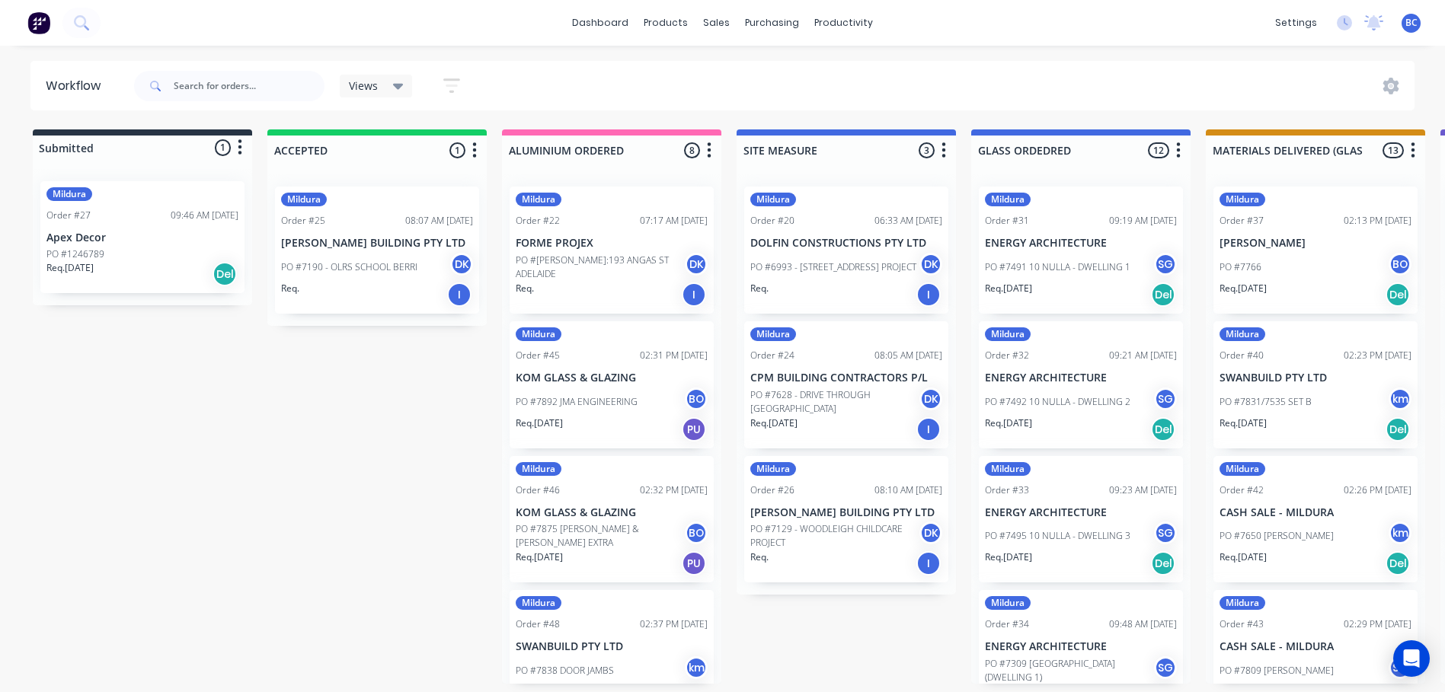
click at [945, 155] on icon "button" at bounding box center [943, 150] width 5 height 19
click at [875, 183] on span "Status colour" at bounding box center [849, 183] width 67 height 16
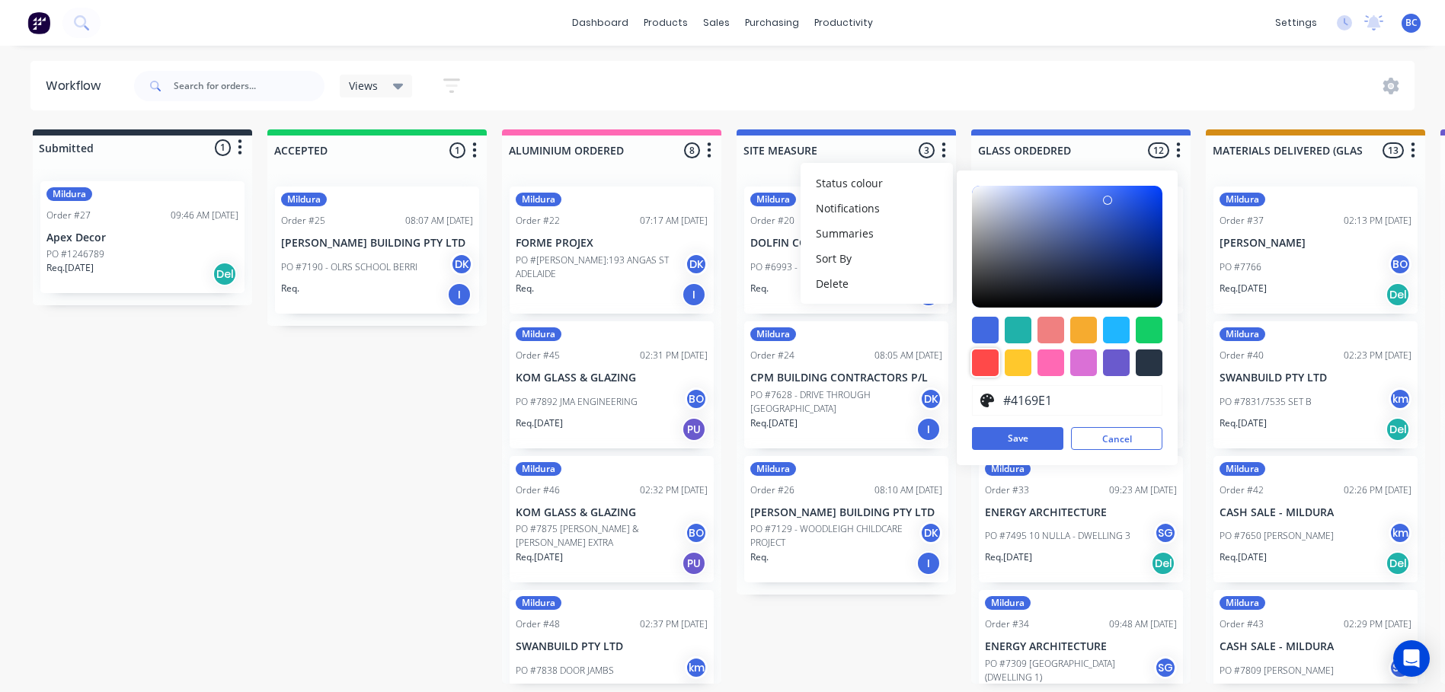
click at [983, 363] on div at bounding box center [985, 363] width 27 height 27
type input "#FF4949"
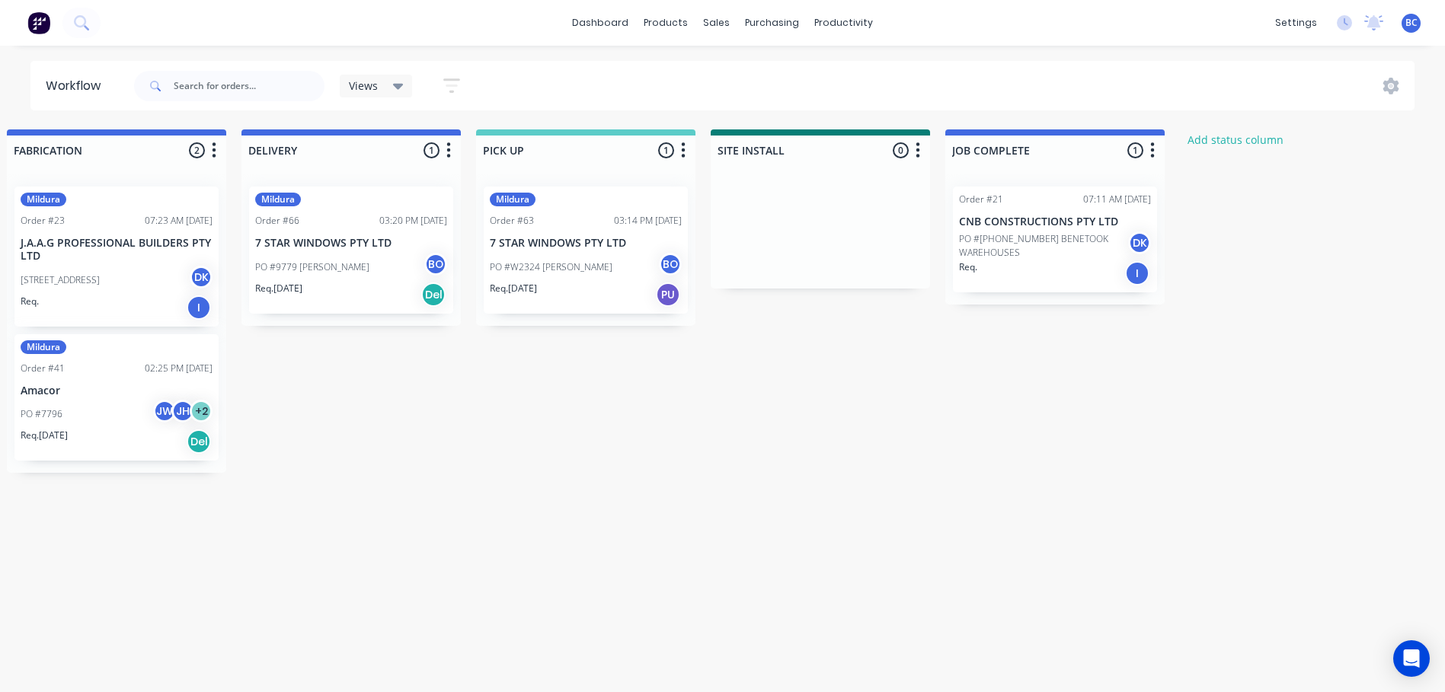
scroll to position [0, 1747]
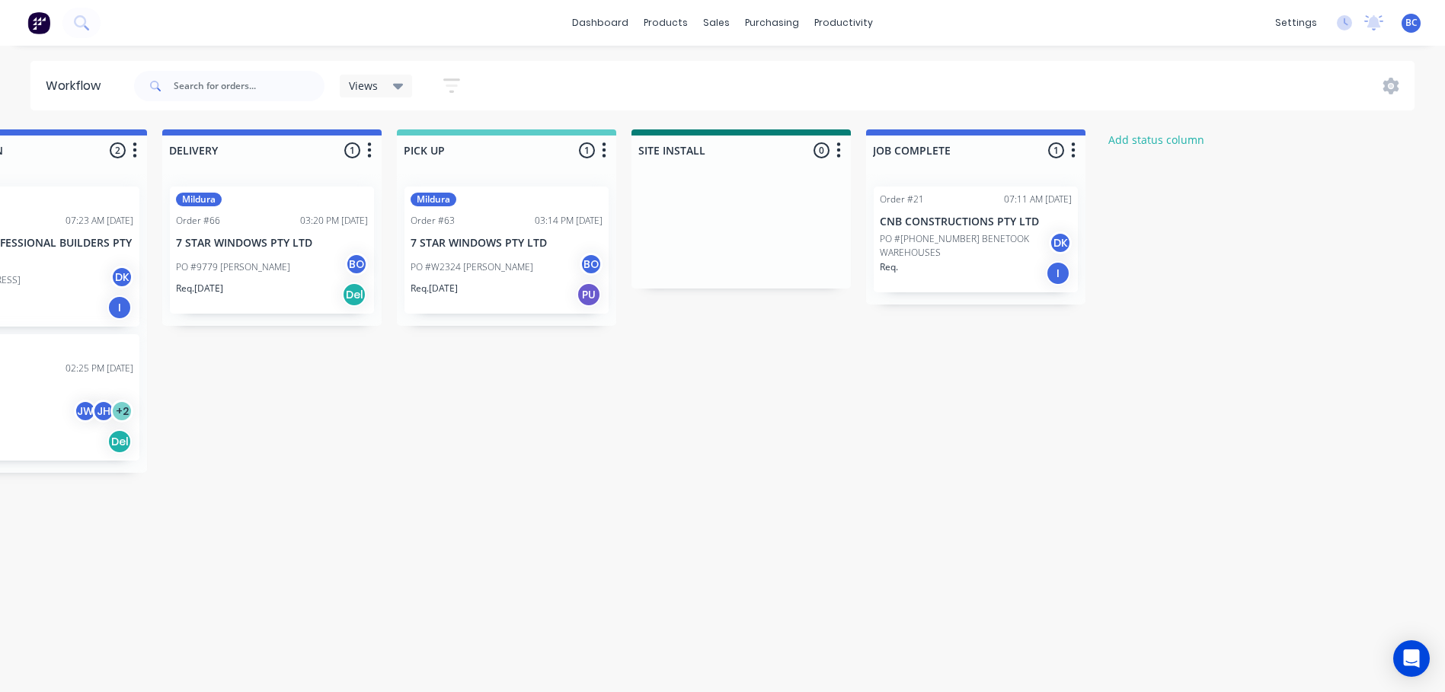
click at [1074, 144] on icon "button" at bounding box center [1074, 149] width 4 height 15
click at [997, 187] on span "Status colour" at bounding box center [978, 183] width 67 height 16
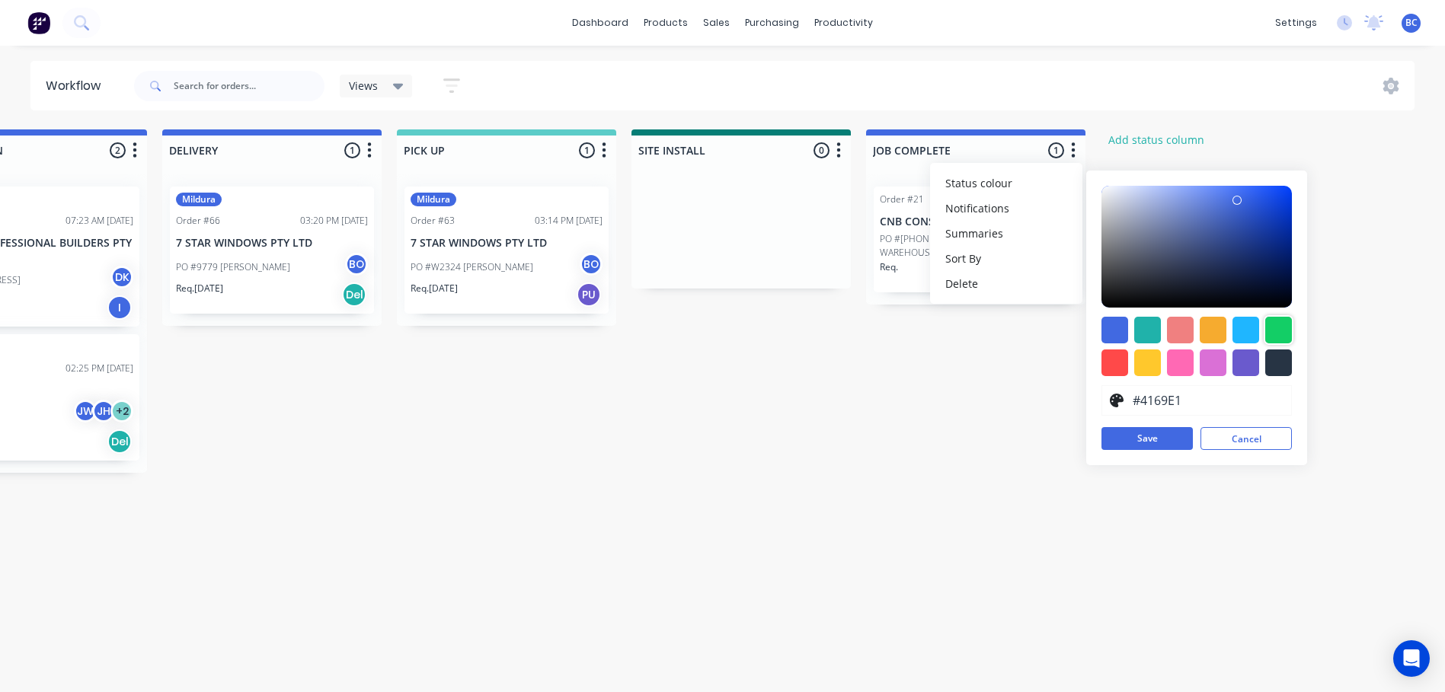
click at [1273, 328] on div at bounding box center [1278, 330] width 27 height 27
type input "#13CE66"
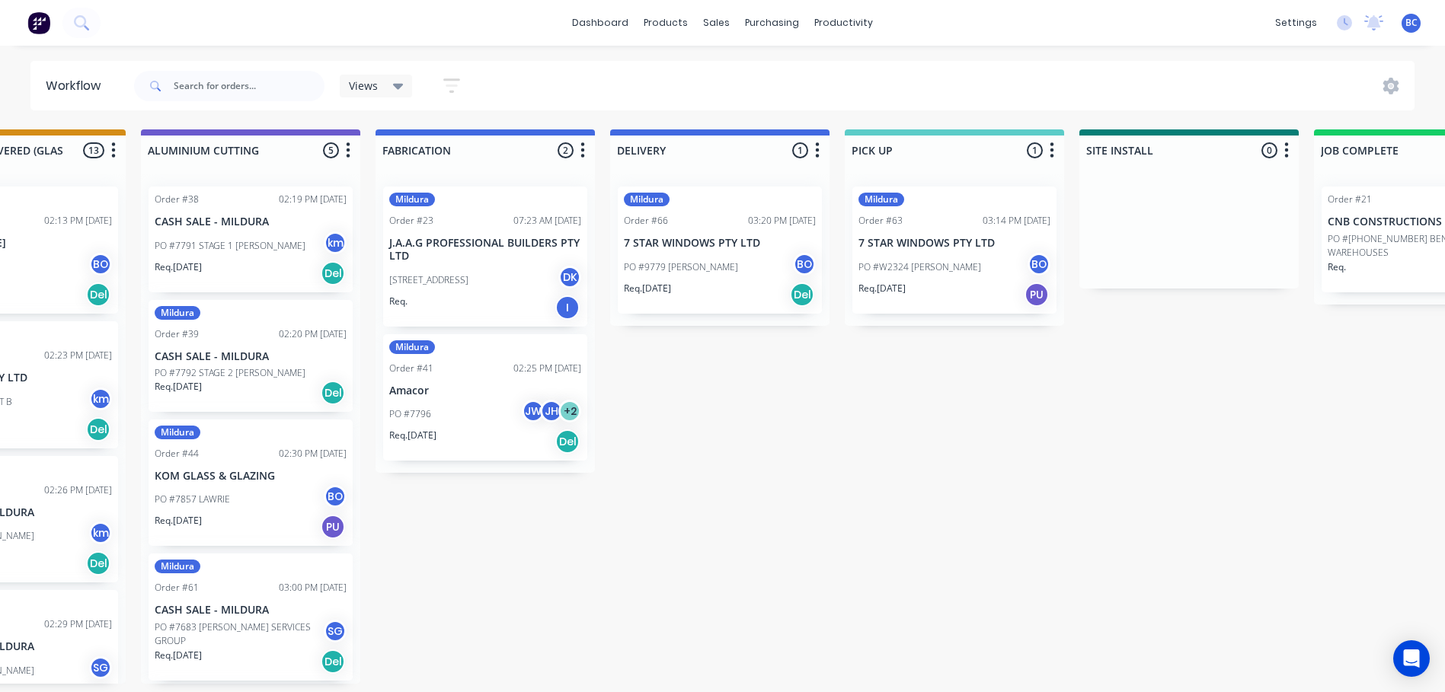
scroll to position [0, 1291]
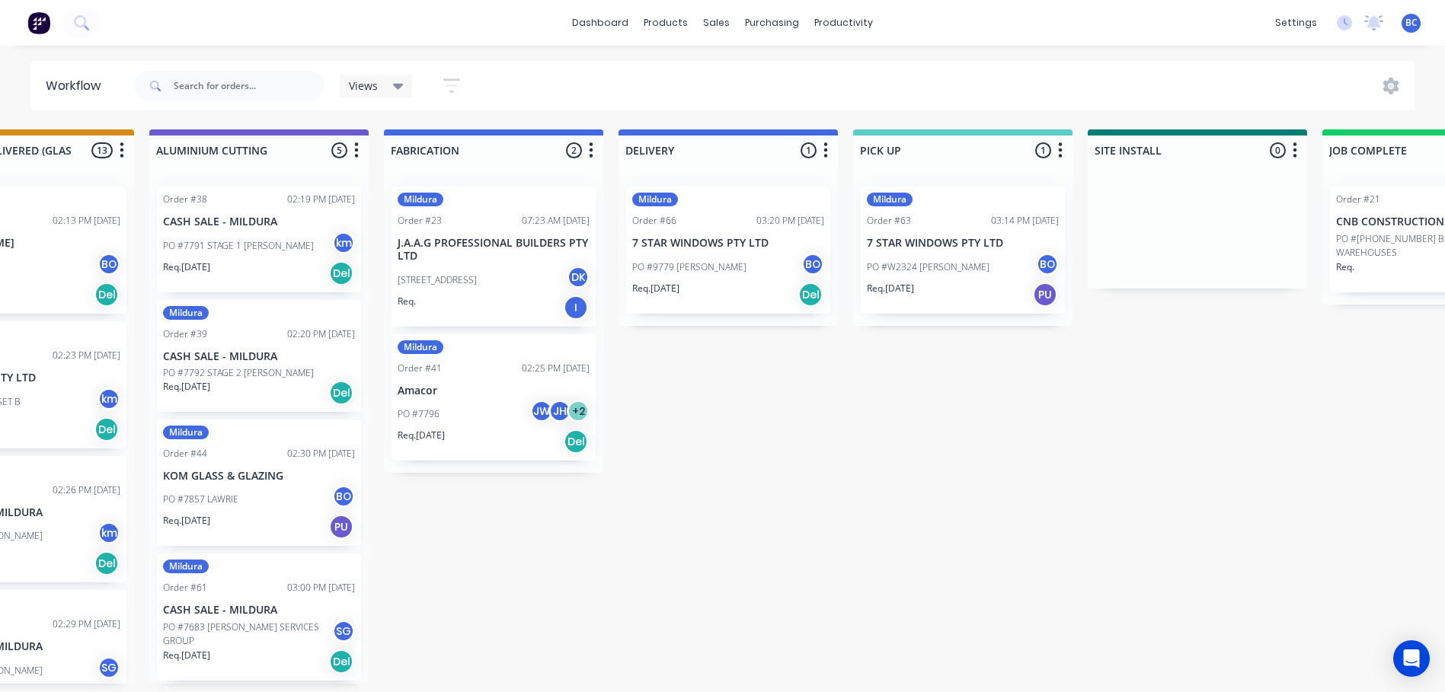
click at [829, 146] on button "button" at bounding box center [825, 151] width 18 height 18
click at [758, 184] on span "Status colour" at bounding box center [731, 183] width 67 height 16
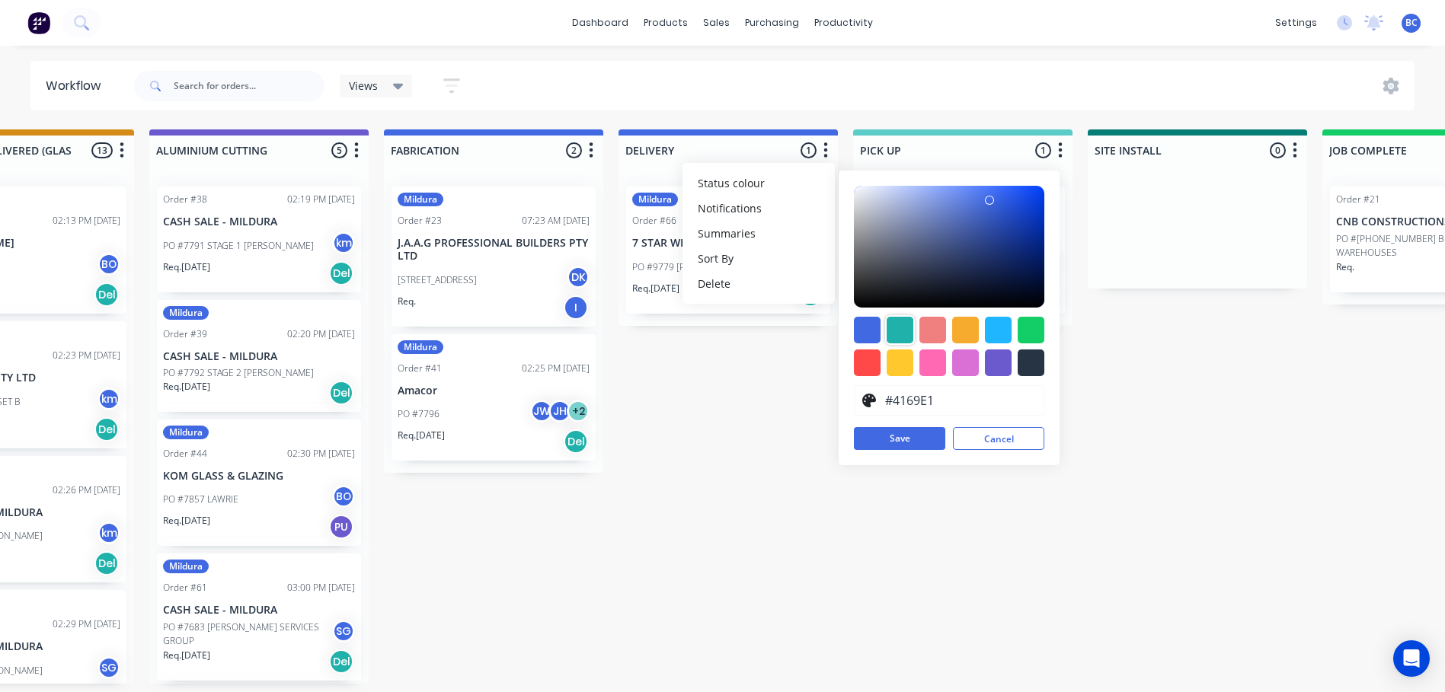
click at [899, 323] on div at bounding box center [900, 330] width 27 height 27
type input "#20B2AA"
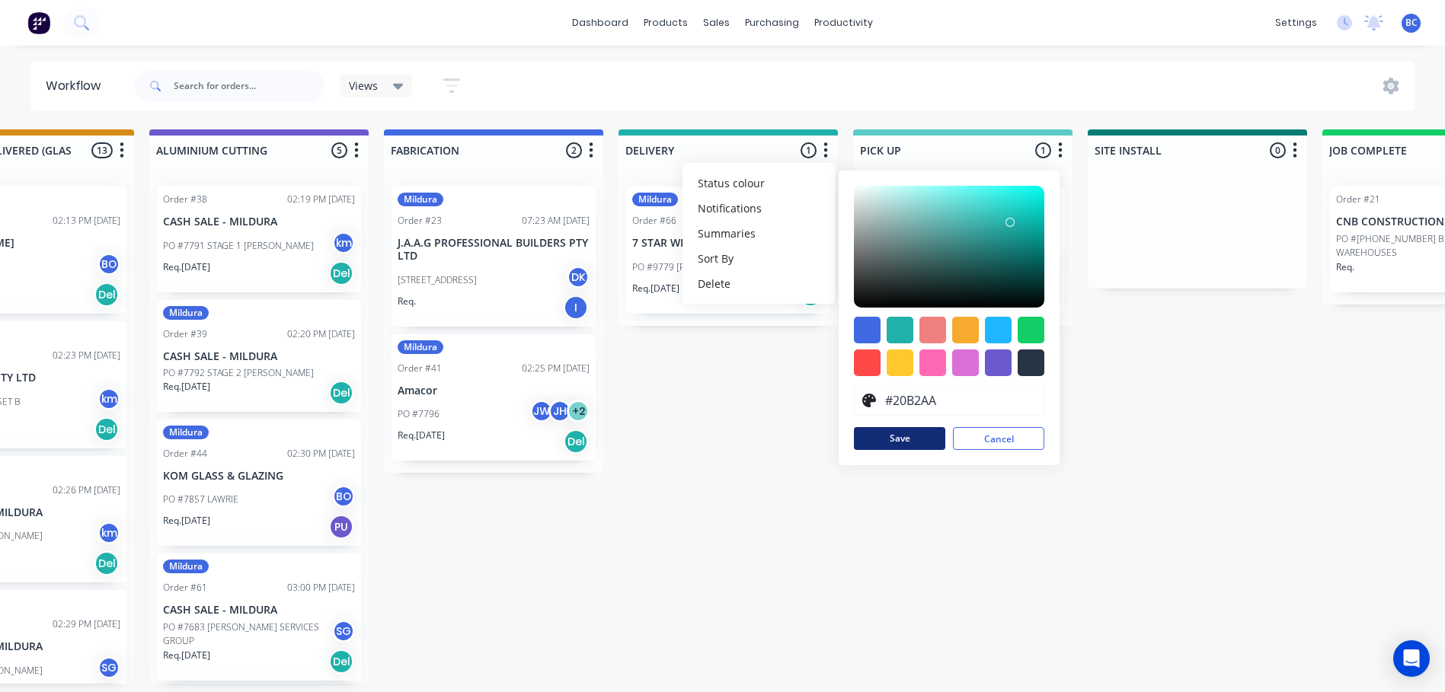
click at [890, 436] on button "Save" at bounding box center [899, 438] width 91 height 23
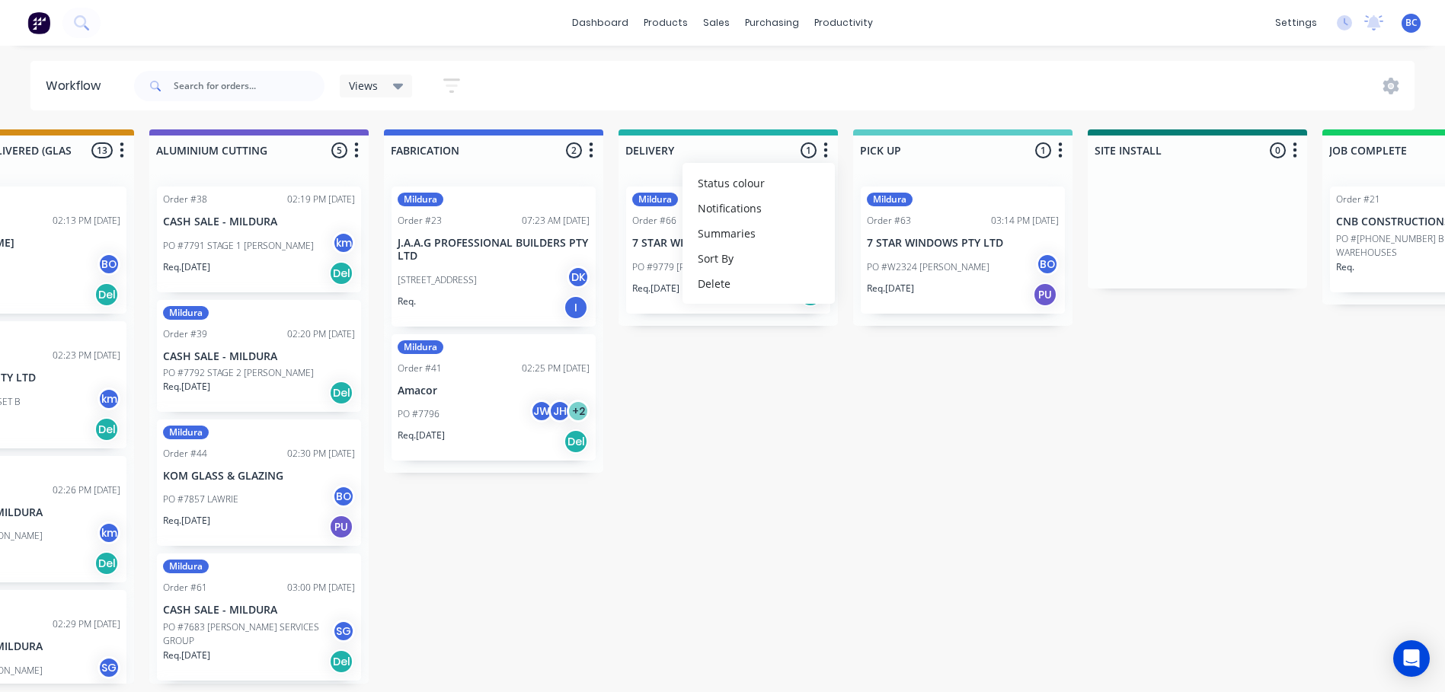
click at [741, 411] on div "Submitted 1 Status colour #273444 hex #273444 Save Cancel Summaries Total order…" at bounding box center [299, 406] width 3203 height 554
click at [592, 152] on icon "button" at bounding box center [592, 149] width 4 height 15
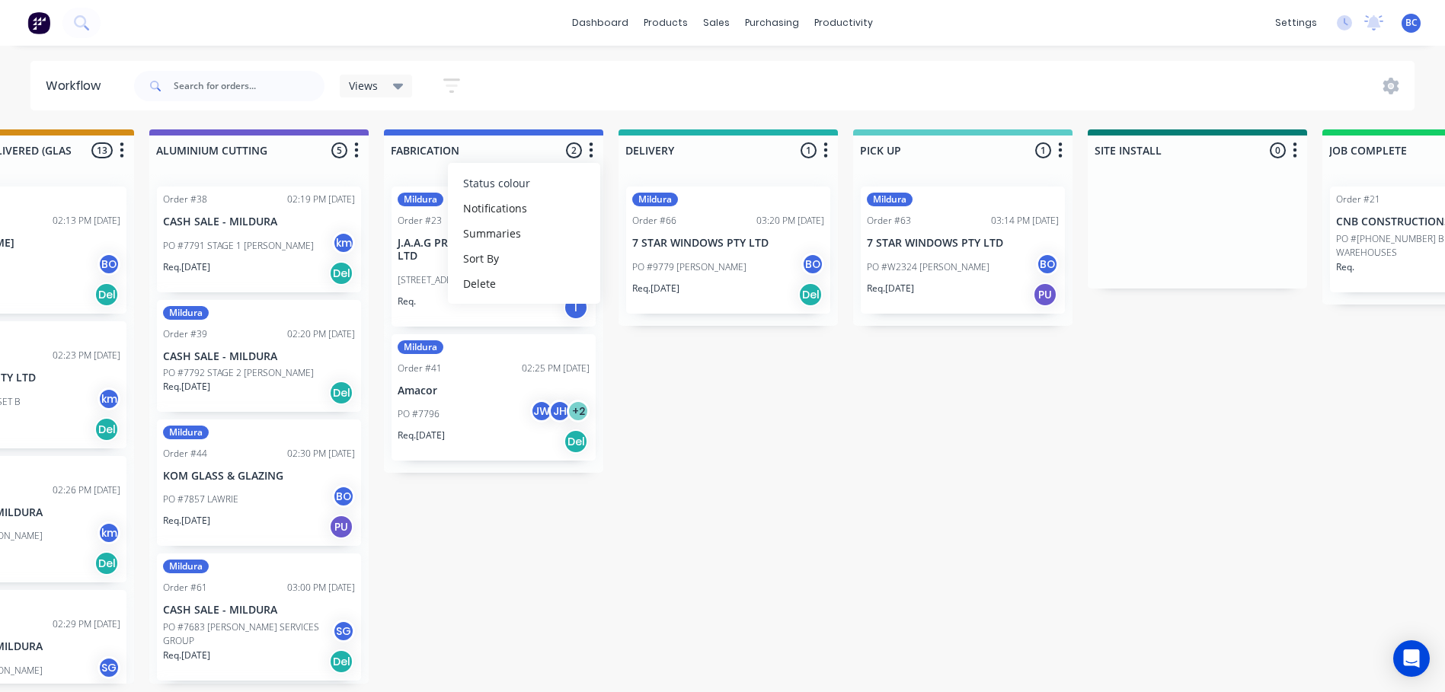
click at [534, 181] on button "Status colour" at bounding box center [524, 183] width 152 height 25
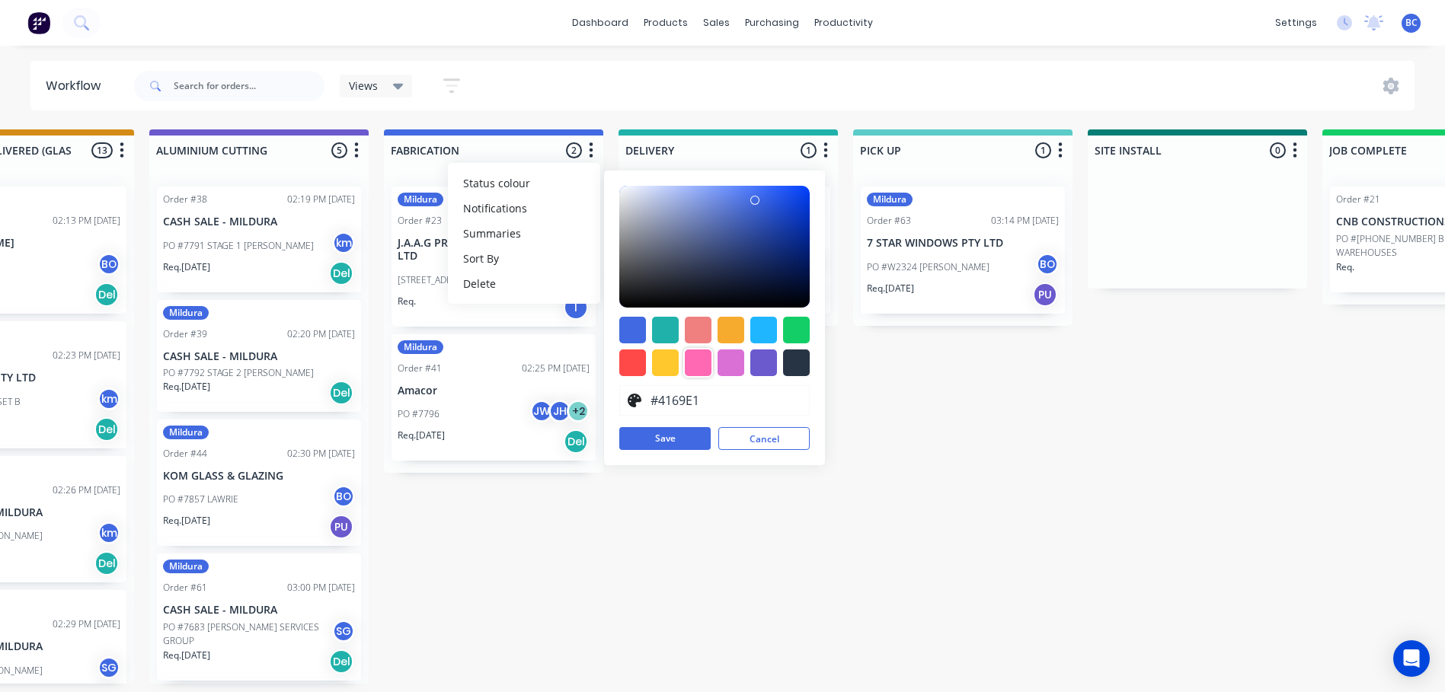
click at [704, 363] on div at bounding box center [698, 363] width 27 height 27
type input "#FF69B4"
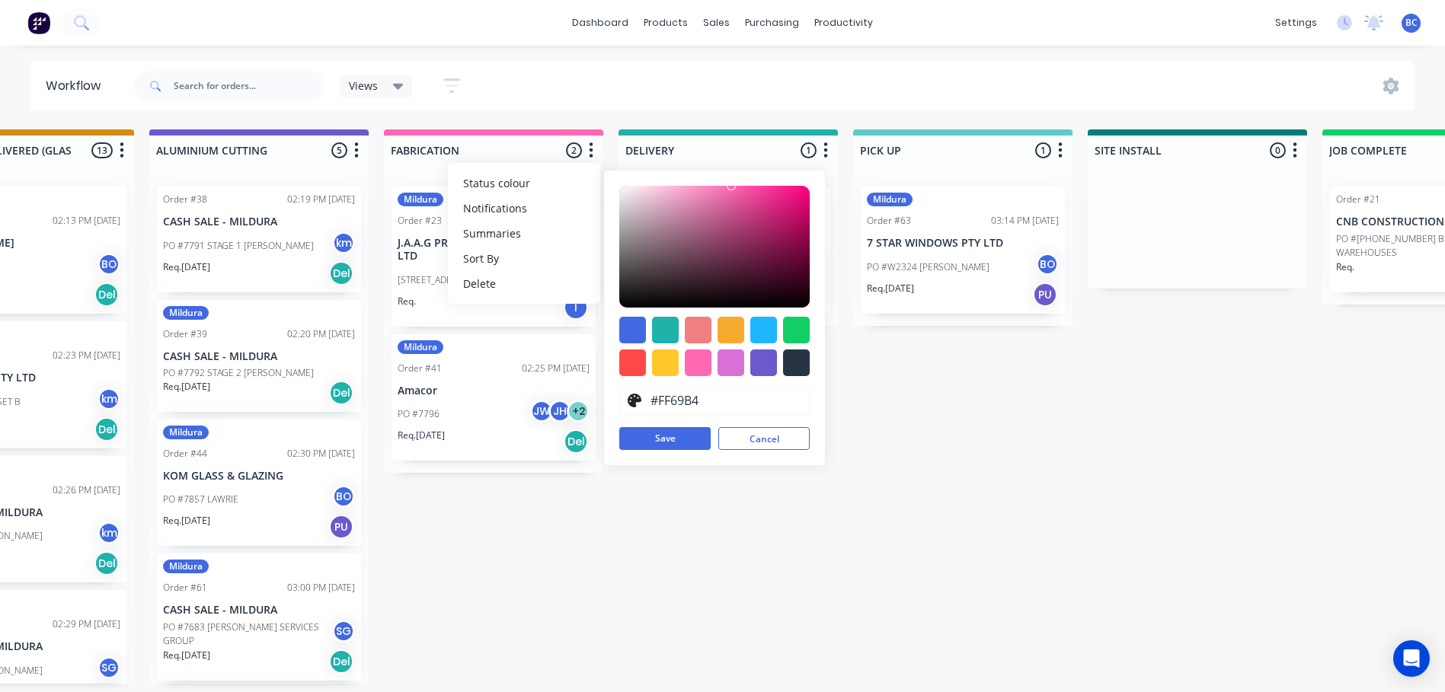
click at [840, 509] on div "Submitted 1 Status colour #273444 hex #273444 Save Cancel Summaries Total order…" at bounding box center [299, 406] width 3203 height 554
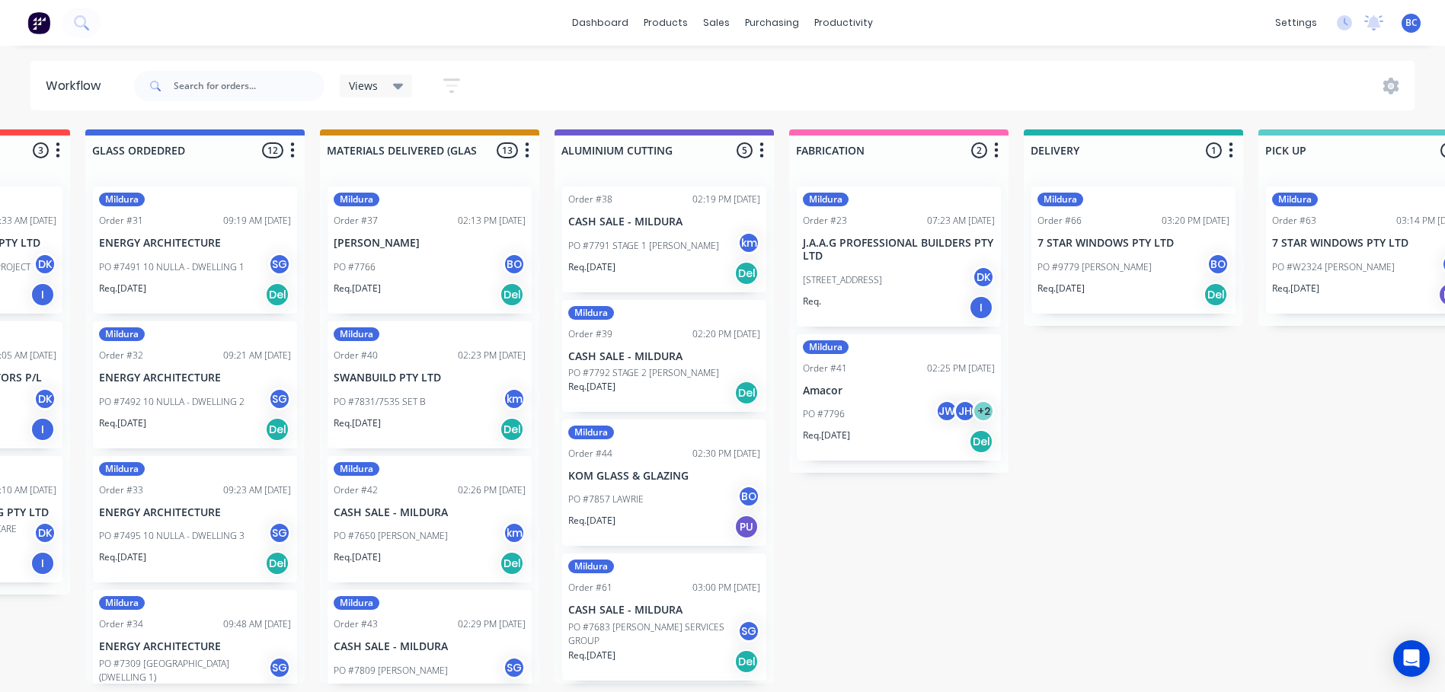
scroll to position [0, 891]
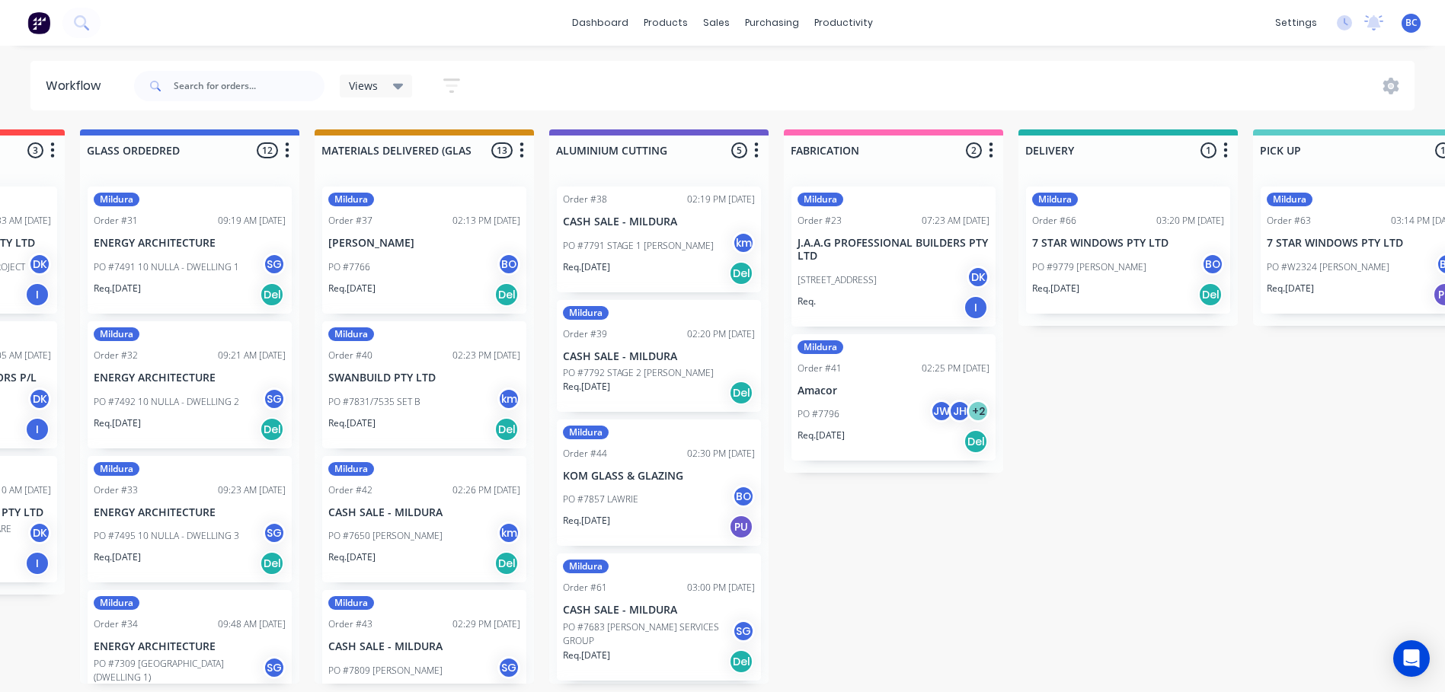
click at [990, 153] on icon "button" at bounding box center [991, 150] width 5 height 19
click at [903, 188] on span "Status colour" at bounding box center [896, 183] width 67 height 16
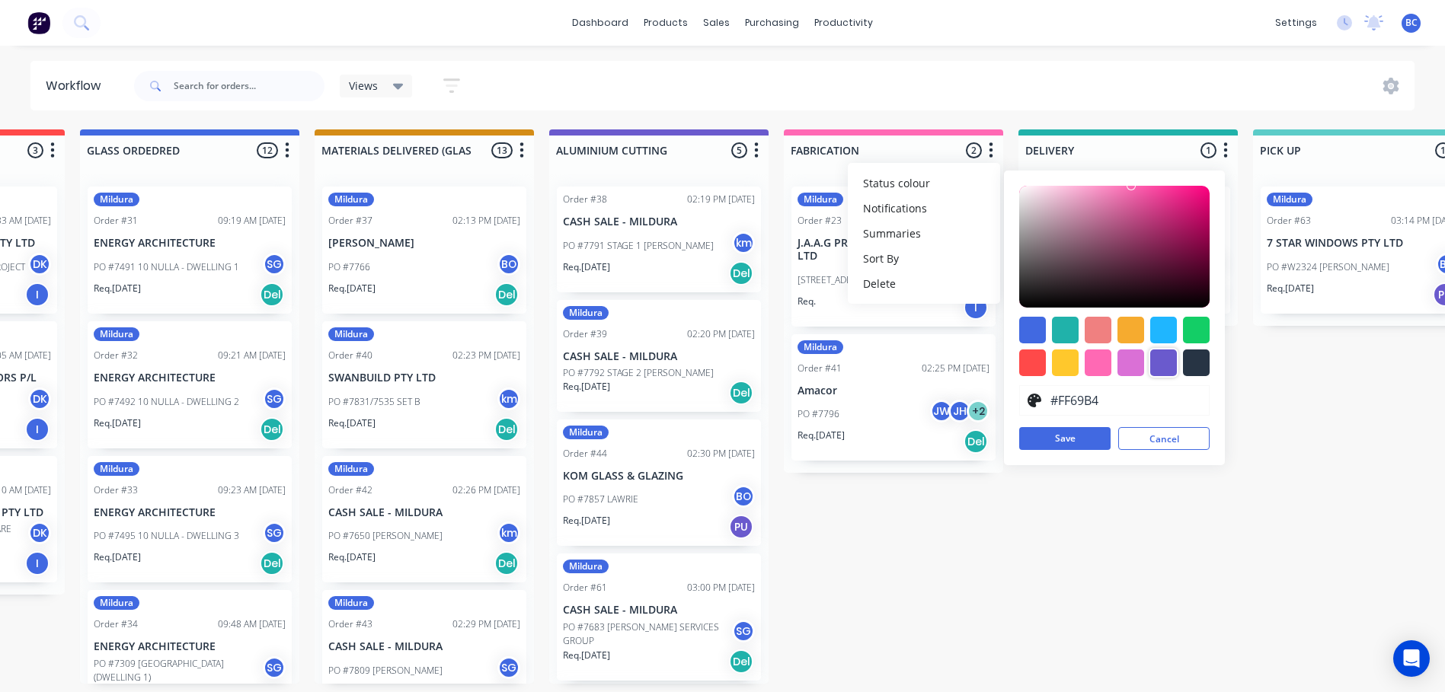
click at [1168, 369] on div at bounding box center [1163, 363] width 27 height 27
type input "#6A5ACD"
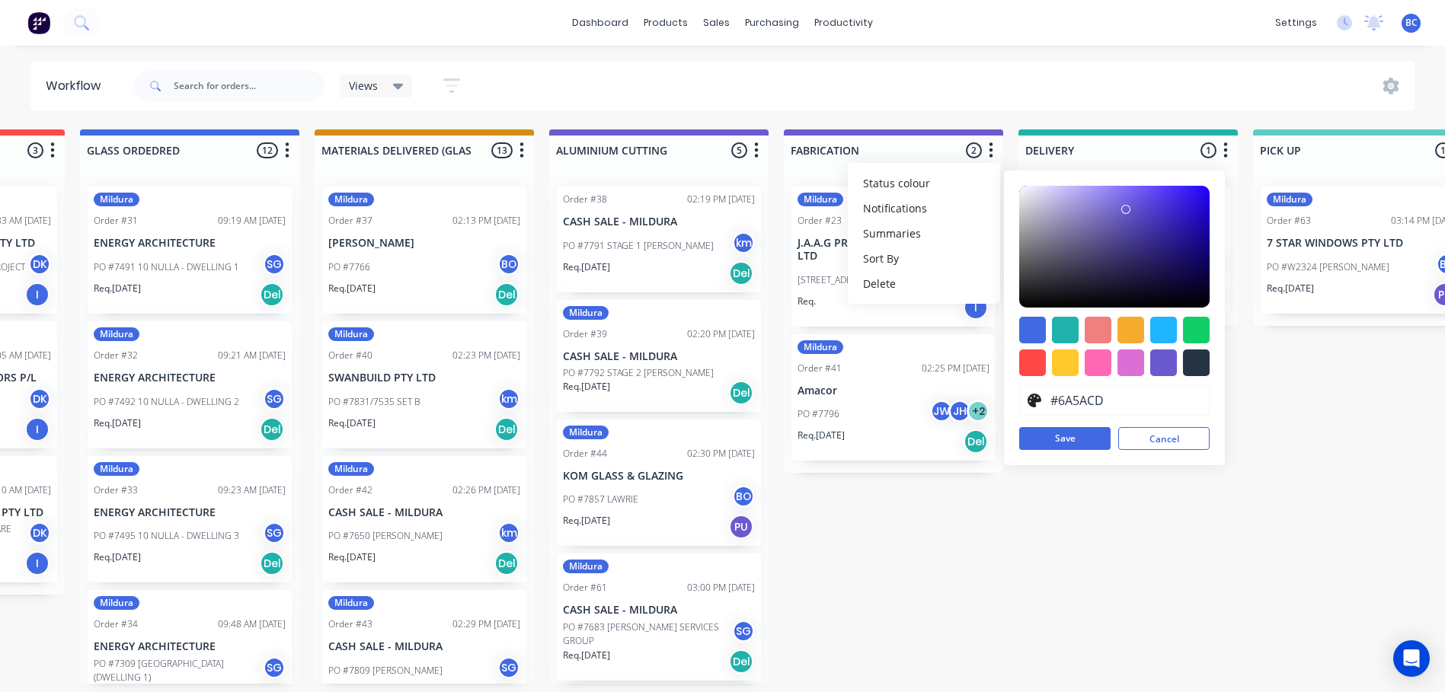
click at [917, 482] on div "Submitted 1 Status colour #273444 hex #273444 Save Cancel Summaries Total order…" at bounding box center [698, 406] width 3203 height 554
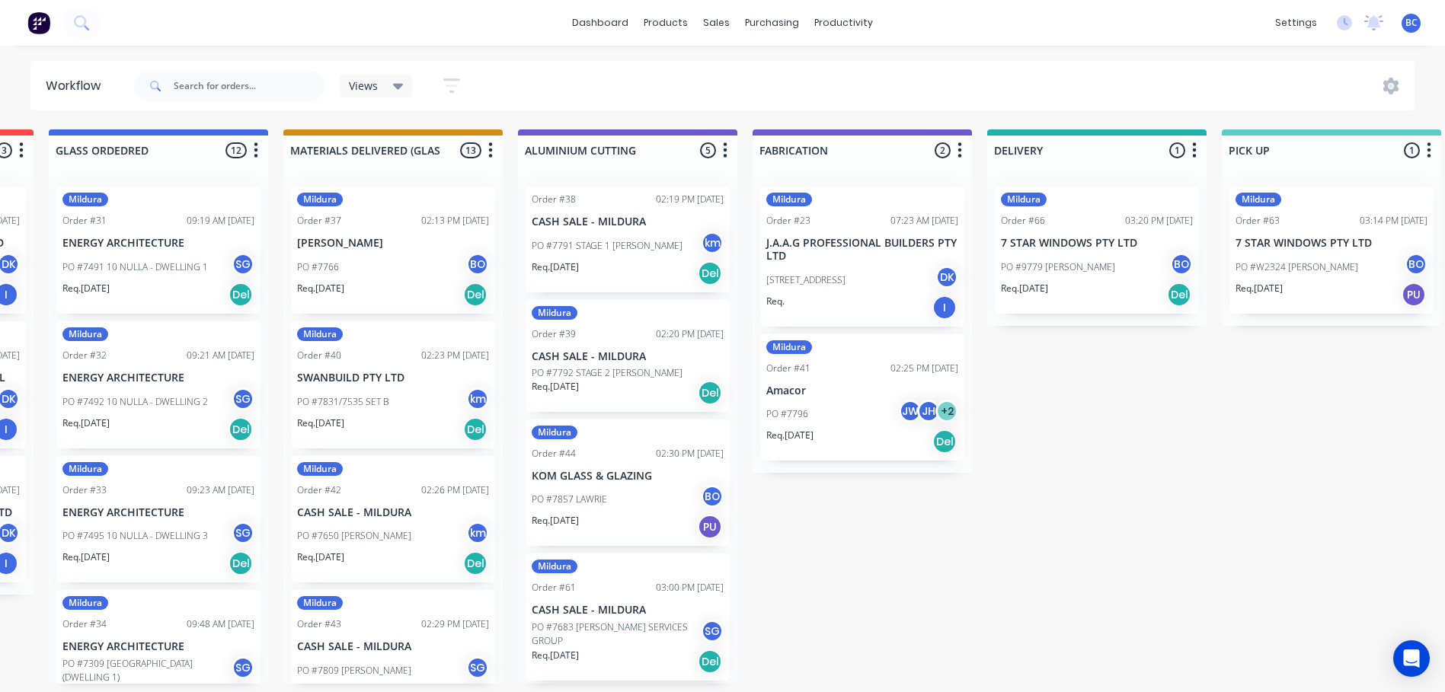
scroll to position [0, 963]
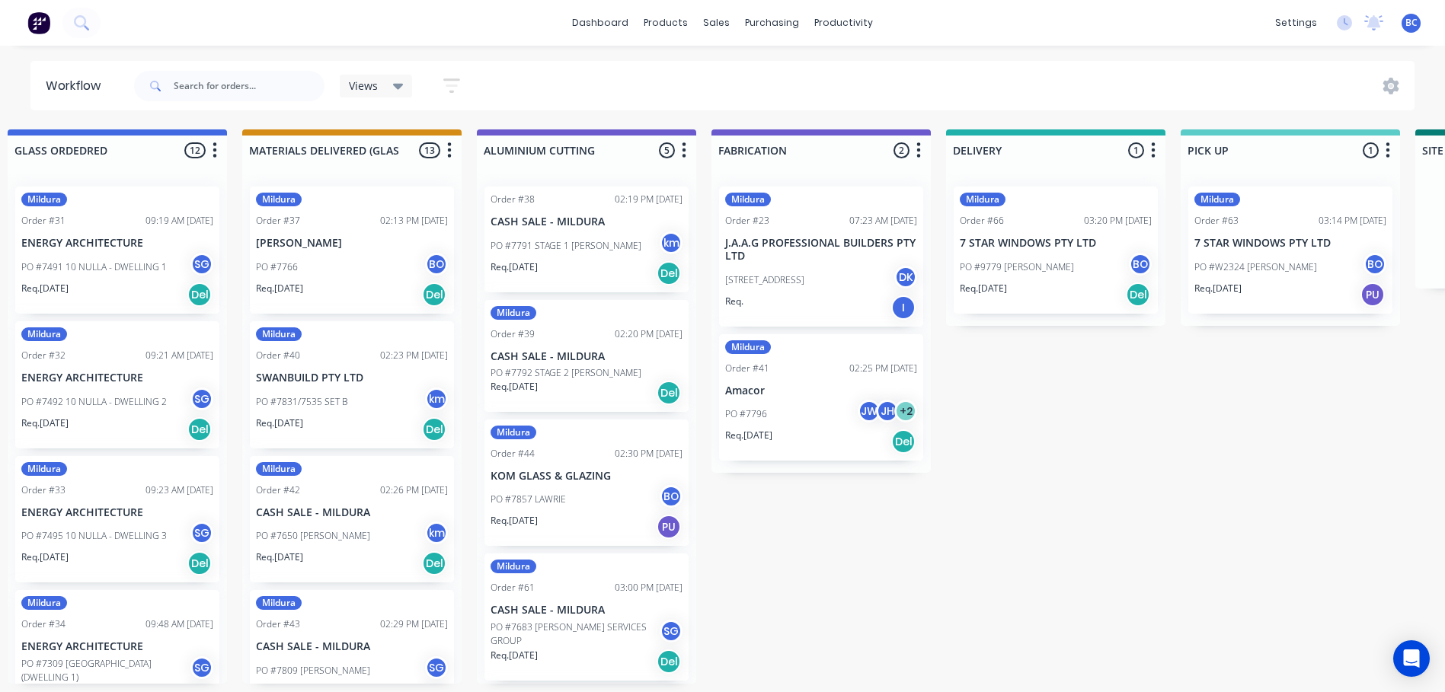
click at [925, 154] on button "button" at bounding box center [918, 151] width 18 height 18
click at [872, 177] on button "Status colour" at bounding box center [851, 183] width 152 height 25
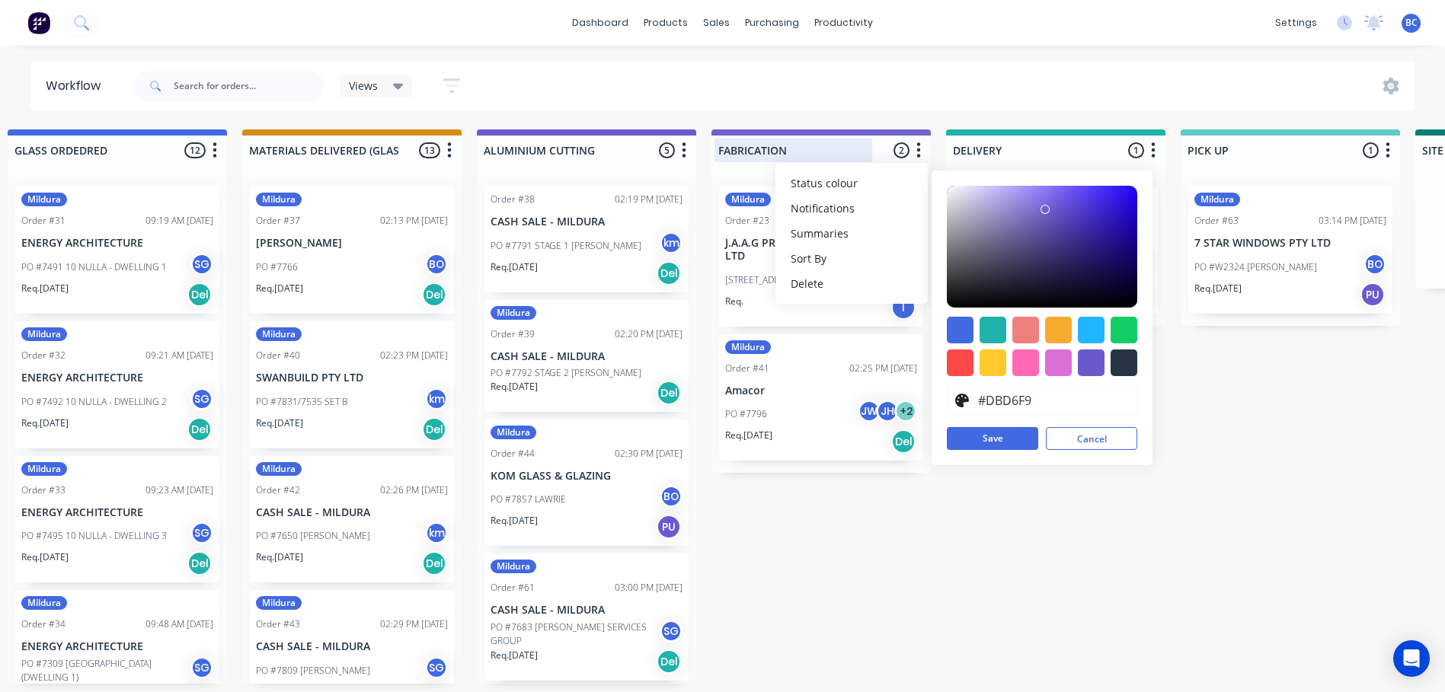
type input "#FFFFFF"
drag, startPoint x: 1051, startPoint y: 211, endPoint x: 849, endPoint y: 131, distance: 217.1
click at [849, 131] on div "FABRICATION 2 Status colour #FFFFFF hex #FFFFFF Save Cancel Notifications Email…" at bounding box center [820, 147] width 219 height 36
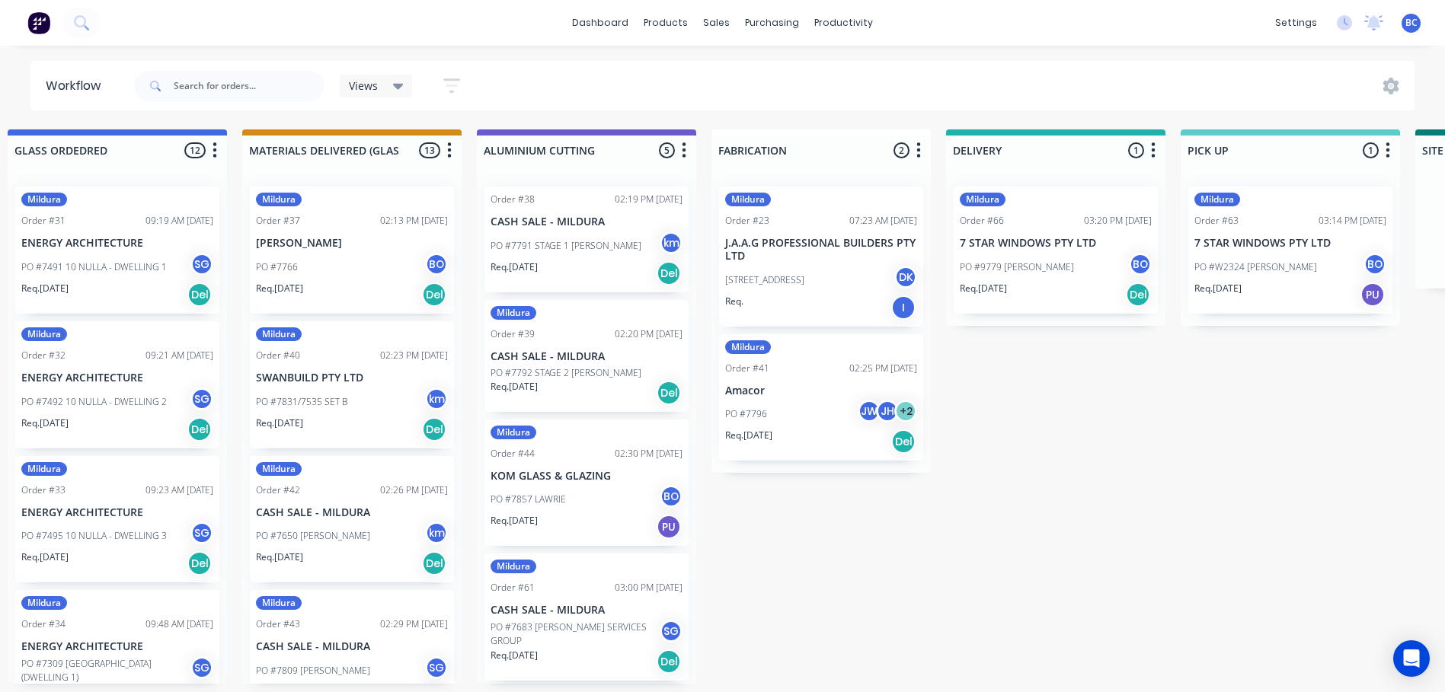
click at [1092, 548] on div "Submitted 1 Status colour #273444 hex #273444 Save Cancel Summaries Total order…" at bounding box center [626, 406] width 3203 height 554
click at [624, 22] on link "dashboard" at bounding box center [600, 22] width 72 height 23
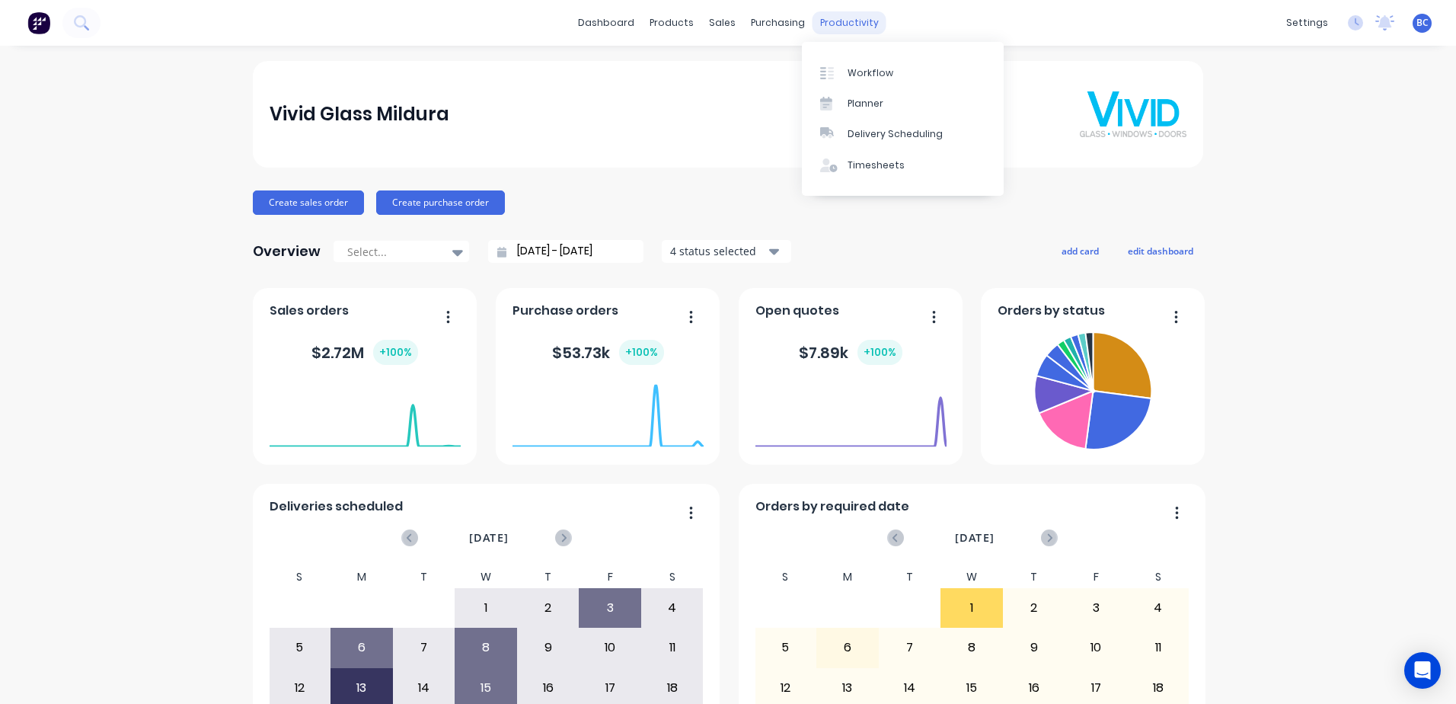
click at [839, 27] on div "productivity" at bounding box center [850, 22] width 74 height 23
click at [862, 72] on div "Workflow" at bounding box center [871, 73] width 46 height 14
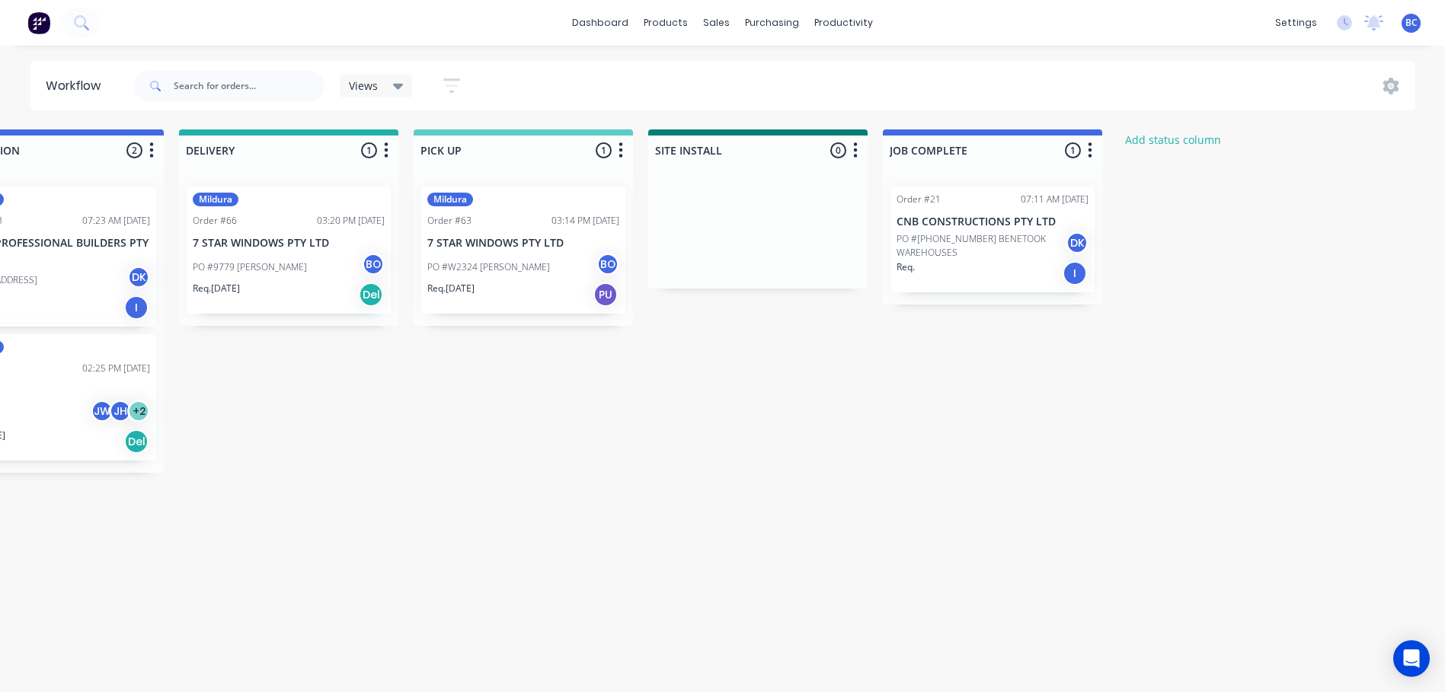
scroll to position [0, 1732]
click at [1091, 144] on button "button" at bounding box center [1088, 151] width 18 height 18
click at [996, 187] on span "Status colour" at bounding box center [993, 183] width 67 height 16
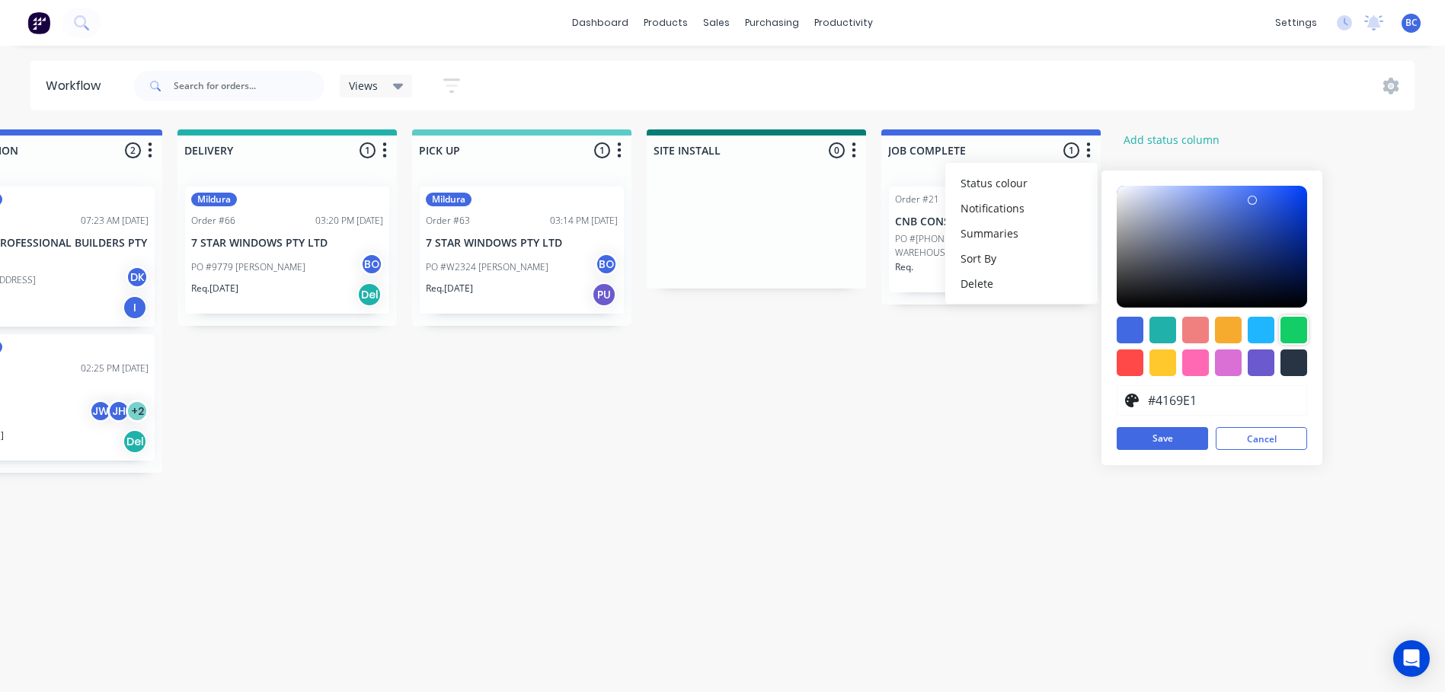
click at [1296, 336] on div at bounding box center [1293, 330] width 27 height 27
type input "#13CE66"
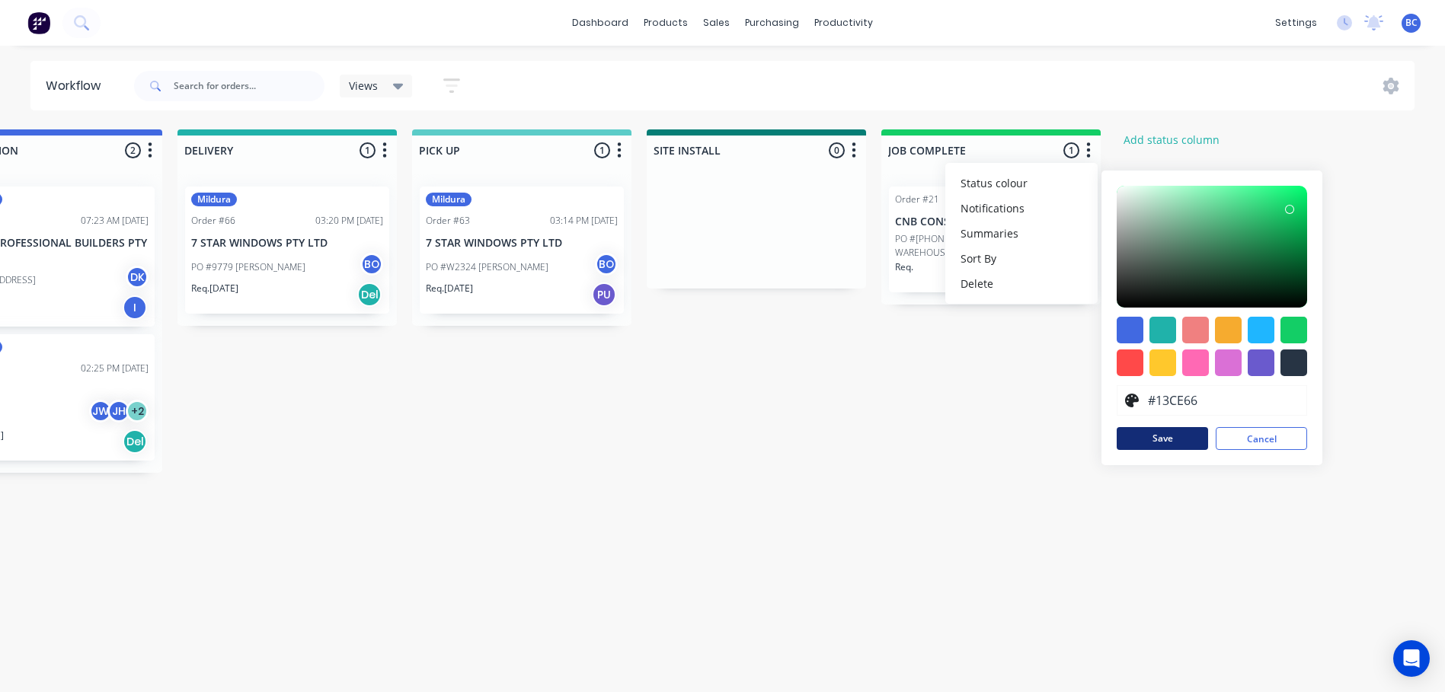
click at [1161, 441] on button "Save" at bounding box center [1162, 438] width 91 height 23
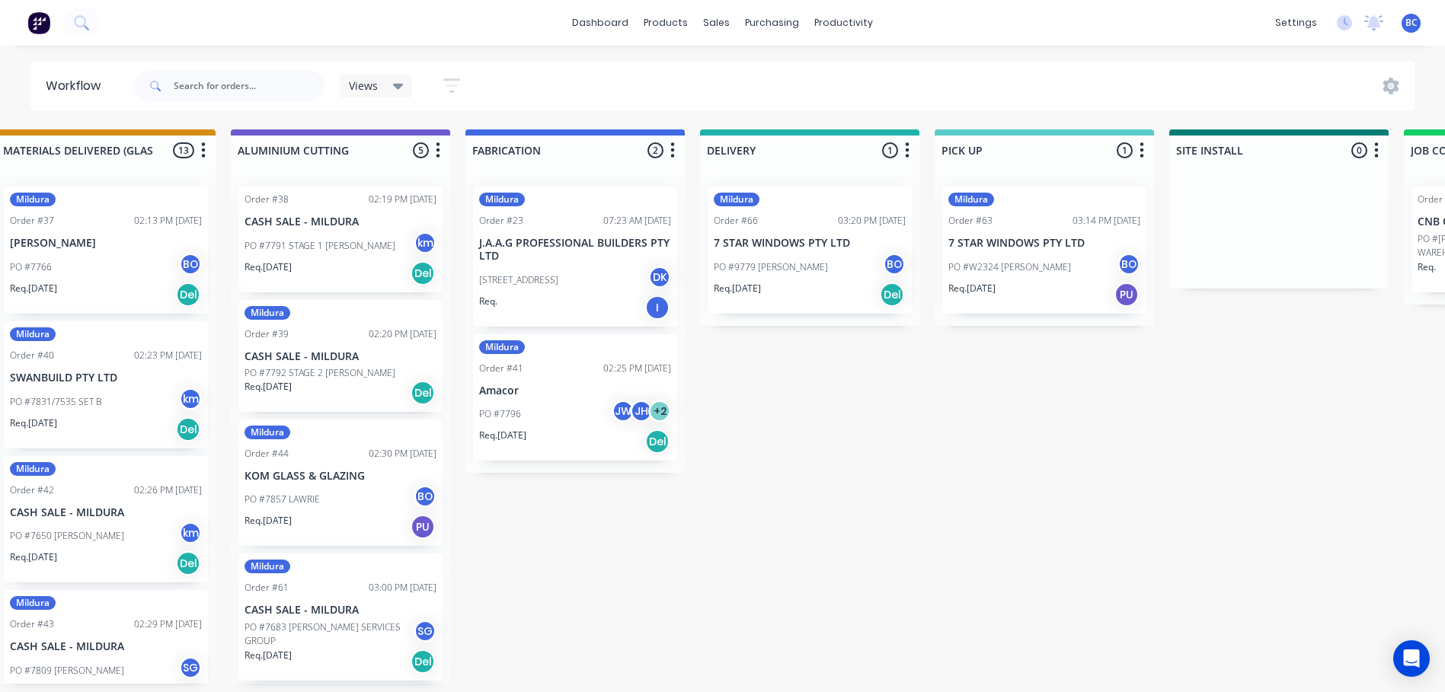
scroll to position [0, 1147]
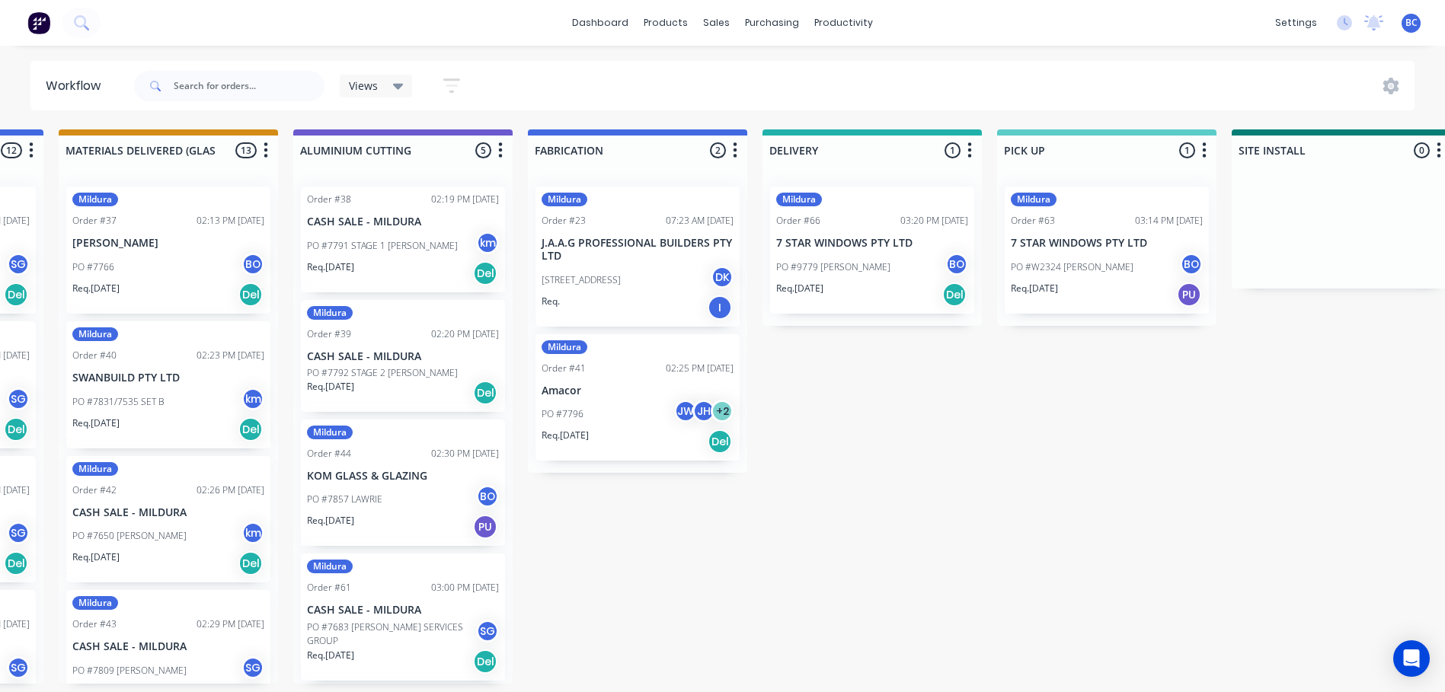
click at [736, 155] on icon "button" at bounding box center [735, 150] width 5 height 19
click at [675, 183] on button "Status colour" at bounding box center [668, 183] width 152 height 25
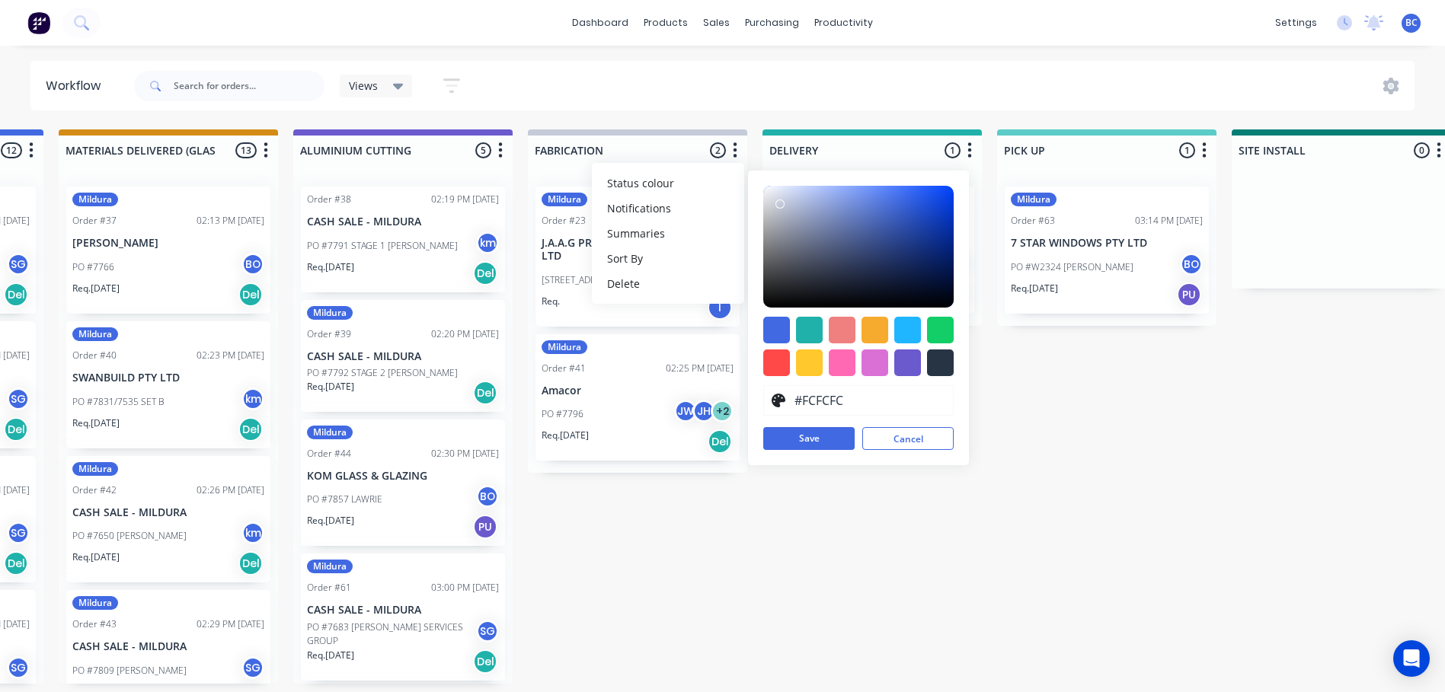
type input "#FFFFFF"
drag, startPoint x: 781, startPoint y: 206, endPoint x: 752, endPoint y: 180, distance: 38.8
click at [752, 180] on div "#FFFFFF hex #FFFFFF Save Cancel" at bounding box center [858, 318] width 221 height 295
click at [801, 439] on button "Save" at bounding box center [808, 438] width 91 height 23
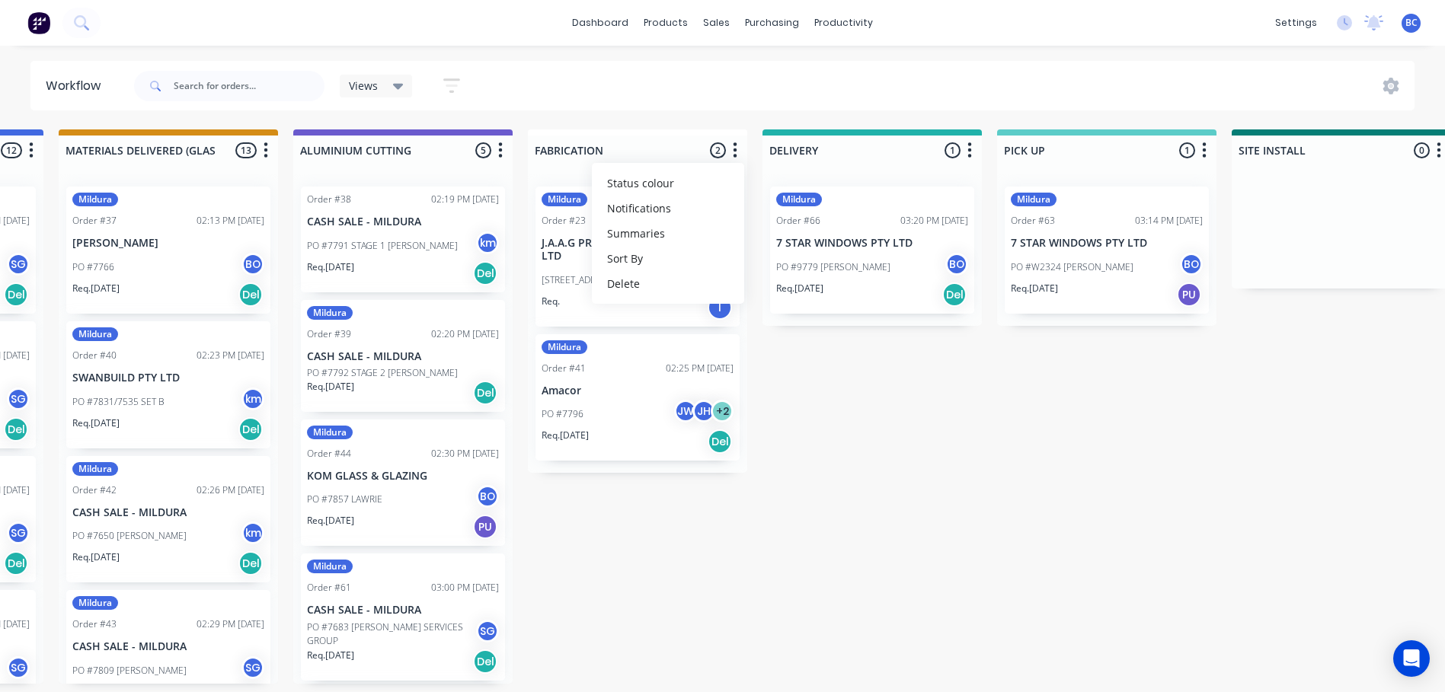
click at [788, 513] on div "Submitted 1 Status colour #273444 hex #273444 Save Cancel Summaries Total order…" at bounding box center [443, 406] width 3203 height 554
drag, startPoint x: 707, startPoint y: 692, endPoint x: 669, endPoint y: 689, distance: 38.2
click at [669, 684] on div "Submitted 1 Status colour #273444 hex #273444 Save Cancel Summaries Total order…" at bounding box center [443, 406] width 3203 height 554
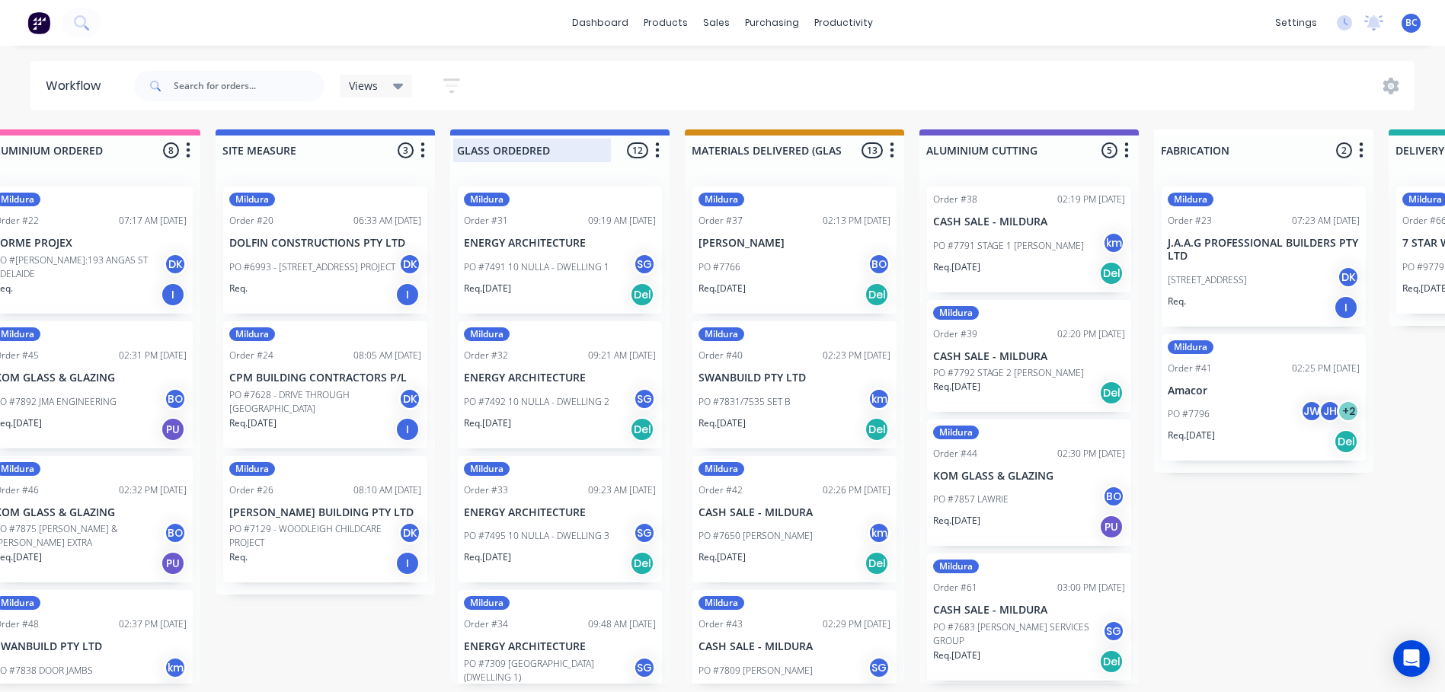
scroll to position [0, 517]
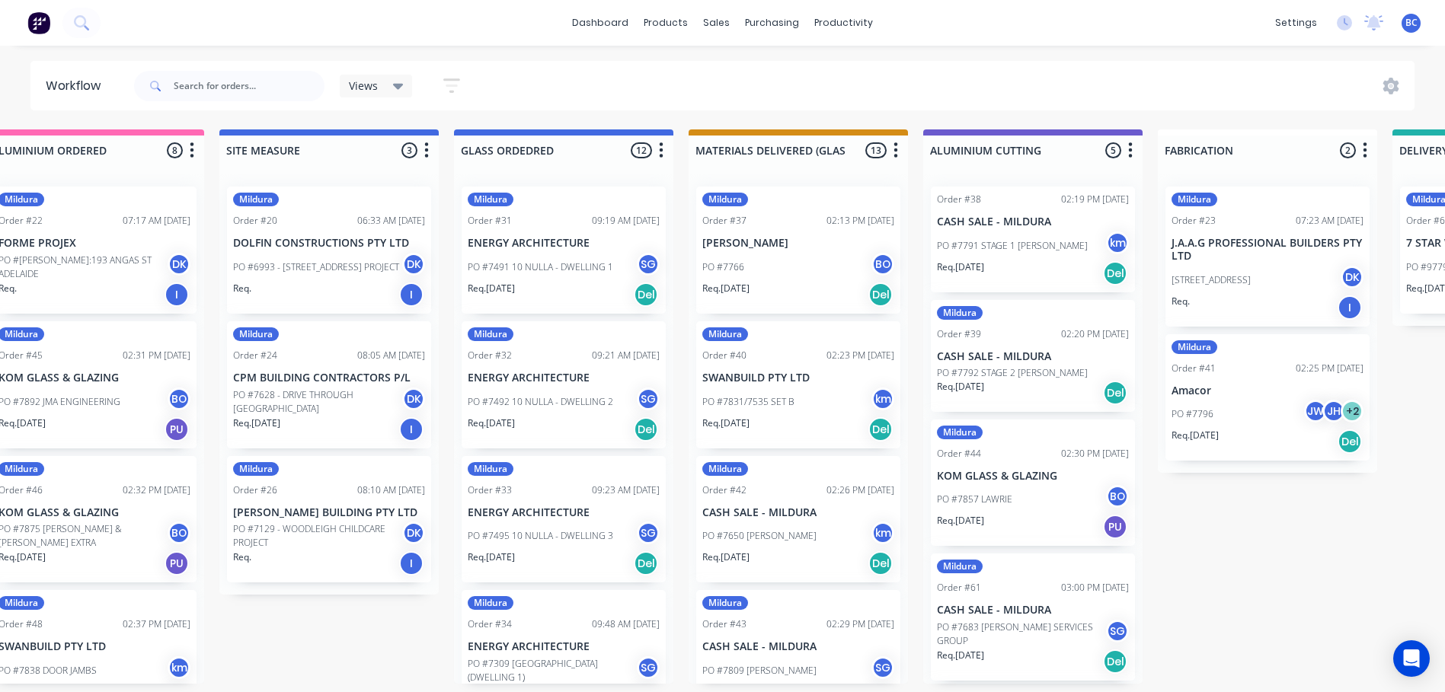
click at [430, 148] on button "button" at bounding box center [426, 151] width 18 height 18
click at [369, 183] on button "Status colour" at bounding box center [359, 183] width 152 height 25
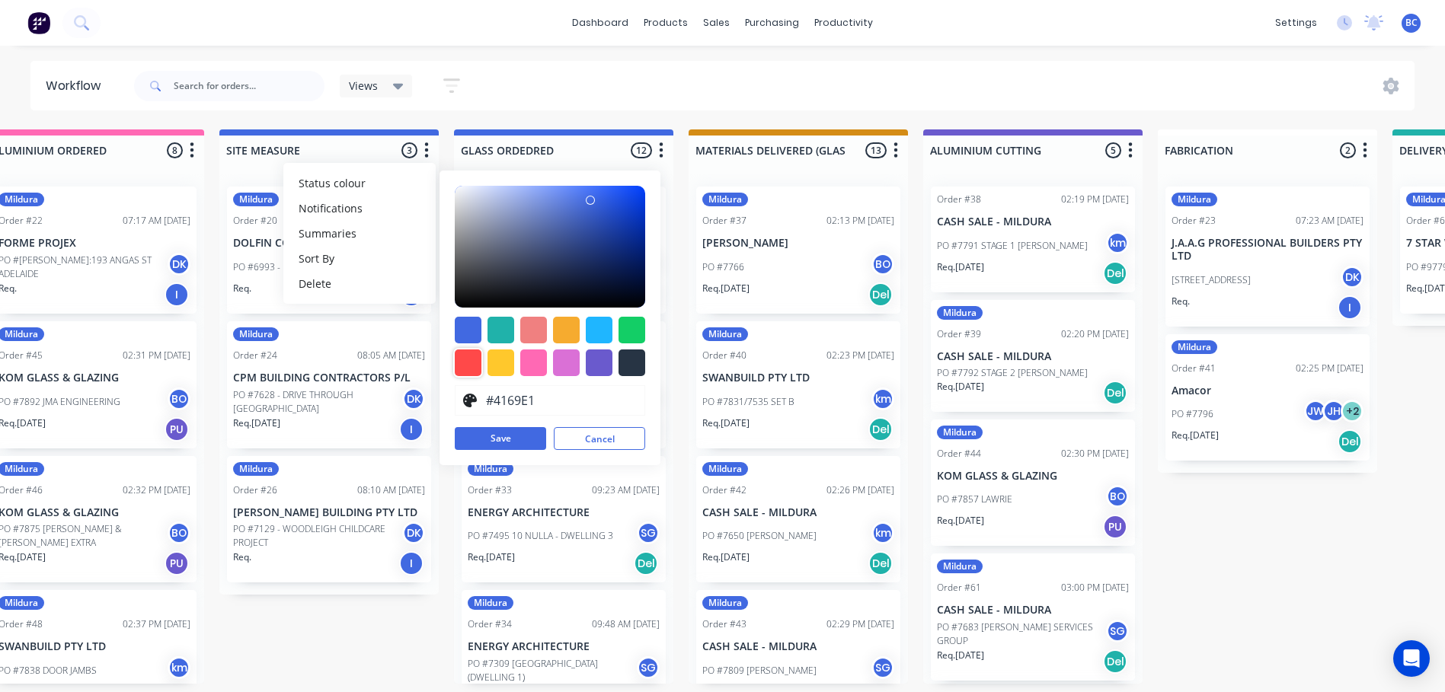
click at [474, 361] on div at bounding box center [468, 363] width 27 height 27
type input "#FF4949"
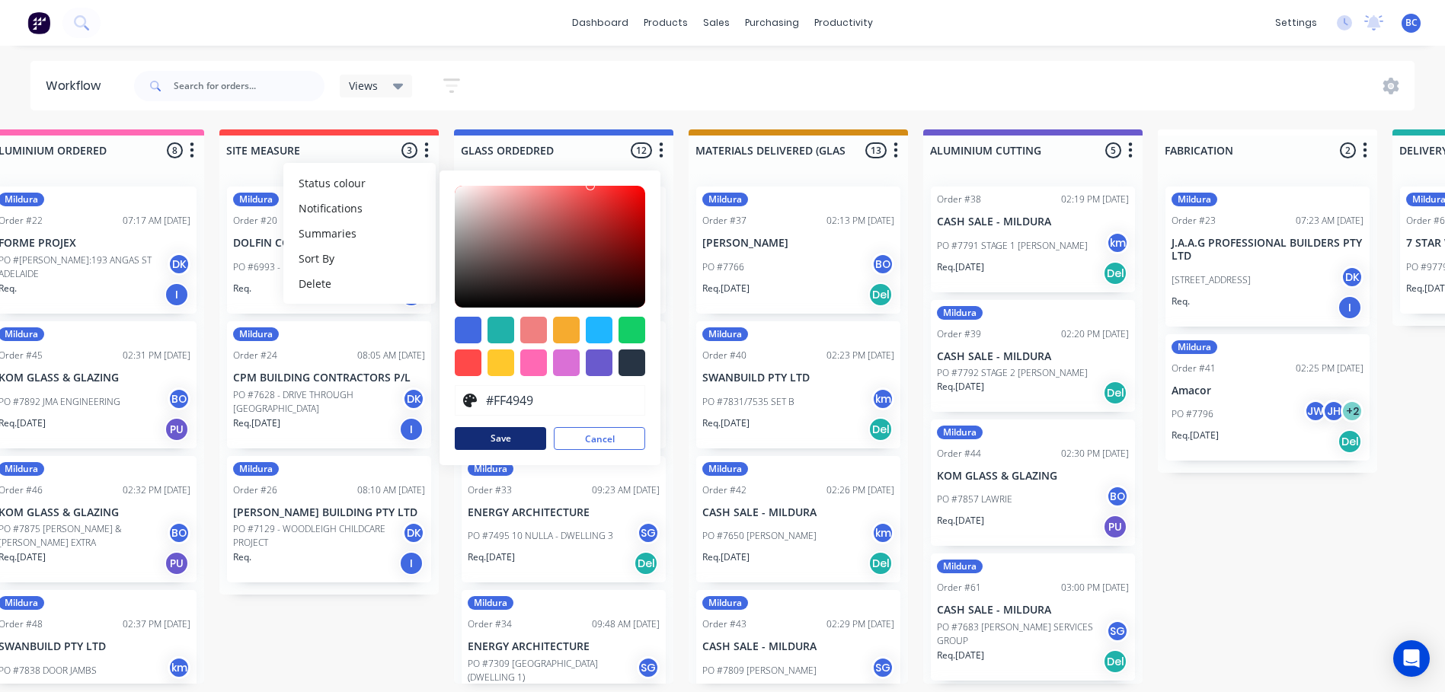
click at [494, 435] on button "Save" at bounding box center [500, 438] width 91 height 23
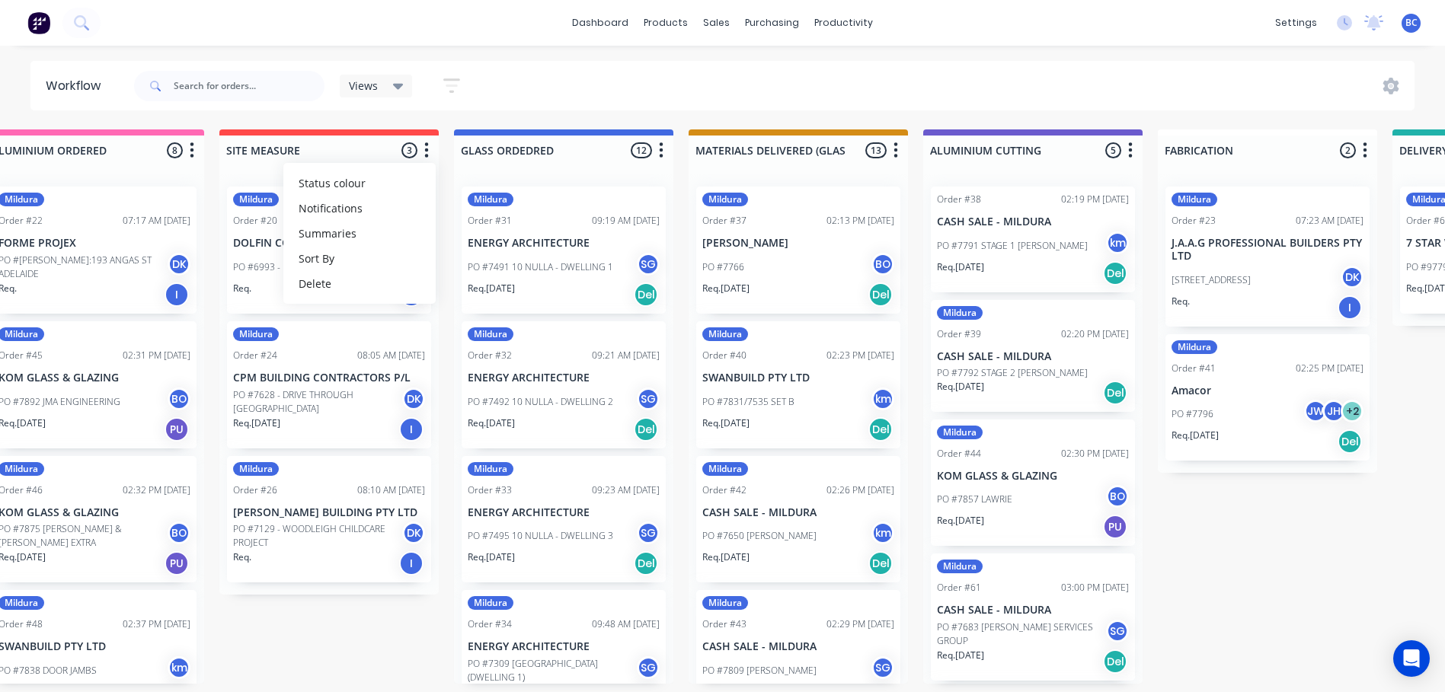
click at [362, 612] on div "Submitted 1 Status colour #273444 hex #273444 Save Cancel Summaries Total order…" at bounding box center [1072, 406] width 3203 height 554
click at [615, 29] on link "dashboard" at bounding box center [600, 22] width 72 height 23
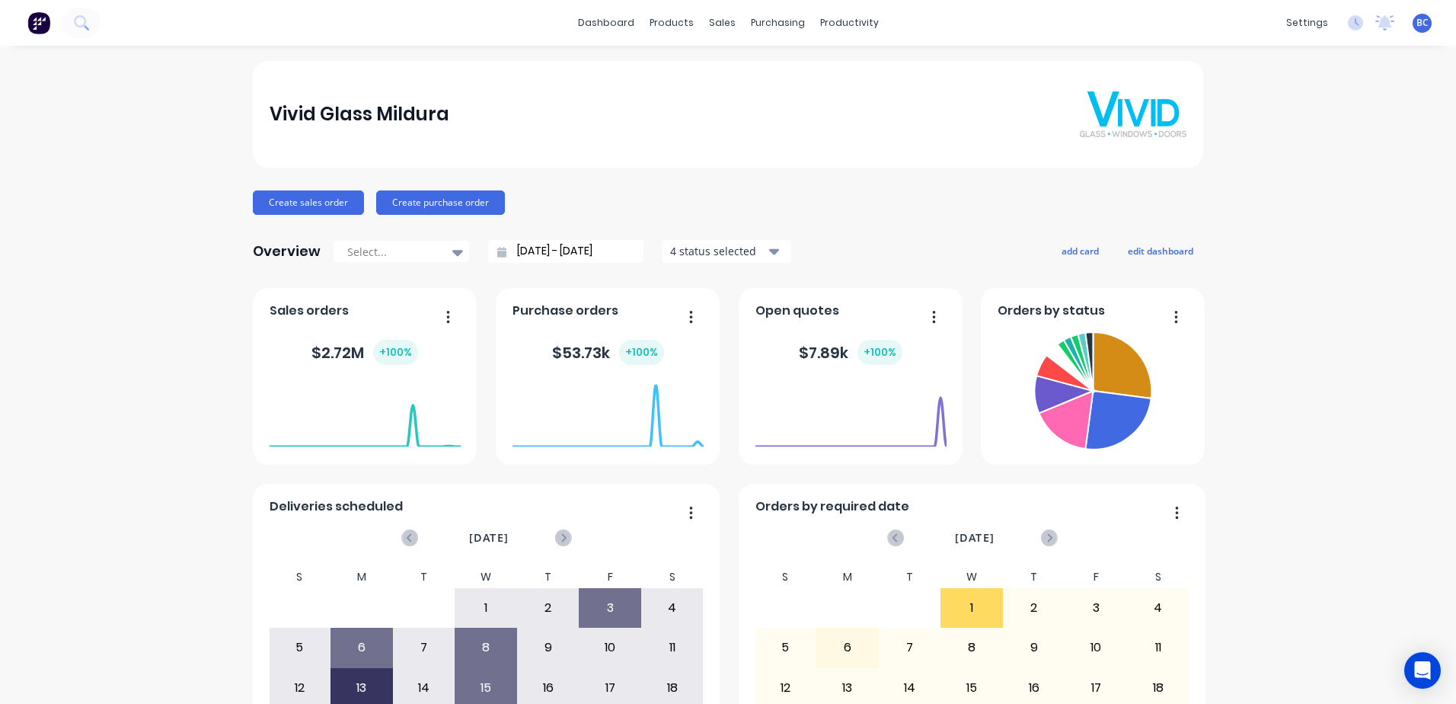
click at [1263, 411] on div "Vivid Glass Mildura Create sales order Create purchase order Overview Select...…" at bounding box center [728, 458] width 1456 height 795
click at [758, 32] on div "purchasing" at bounding box center [777, 22] width 69 height 23
click at [791, 74] on div "Purchase Orders" at bounding box center [821, 73] width 81 height 14
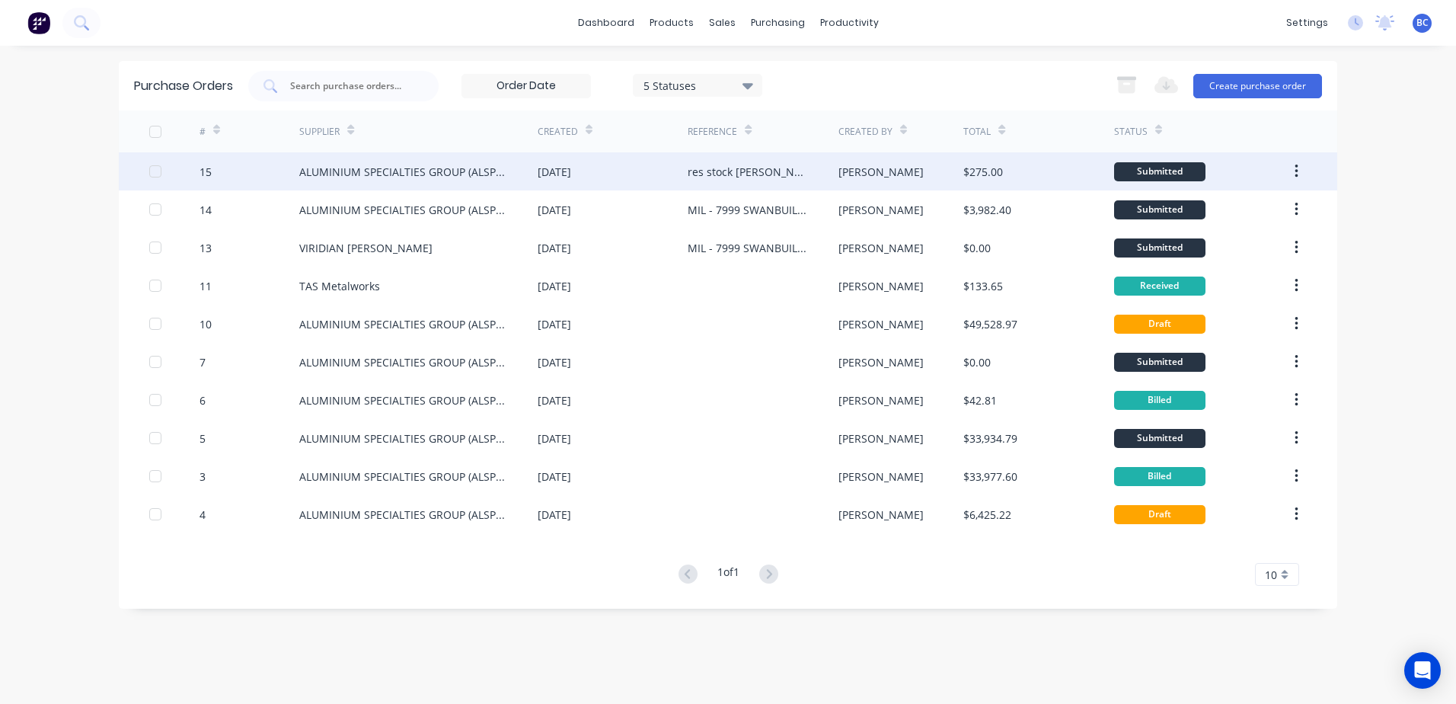
click at [769, 169] on div "res stock ned" at bounding box center [763, 171] width 150 height 38
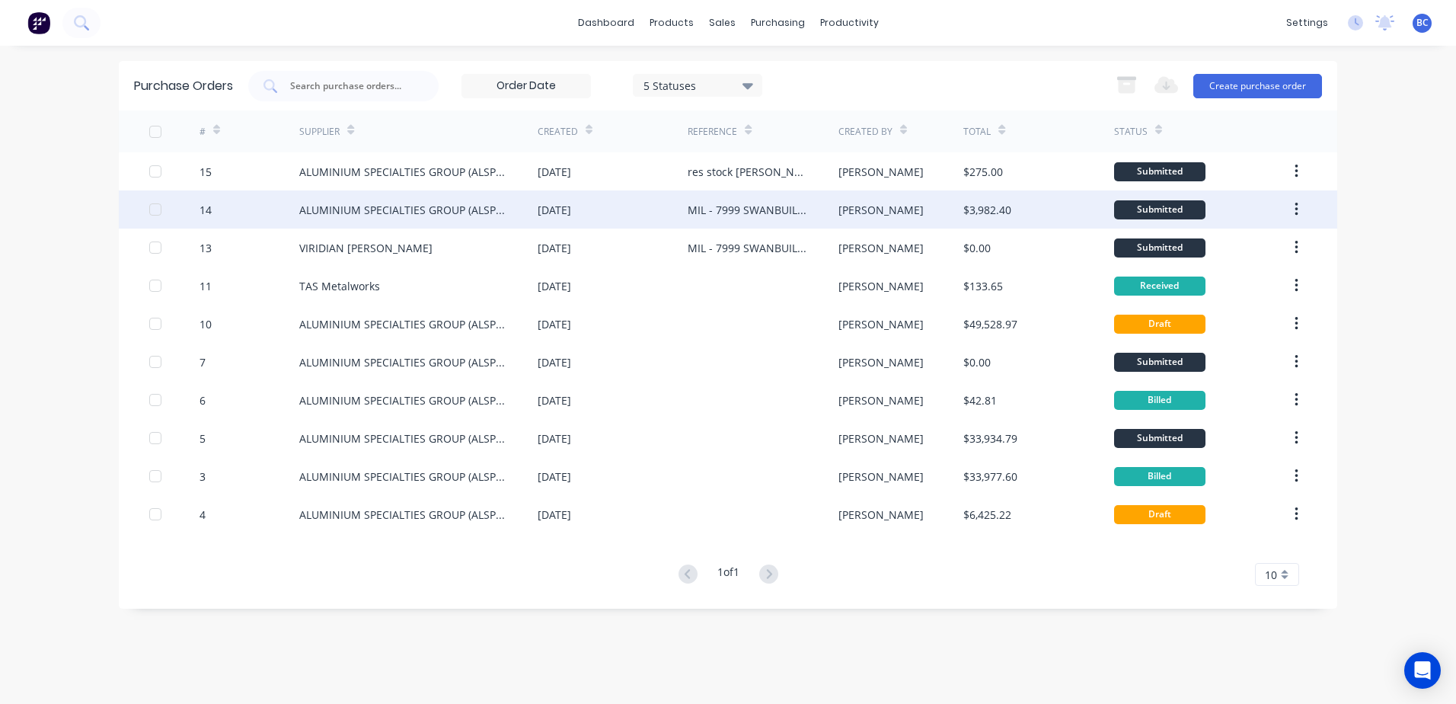
click at [447, 213] on div "ALUMINIUM SPECIALTIES GROUP (ALSPEC)" at bounding box center [403, 210] width 208 height 16
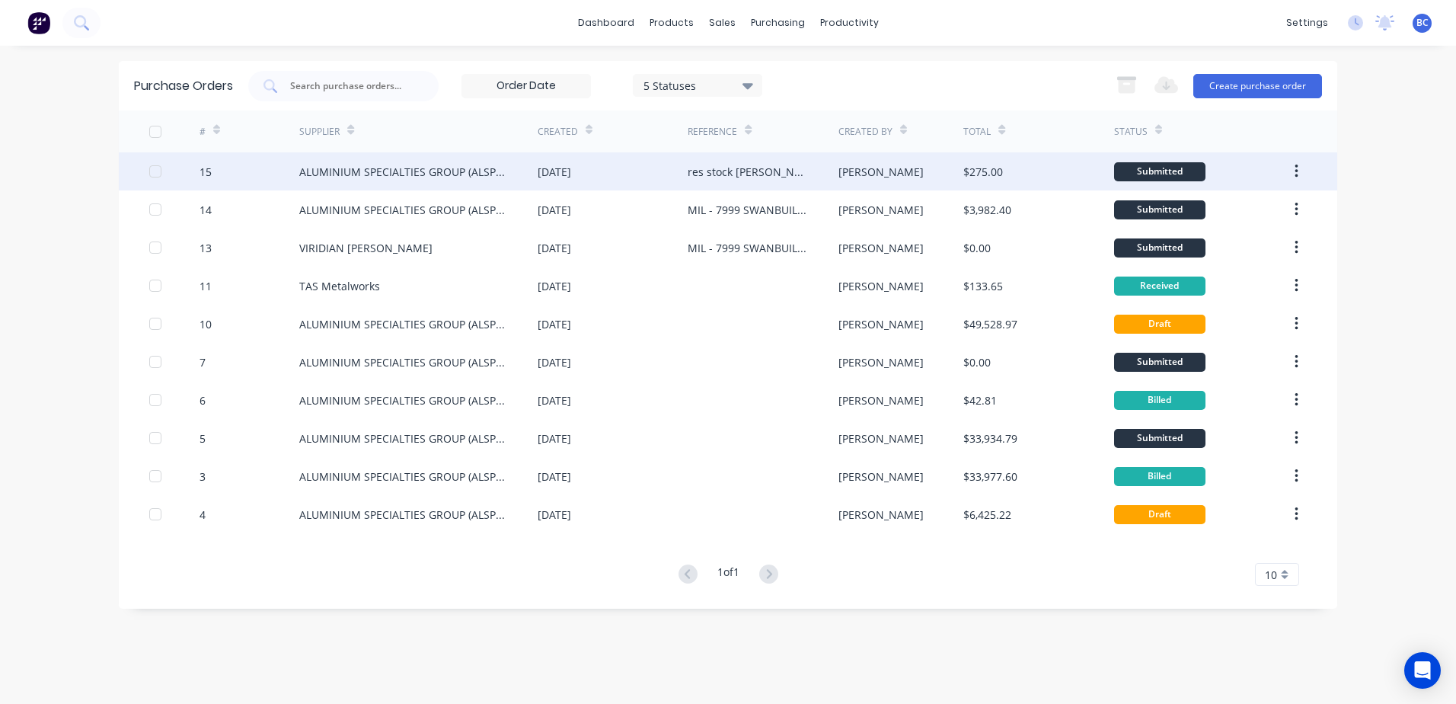
click at [692, 178] on div "res stock ned" at bounding box center [748, 172] width 120 height 16
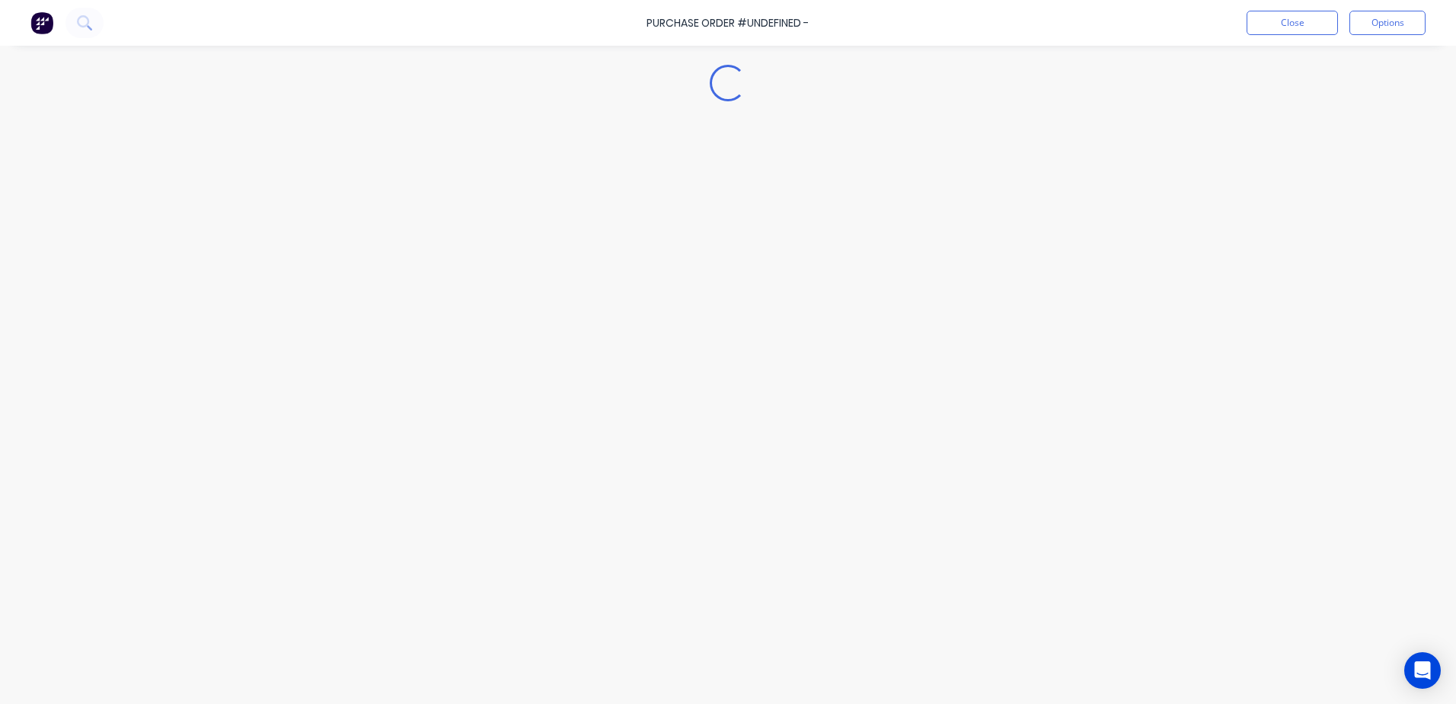
type textarea "x"
